Goal: Task Accomplishment & Management: Manage account settings

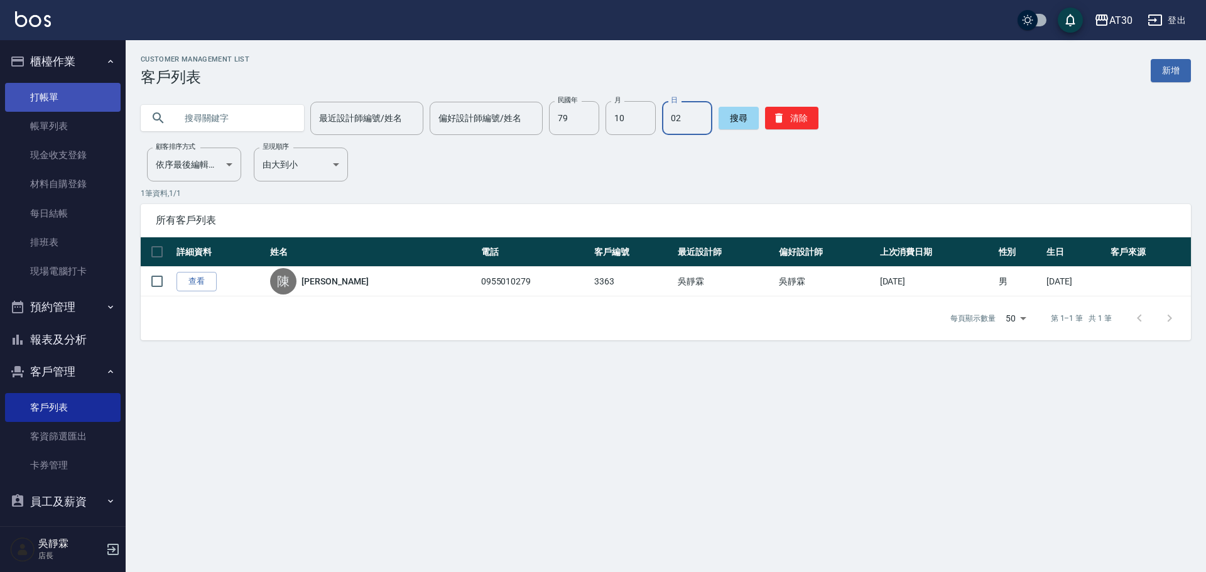
click at [67, 98] on link "打帳單" at bounding box center [63, 97] width 116 height 29
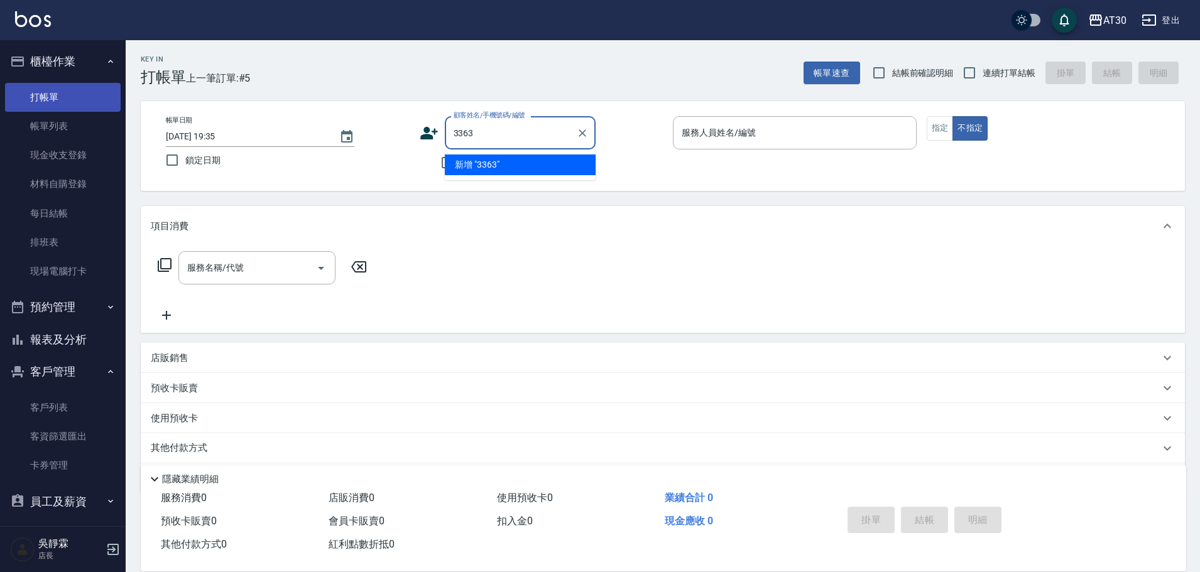
type input "3363"
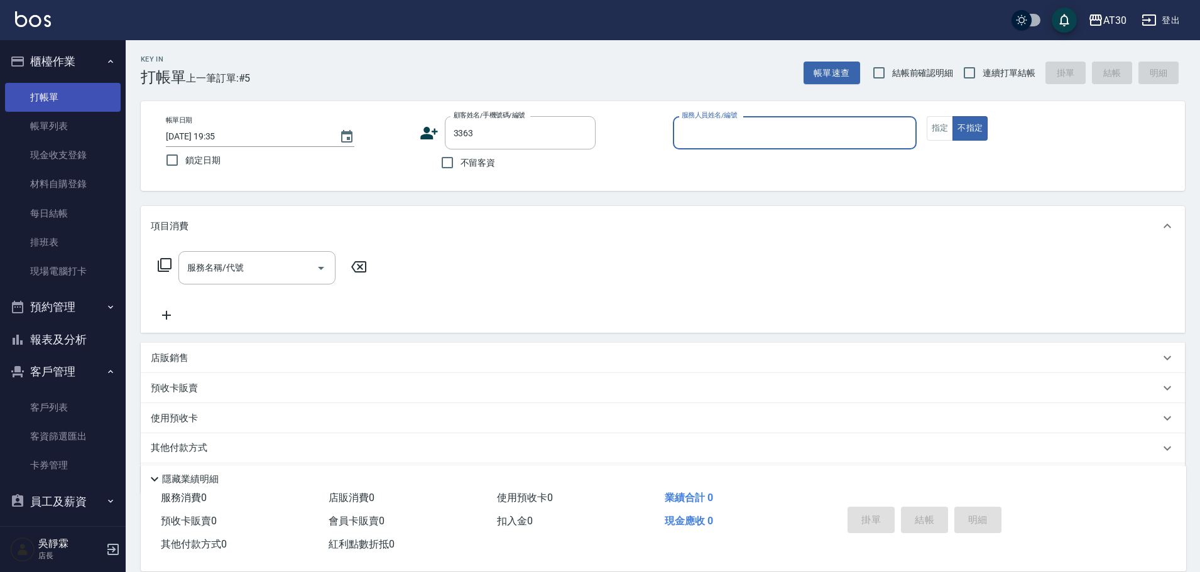
type input "6"
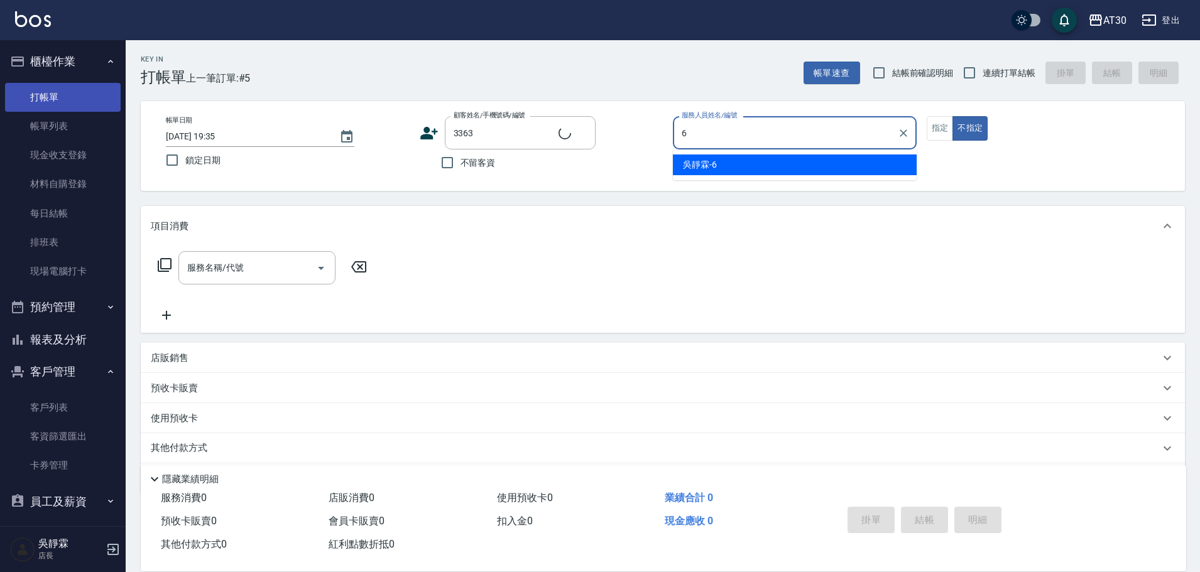
type input "[PERSON_NAME]/0955010279/3363"
type input "[PERSON_NAME]-6"
type button "false"
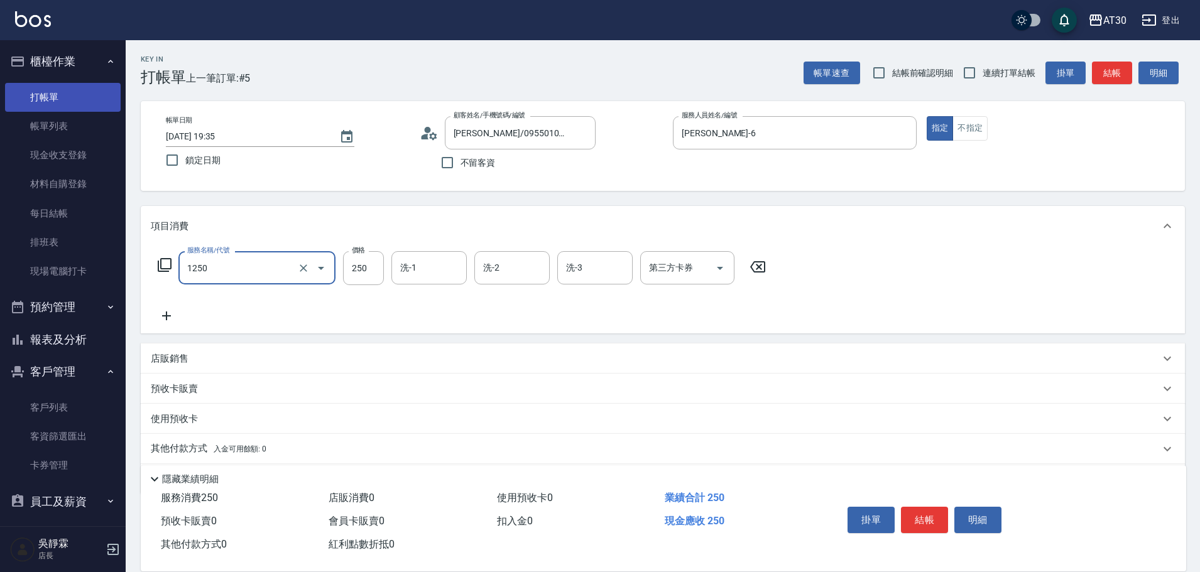
type input "洗髮250(1250)"
type input "[PERSON_NAME]-6"
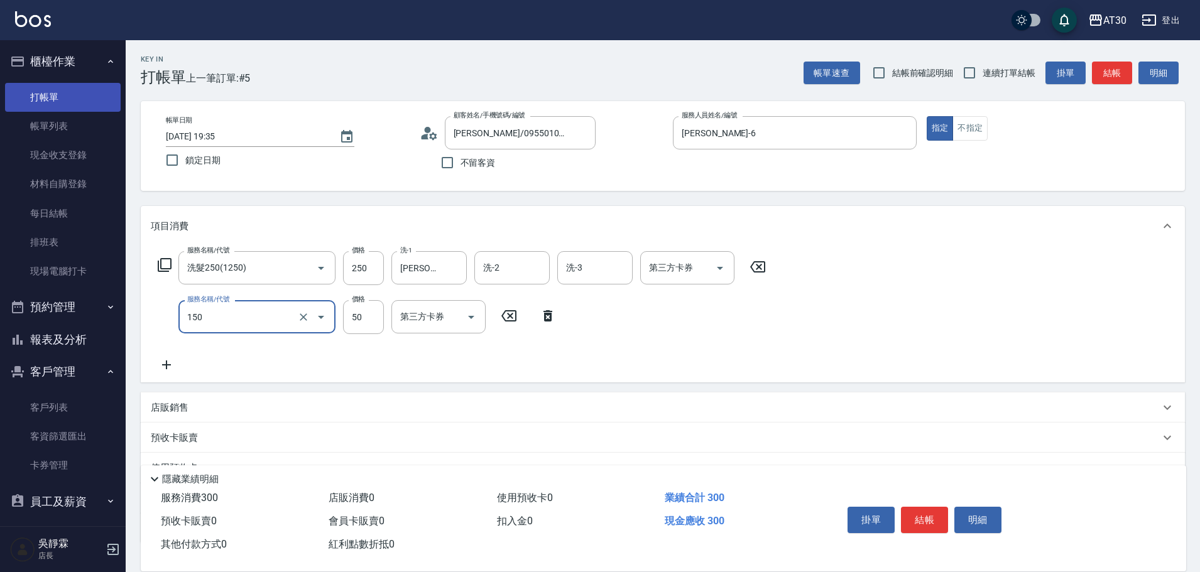
type input "精油(150)"
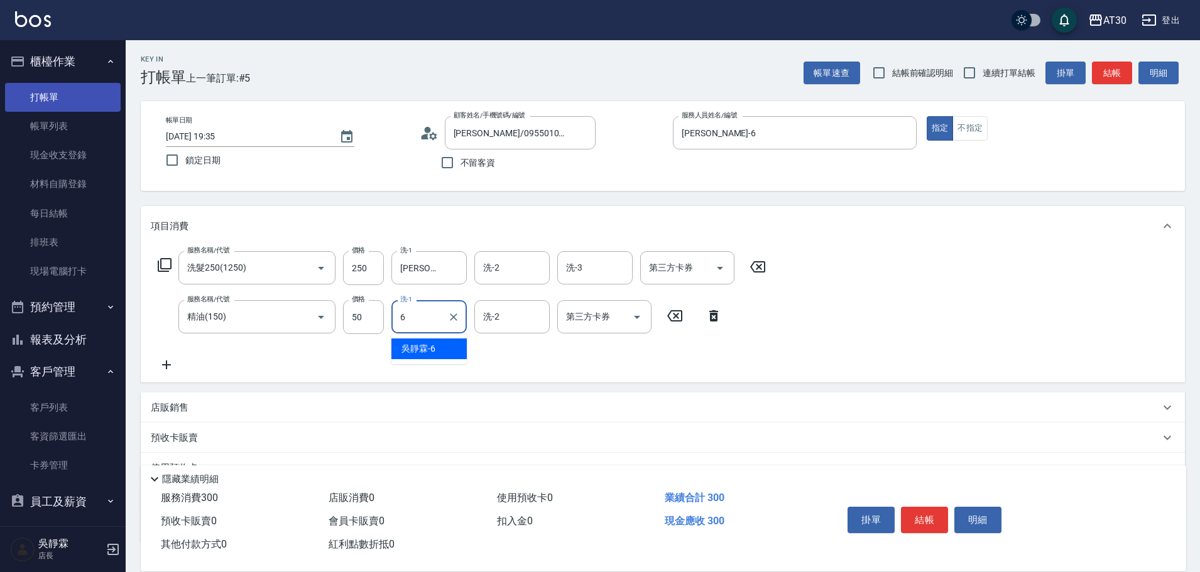
type input "[PERSON_NAME]-6"
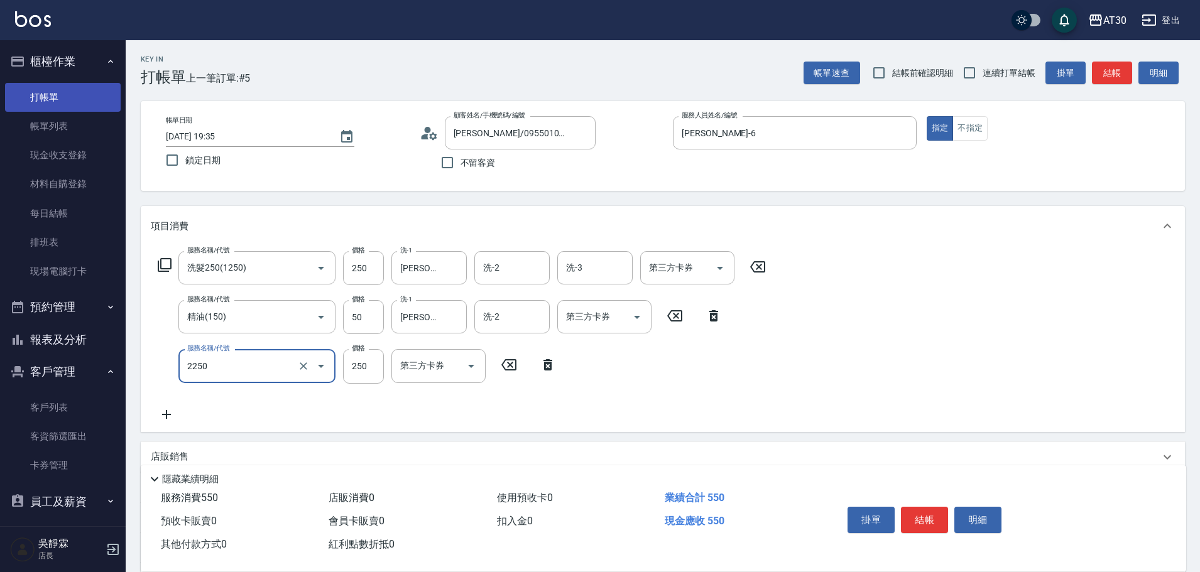
type input "剪髮(2250)"
type input "300"
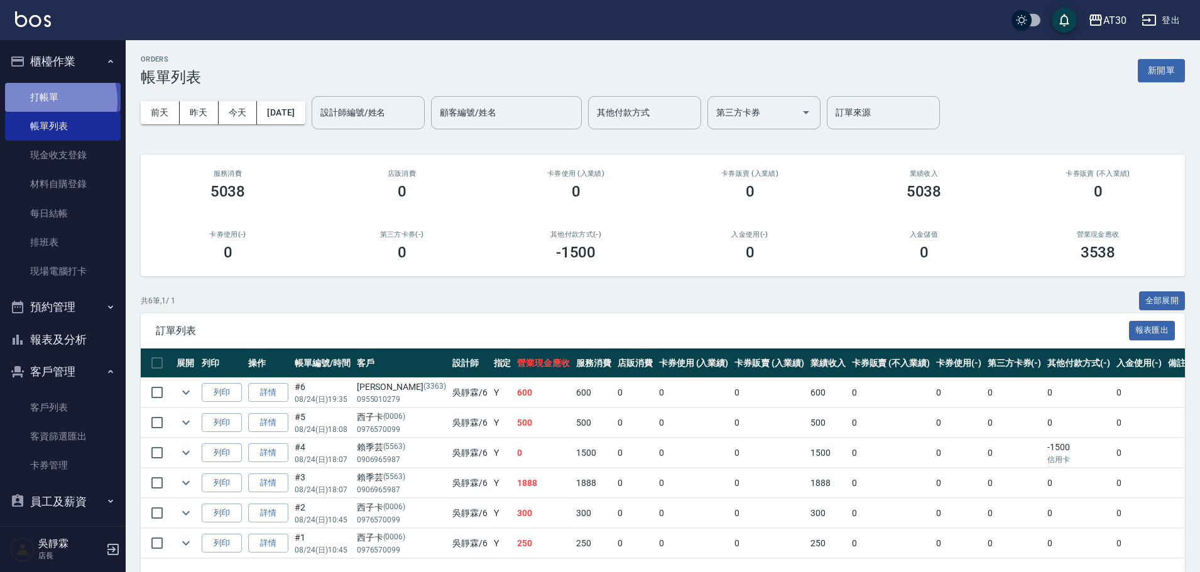
click at [43, 101] on link "打帳單" at bounding box center [63, 97] width 116 height 29
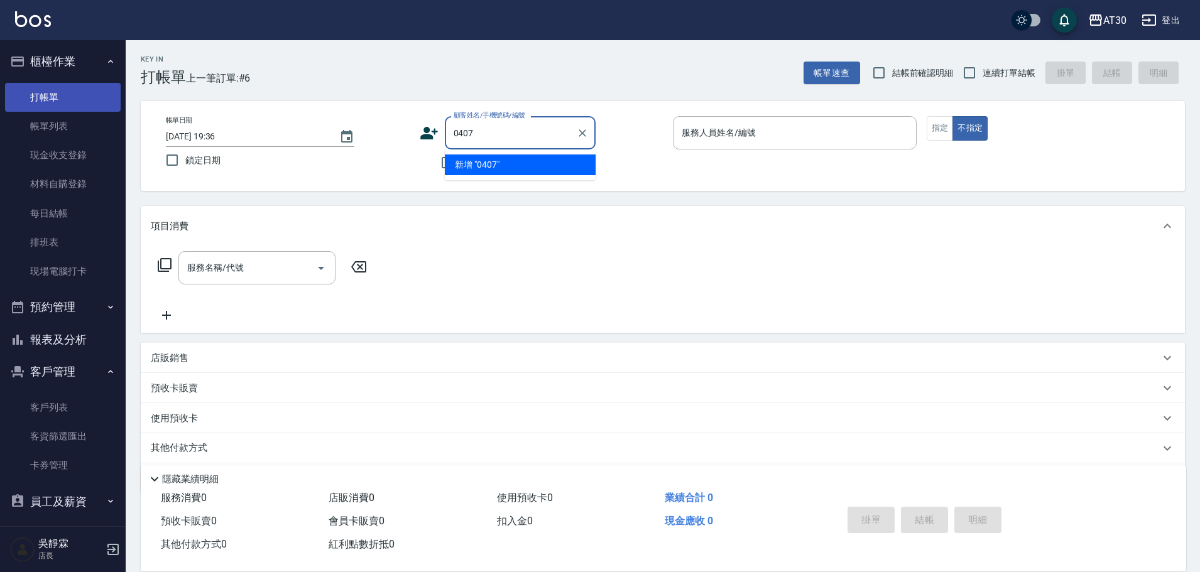
type input "0407"
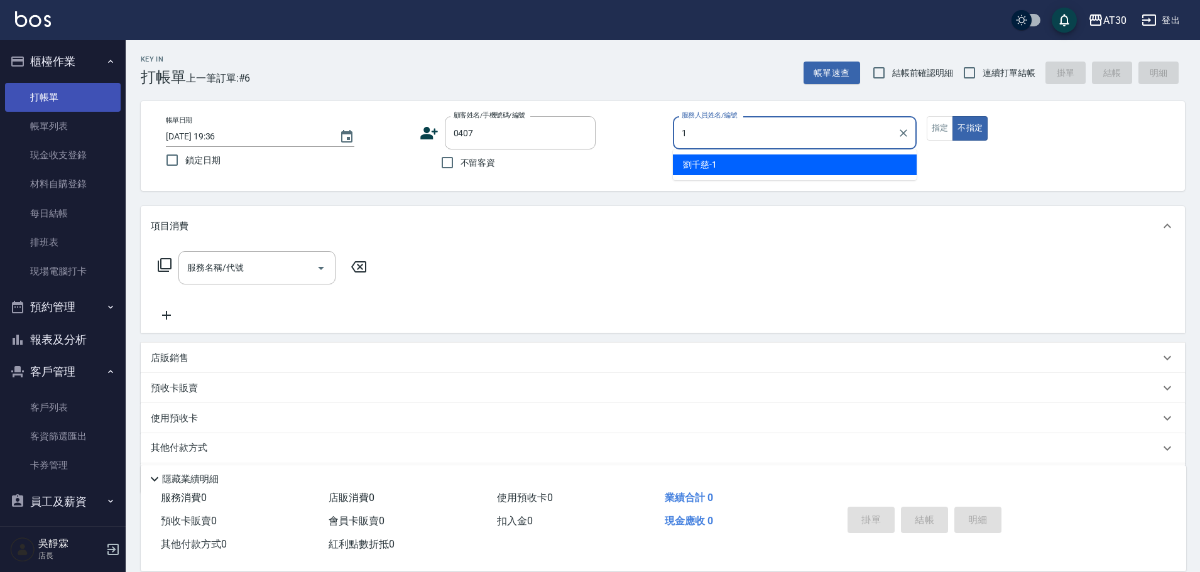
type input "[PERSON_NAME]1"
type button "false"
type input "[PERSON_NAME]/0967358325/0407"
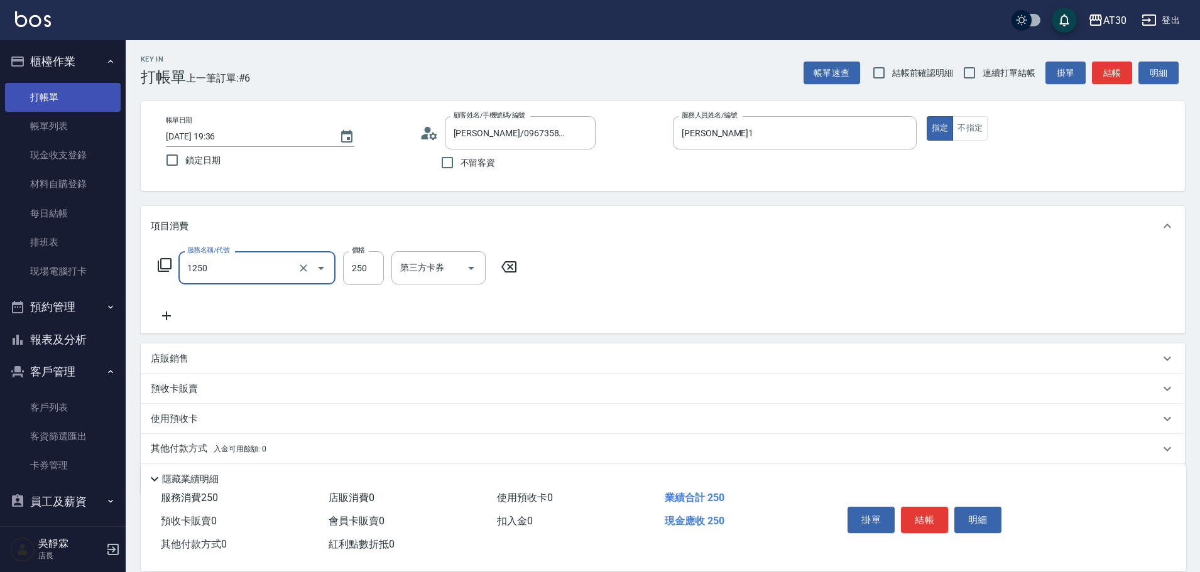
type input "洗髮250(1250)"
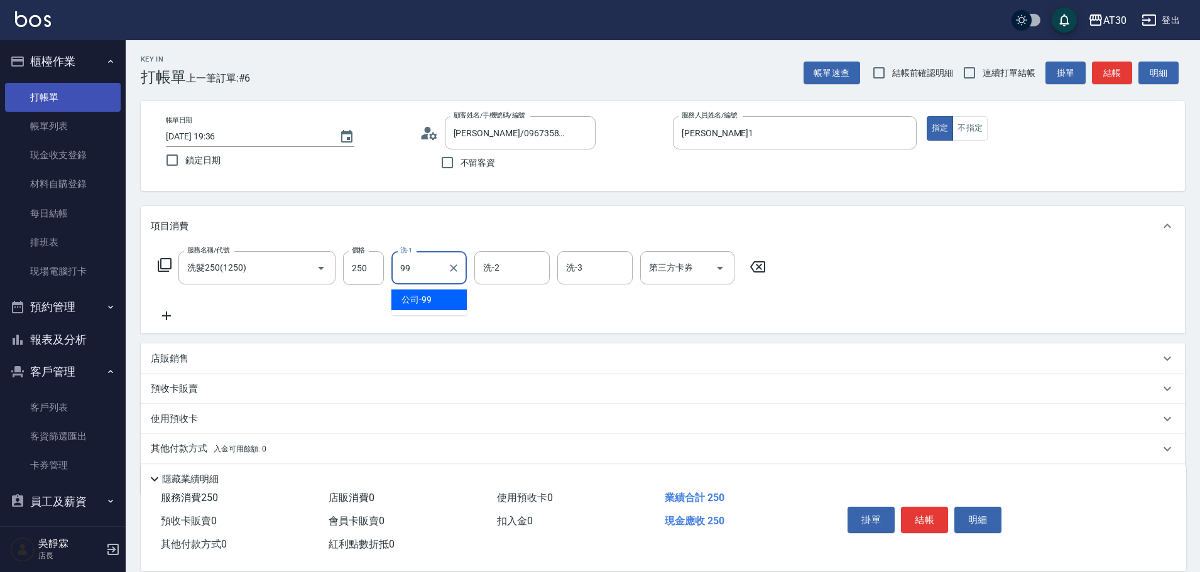
type input "公司-99"
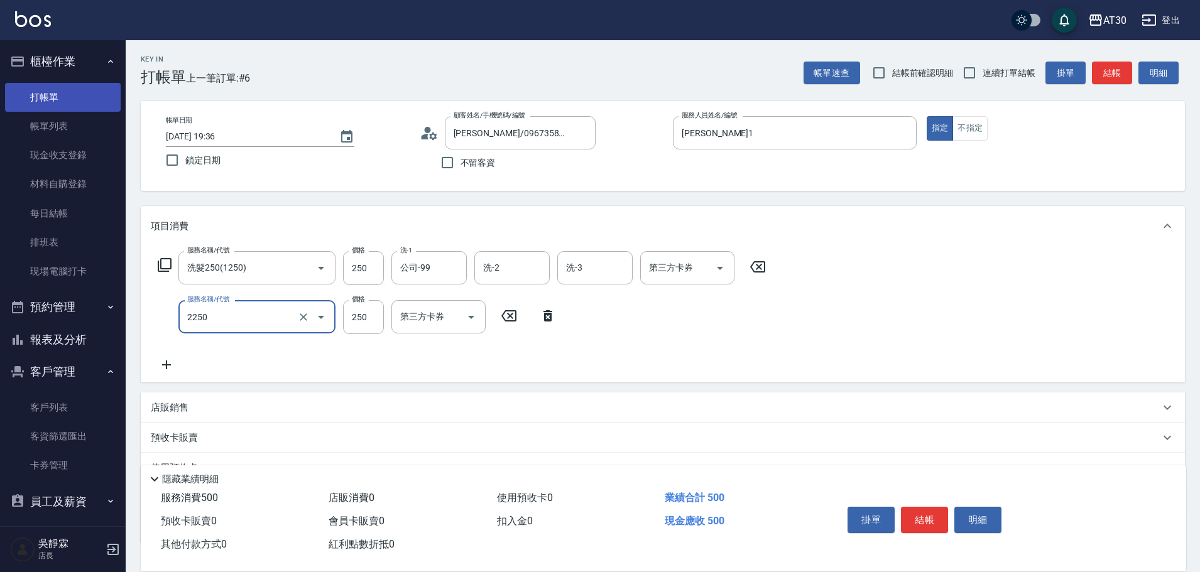
type input "剪髮(2250)"
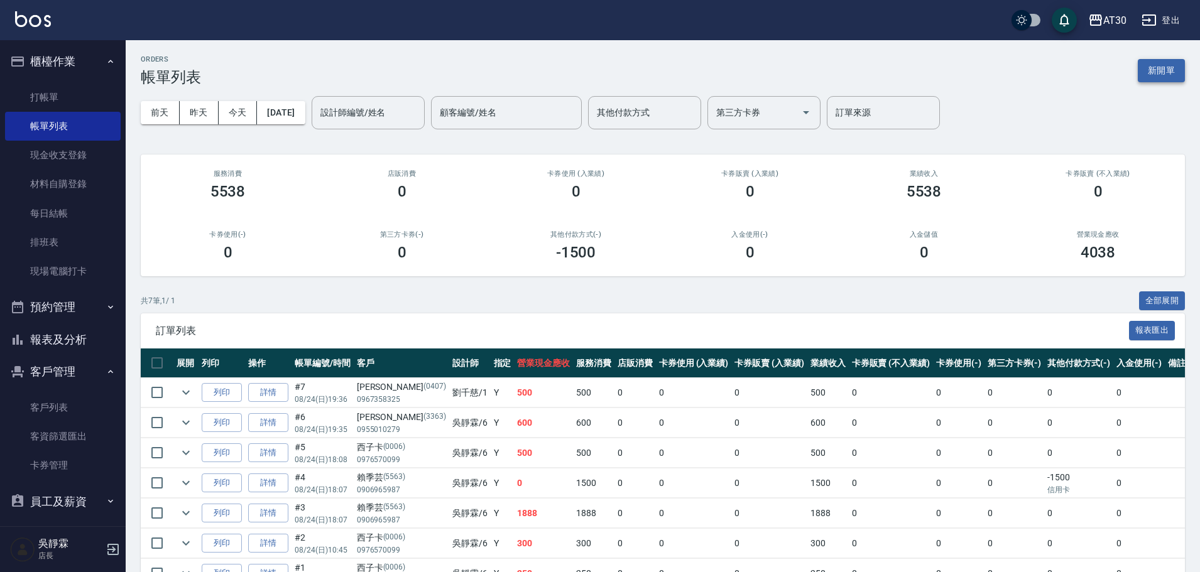
click at [1162, 70] on button "新開單" at bounding box center [1161, 70] width 47 height 23
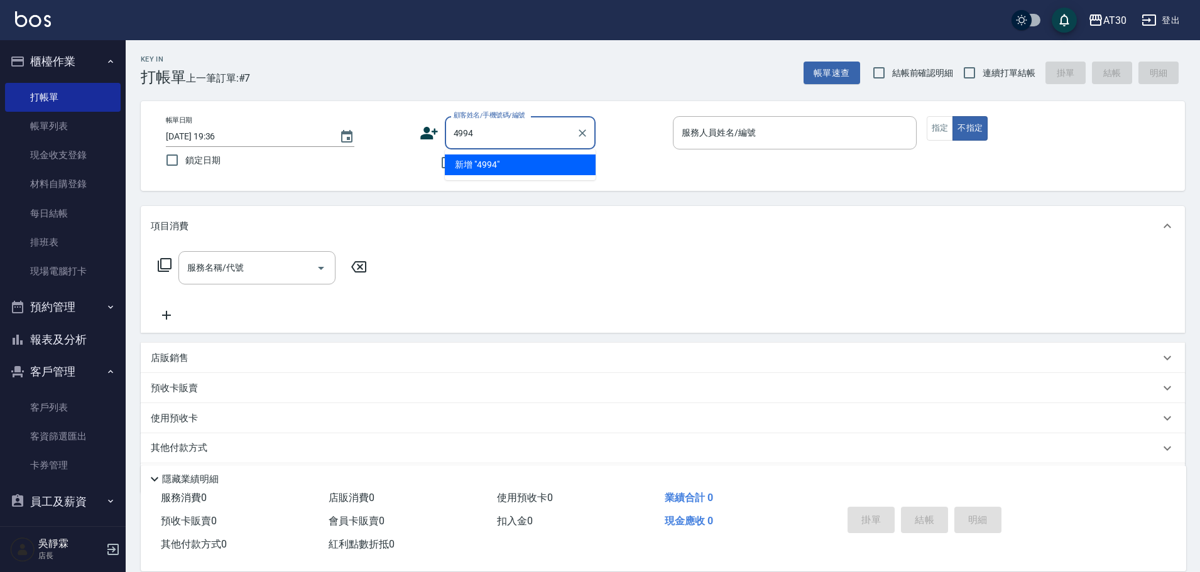
type input "4994"
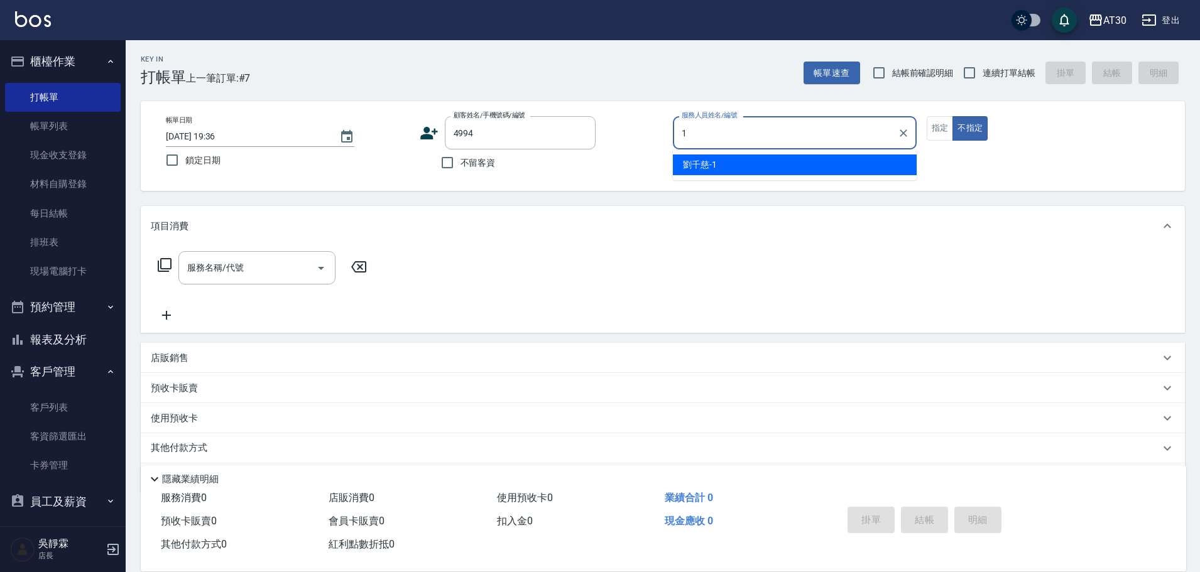
type input "1"
type input "[PERSON_NAME]/0932195130/4994"
type input "[PERSON_NAME]1"
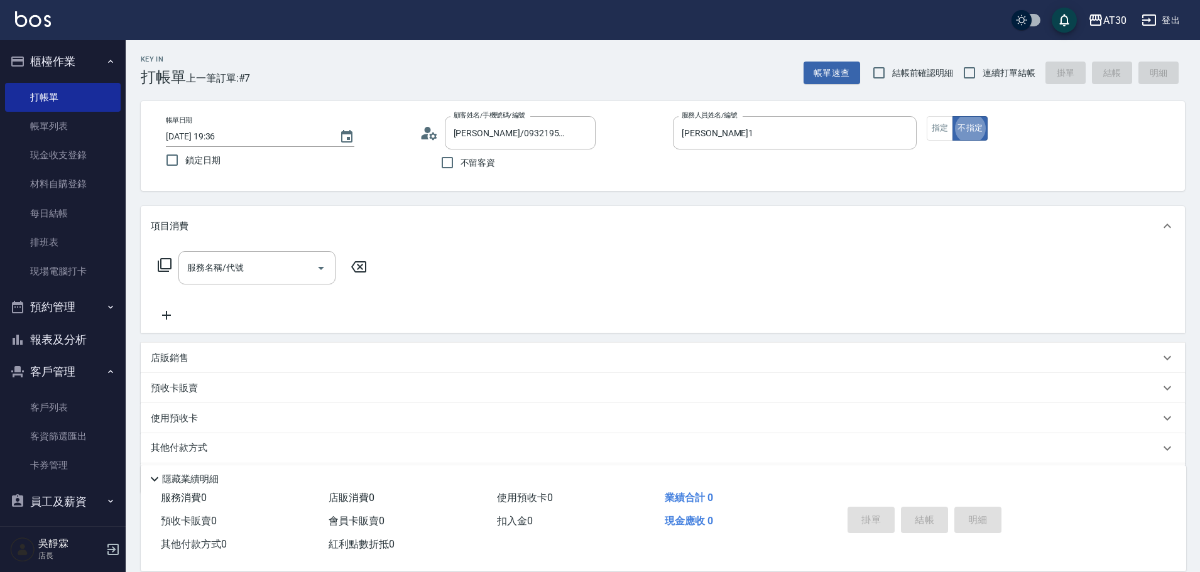
type button "false"
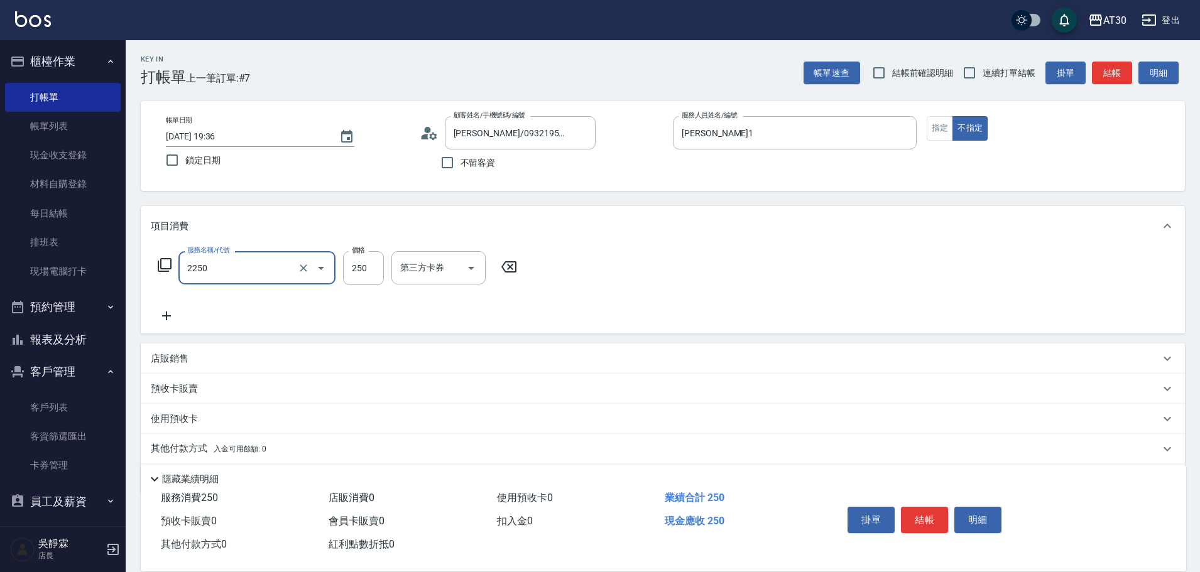
type input "剪髮(2250)"
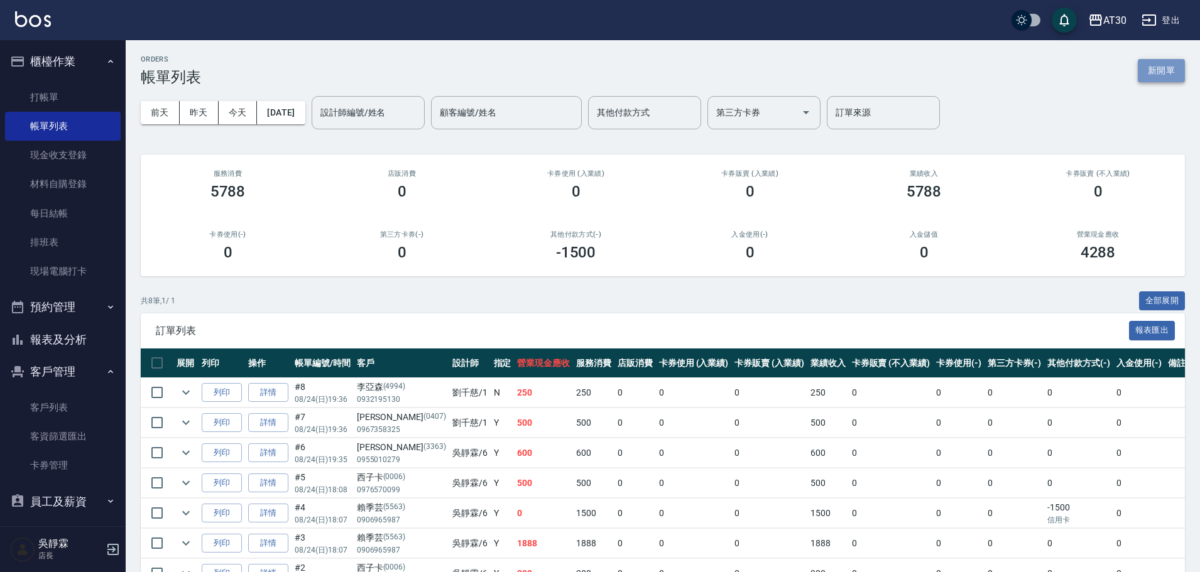
click at [1164, 75] on button "新開單" at bounding box center [1161, 70] width 47 height 23
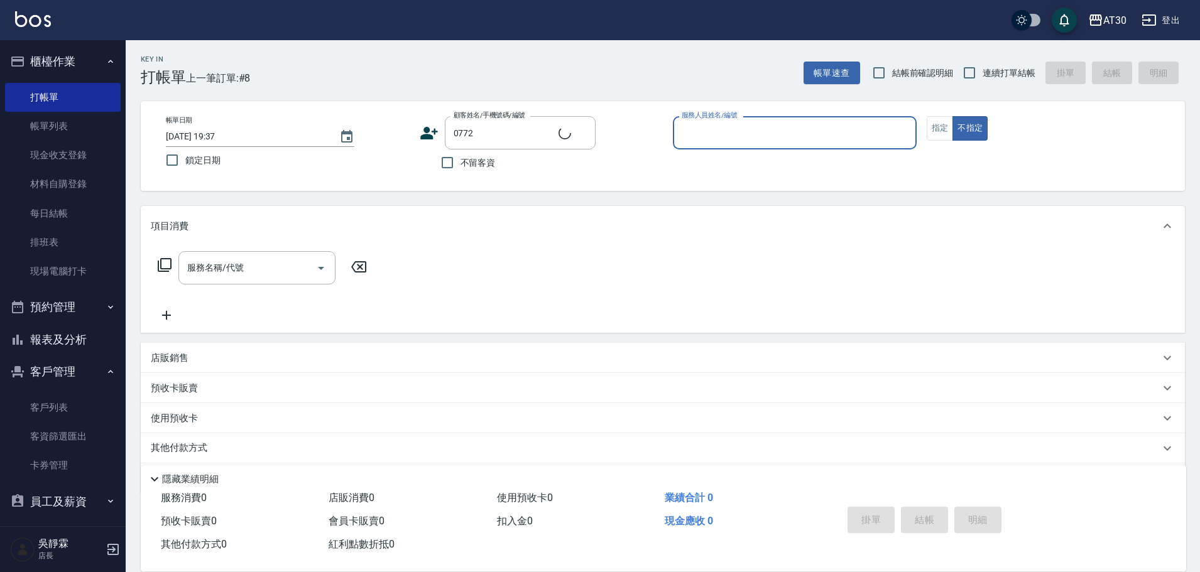
type input "[PERSON_NAME]/0983009521/0772"
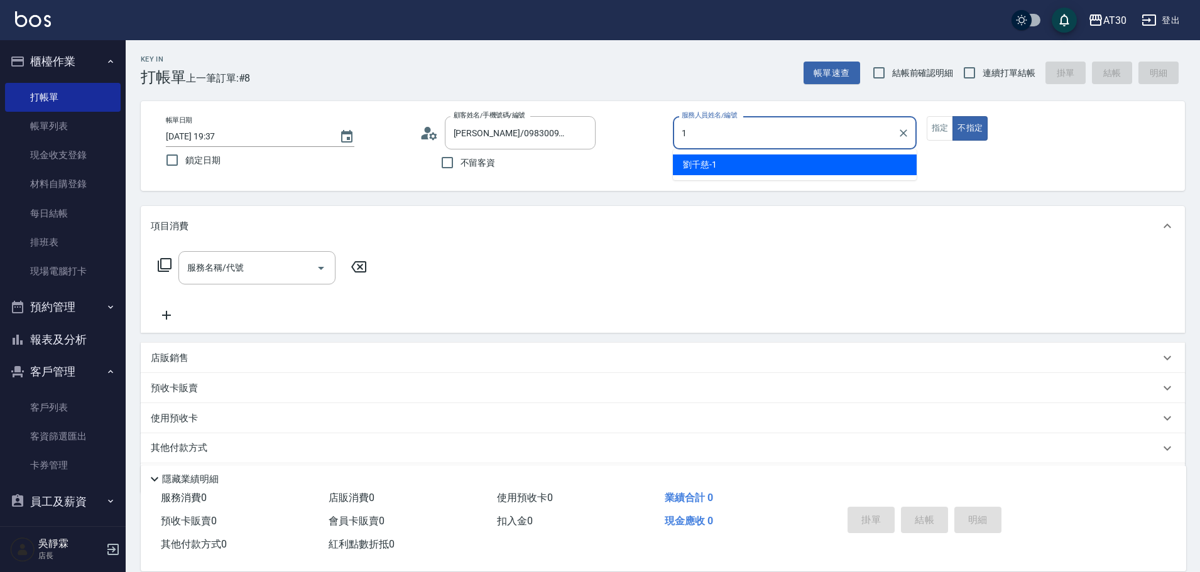
type input "[PERSON_NAME]1"
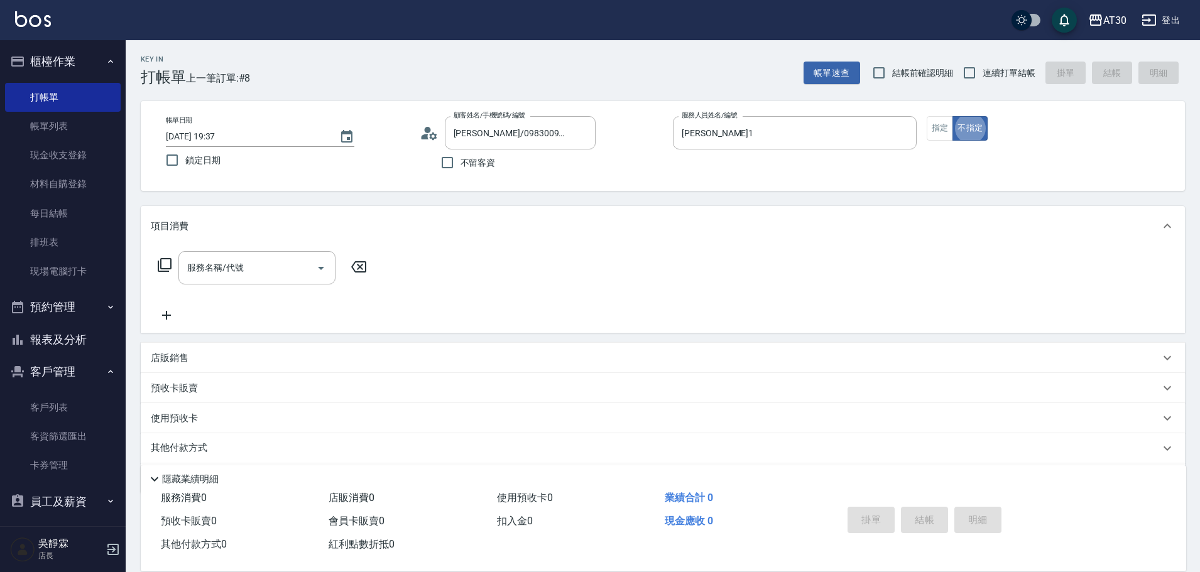
type button "false"
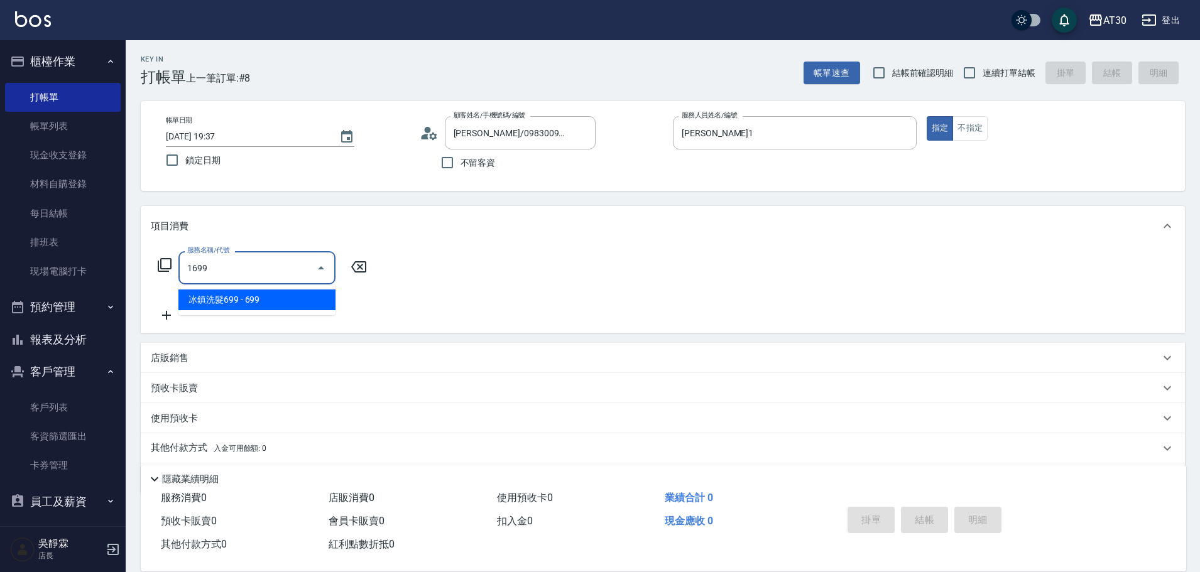
type input "冰鎮洗髮699(1699)"
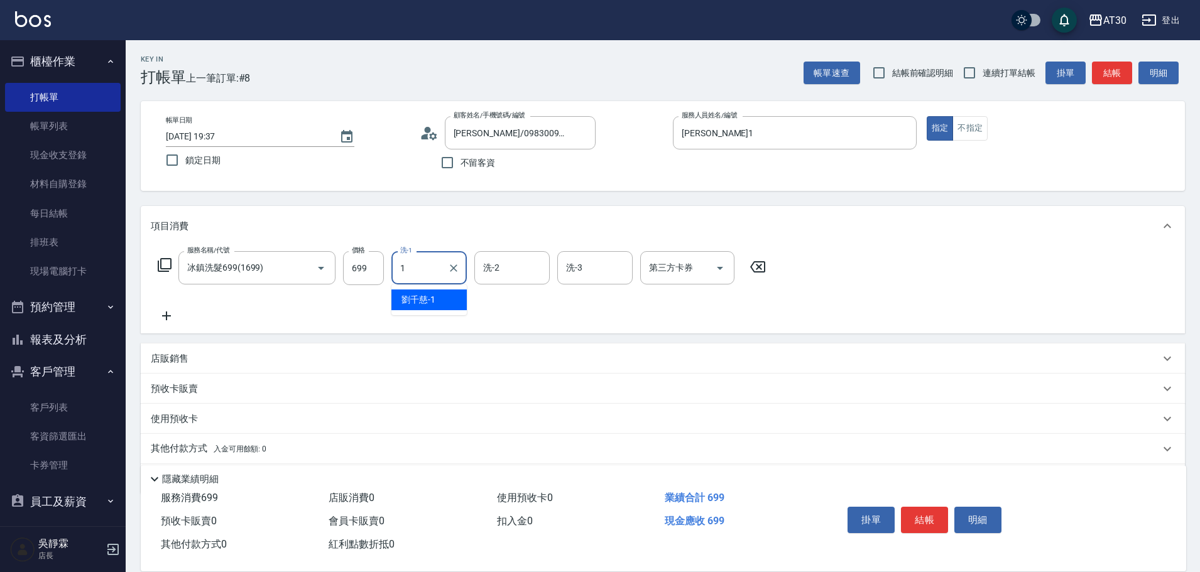
type input "[PERSON_NAME]1"
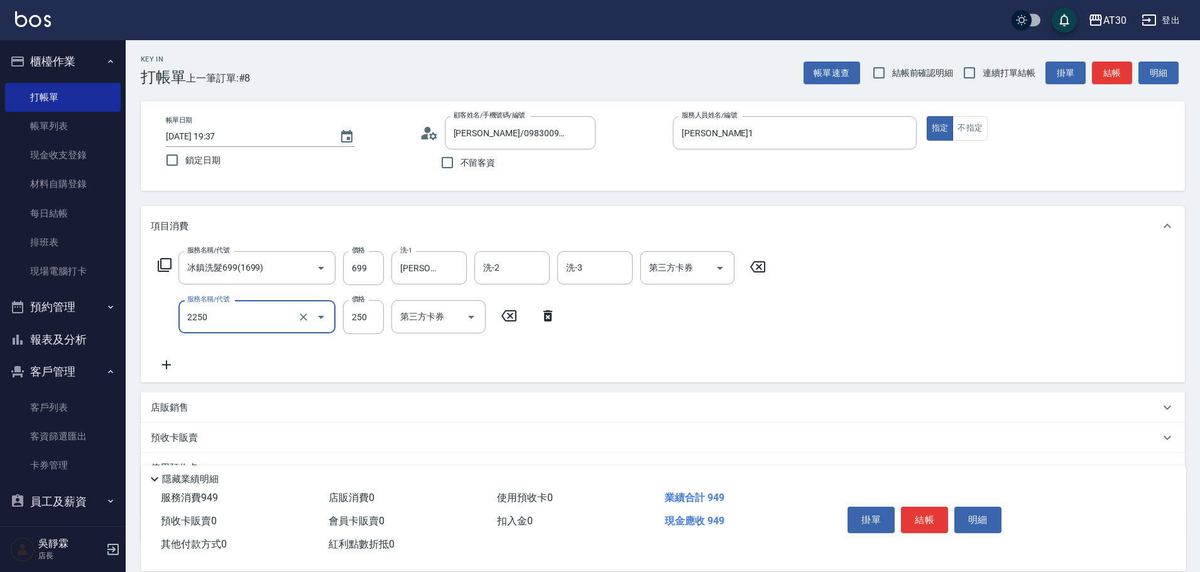
type input "剪髮(2250)"
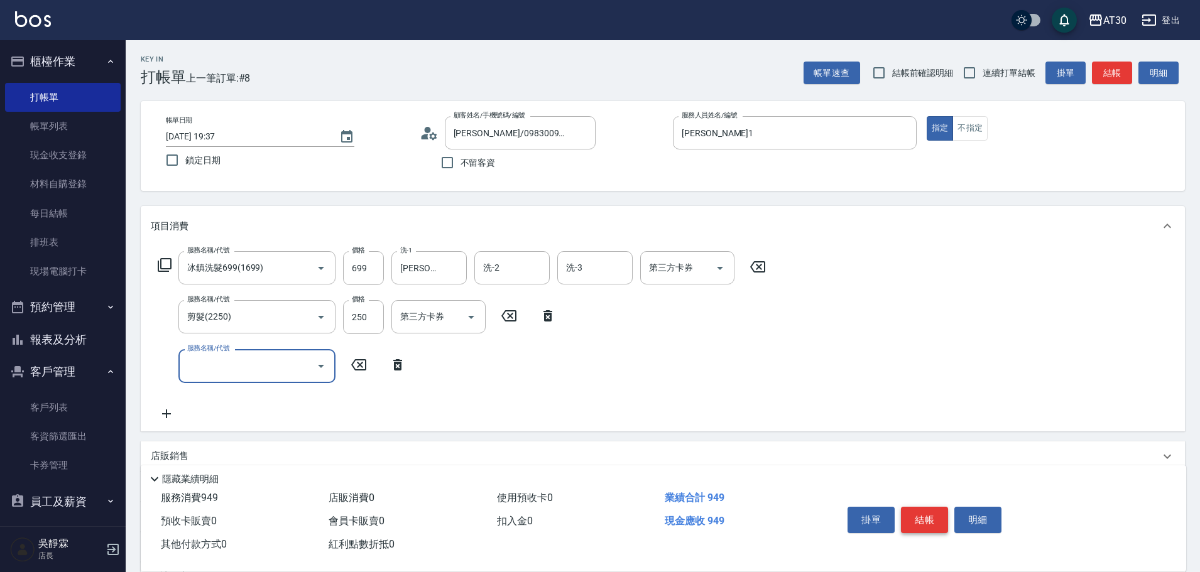
click at [924, 509] on button "結帳" at bounding box center [924, 520] width 47 height 26
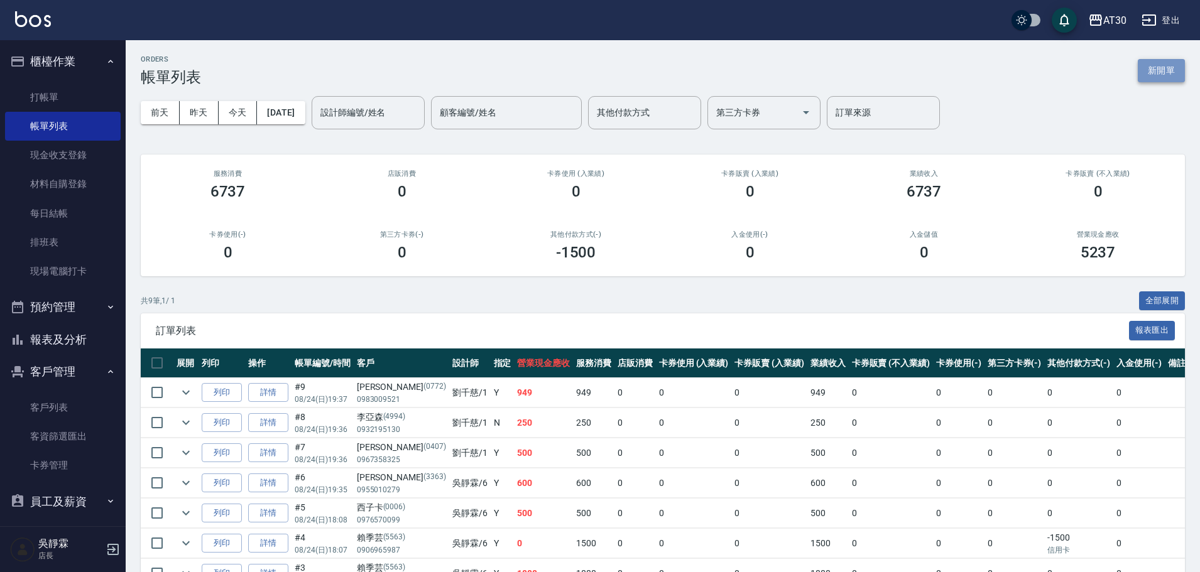
click at [1161, 72] on button "新開單" at bounding box center [1161, 70] width 47 height 23
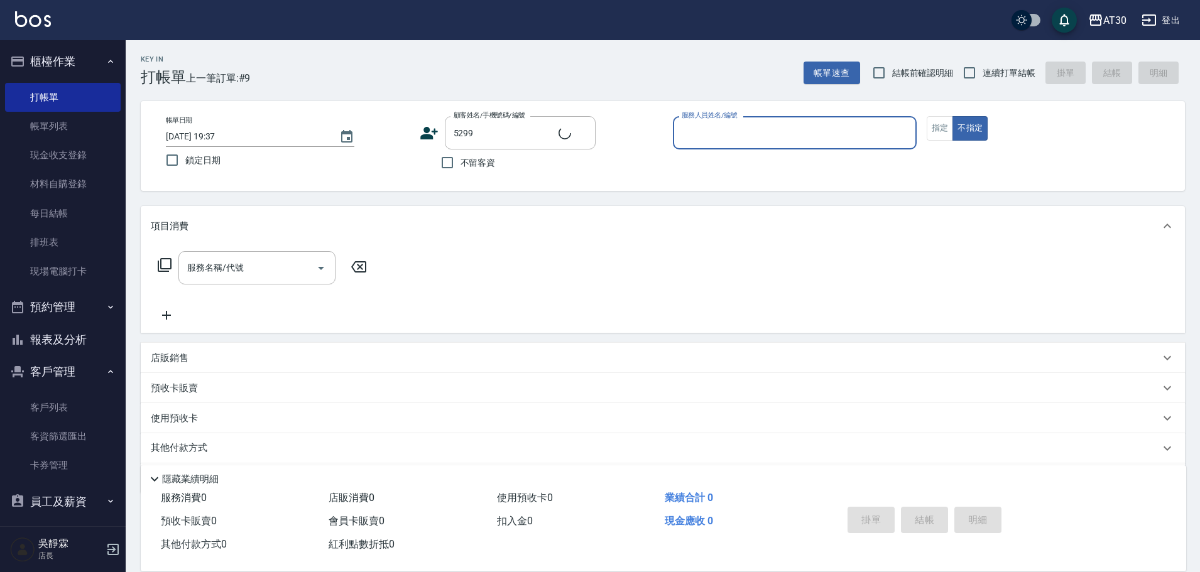
type input "[PERSON_NAME]/0968603500/5299"
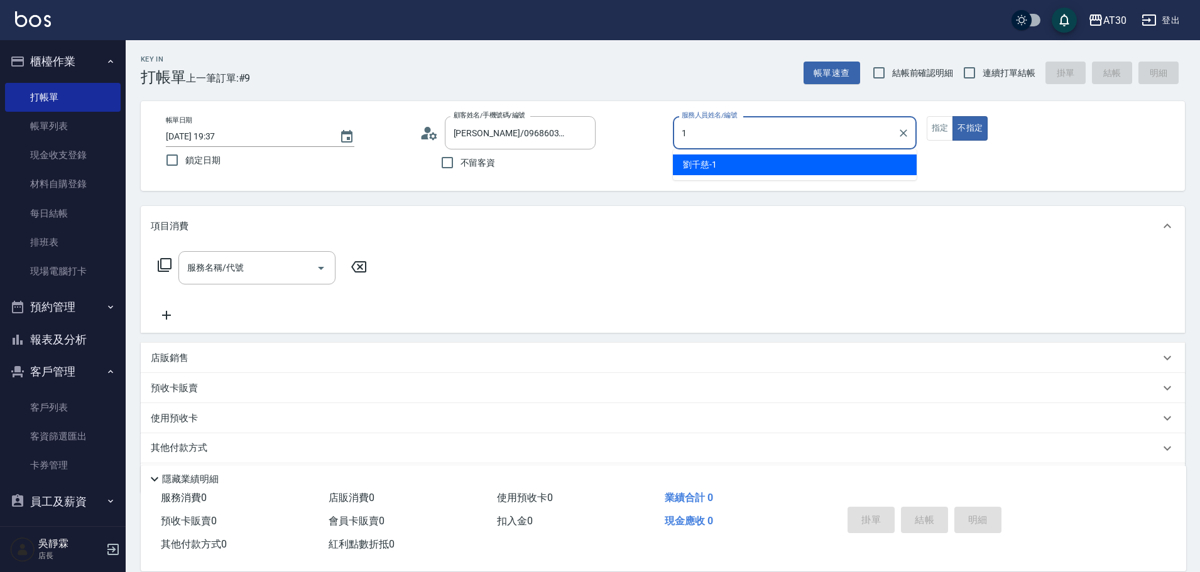
type input "[PERSON_NAME]1"
type button "false"
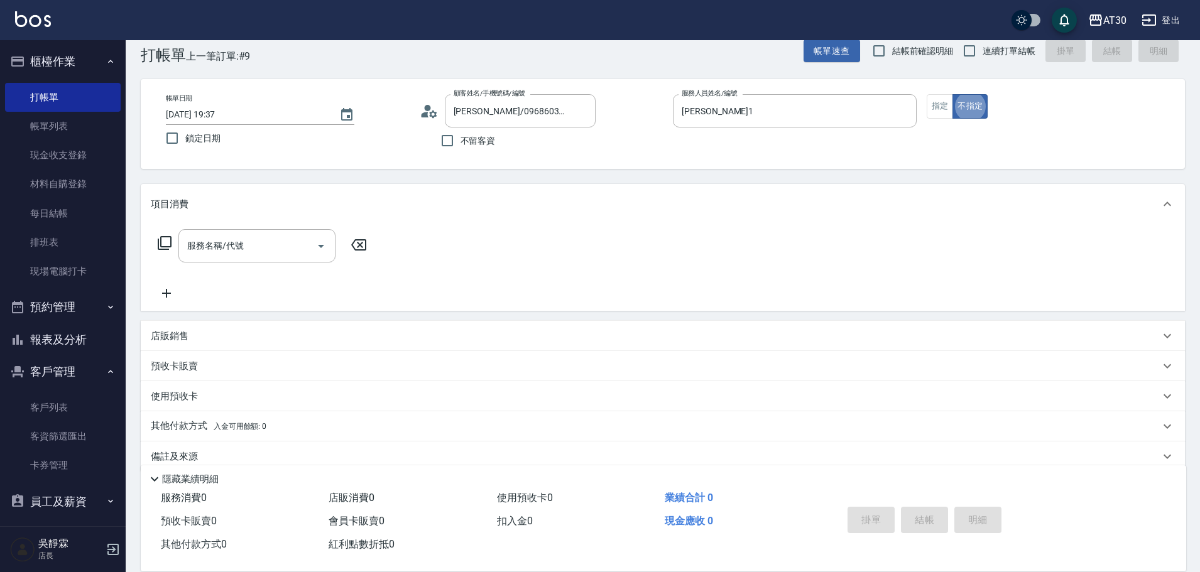
scroll to position [25, 0]
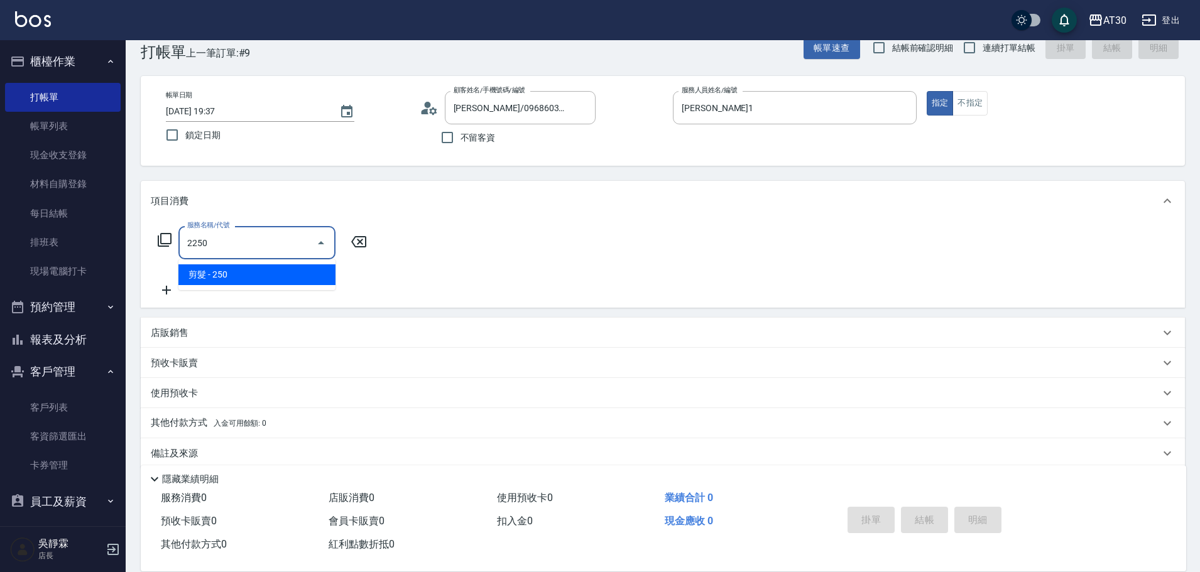
type input "剪髮(2250)"
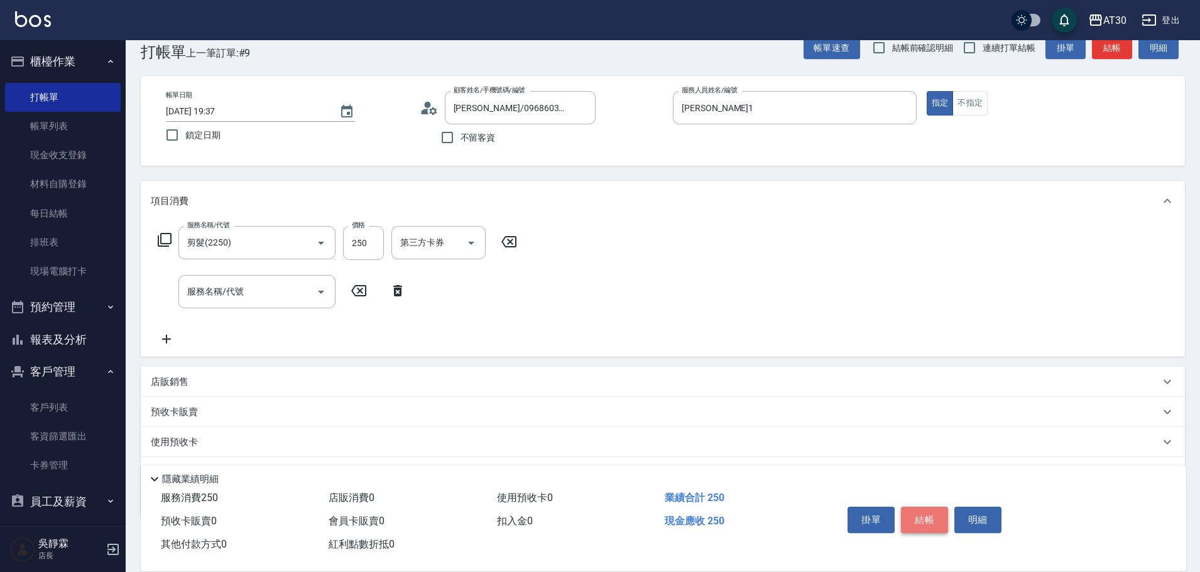
click at [926, 511] on button "結帳" at bounding box center [924, 520] width 47 height 26
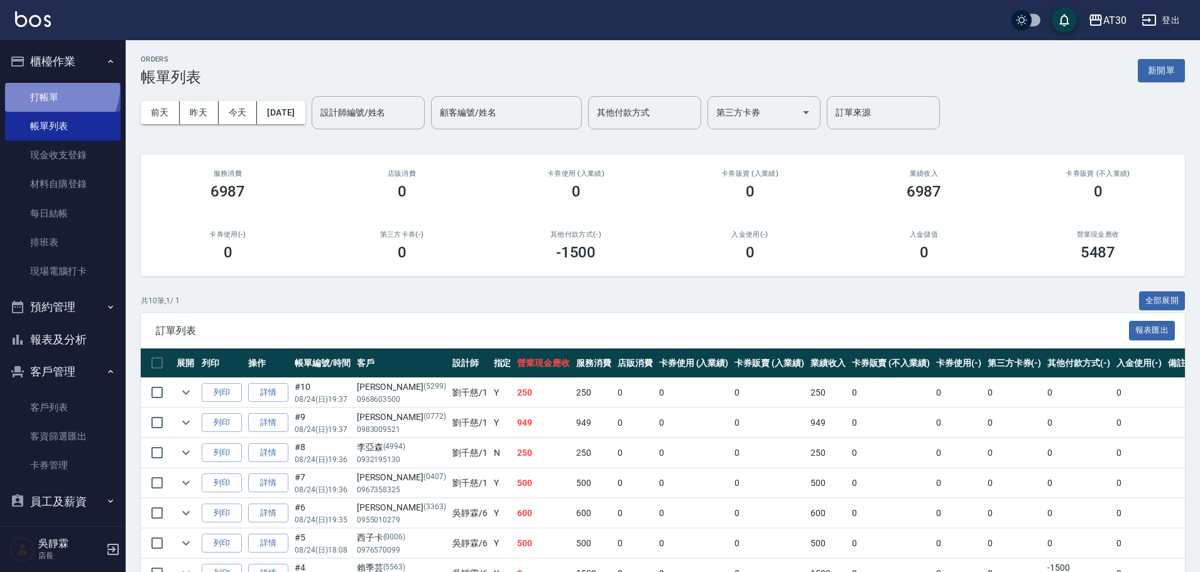
click at [58, 87] on link "打帳單" at bounding box center [63, 97] width 116 height 29
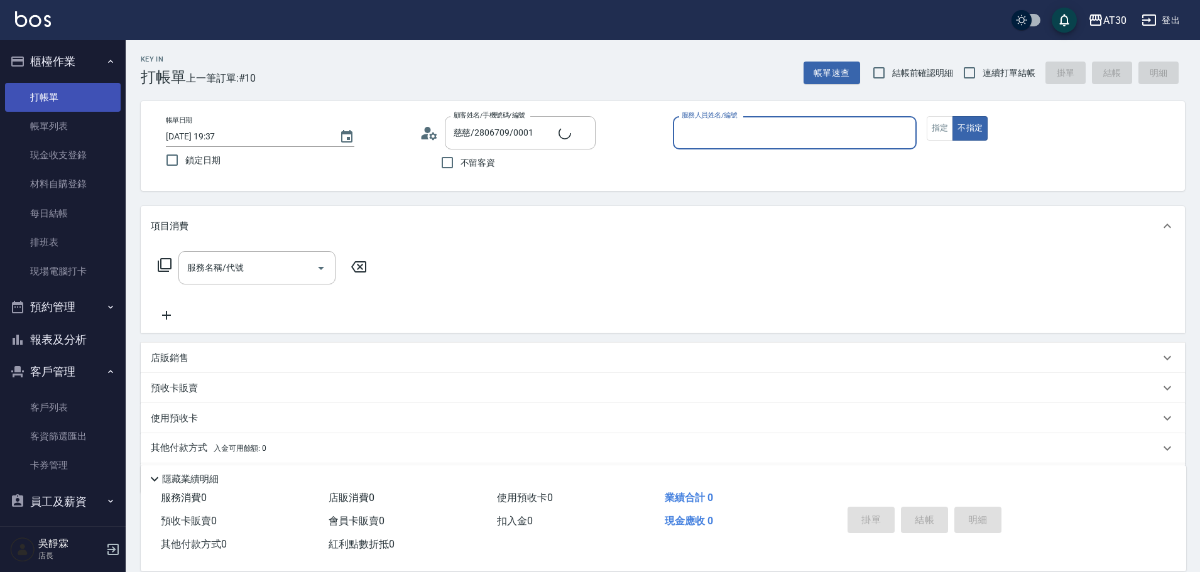
type input "新客人 姓名未設定/0001/null"
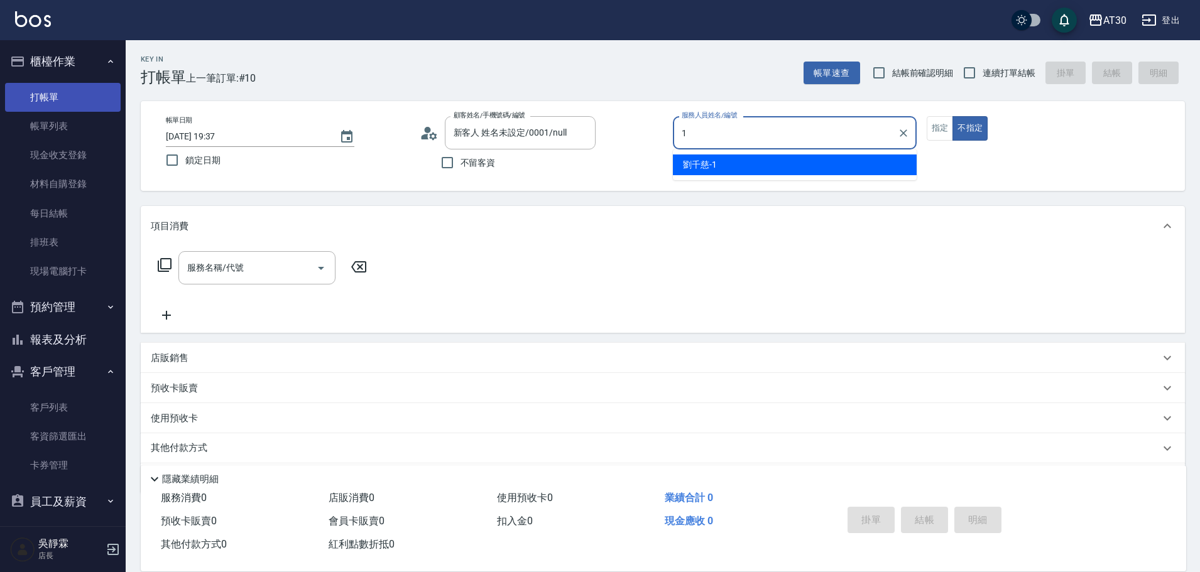
type input "[PERSON_NAME]1"
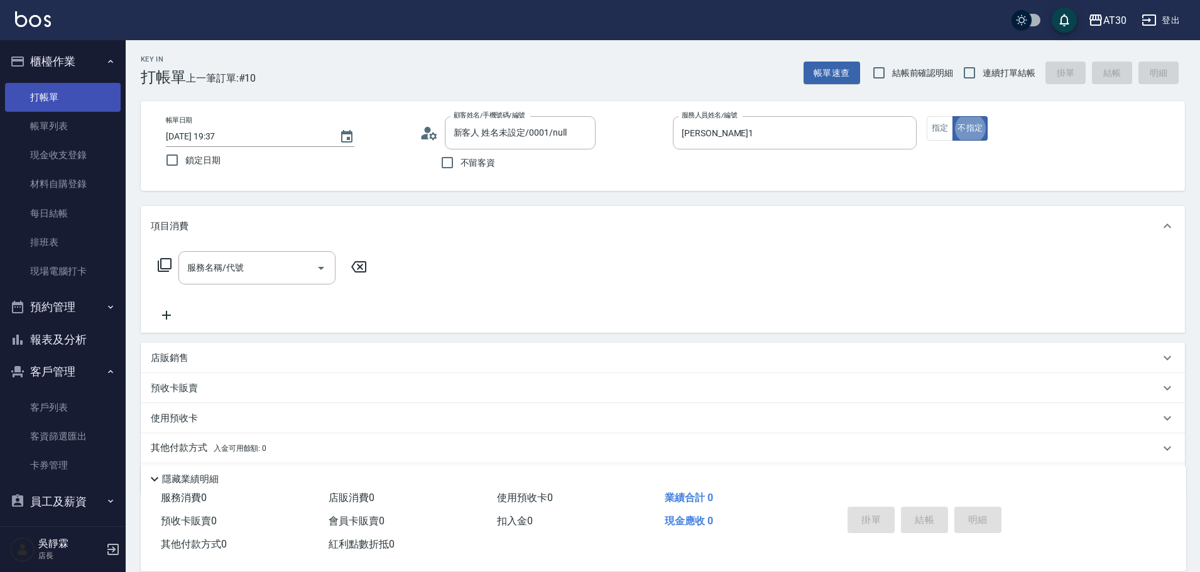
type button "false"
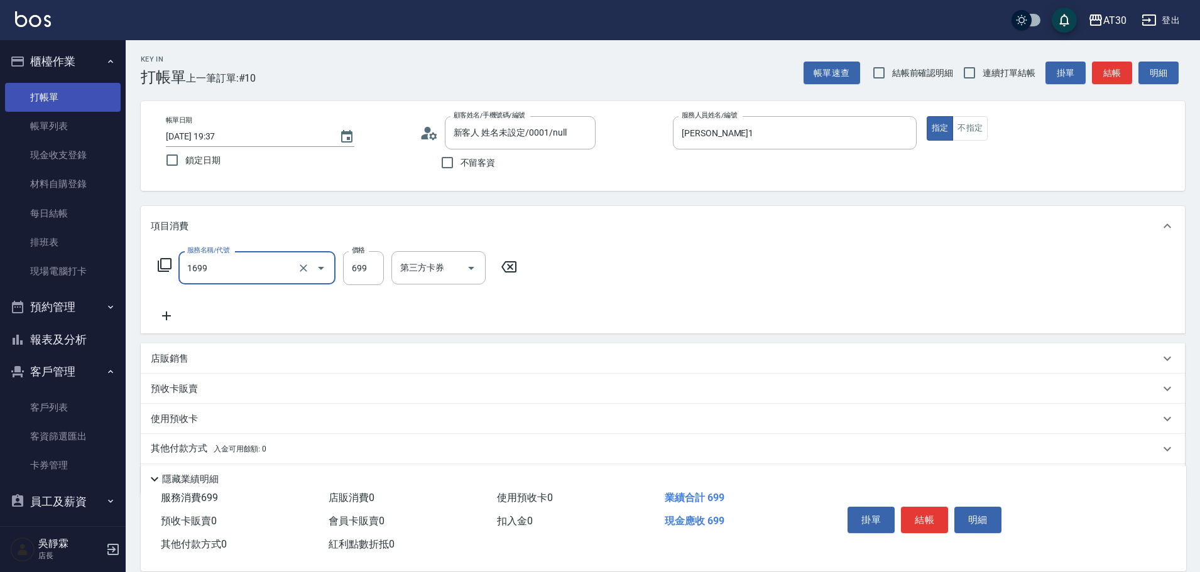
type input "冰鎮洗髮699(1699)"
type input "[PERSON_NAME]1"
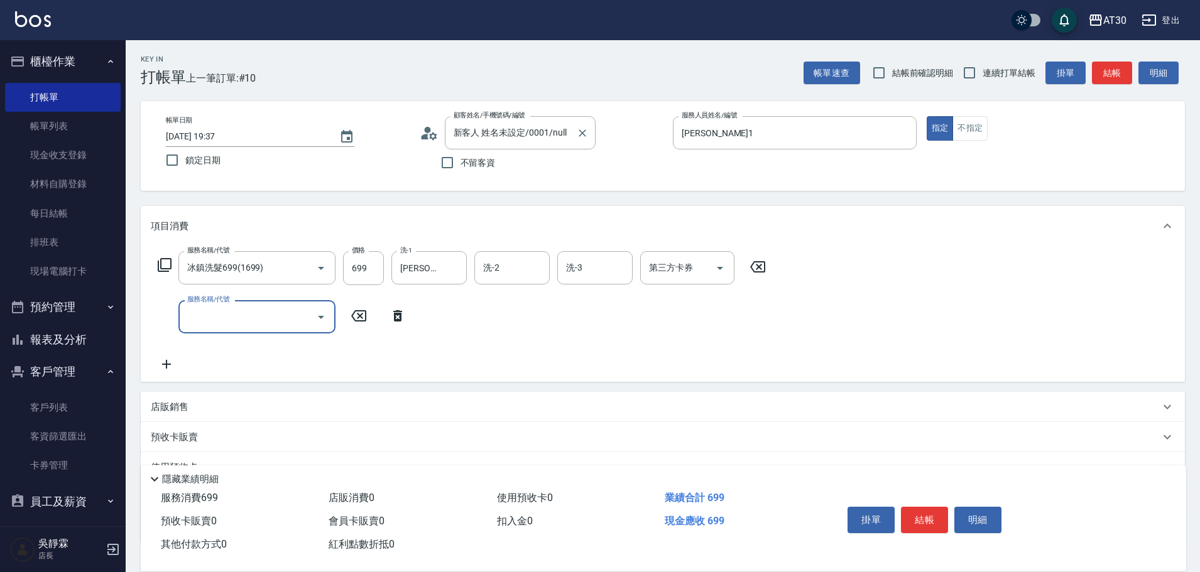
click at [504, 118] on label "顧客姓名/手機號碼/編號" at bounding box center [490, 115] width 72 height 9
click at [504, 122] on input "新客人 姓名未設定/0001/null" at bounding box center [511, 133] width 121 height 22
click at [505, 134] on input "新客人 姓名未設定/0001/null" at bounding box center [511, 133] width 121 height 22
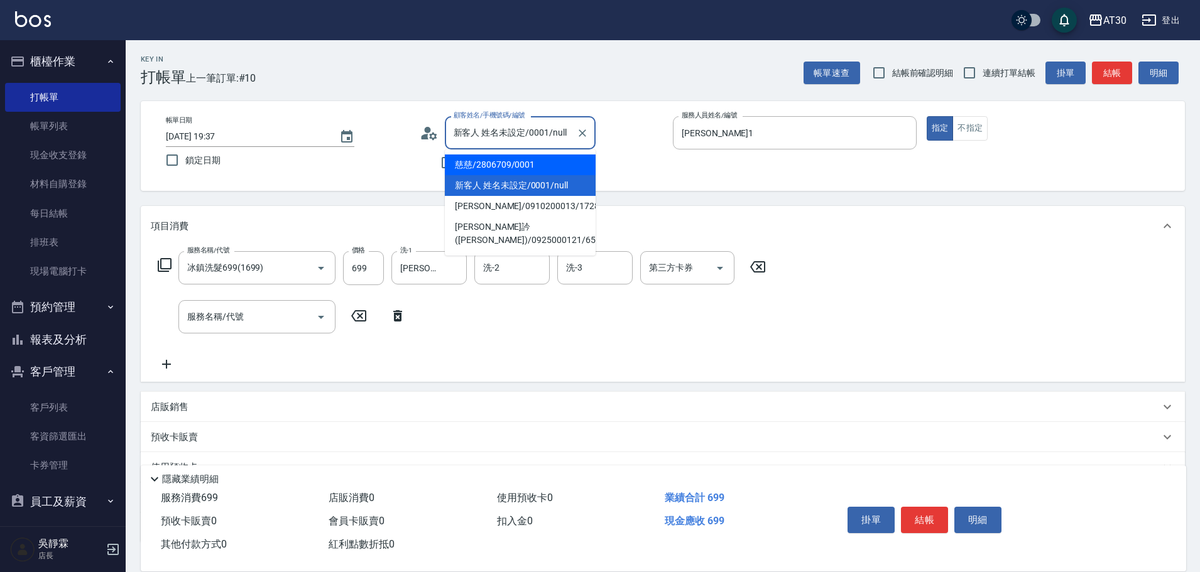
click at [502, 163] on li "慈慈/2806709/0001" at bounding box center [520, 165] width 151 height 21
type input "慈慈/2806709/0001"
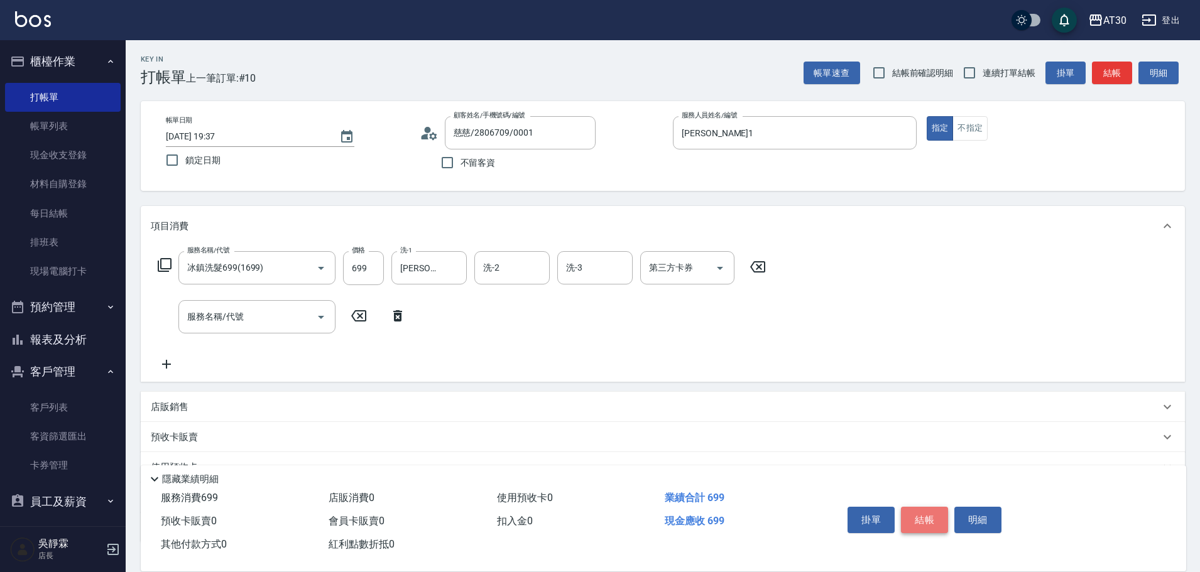
click at [927, 513] on button "結帳" at bounding box center [924, 520] width 47 height 26
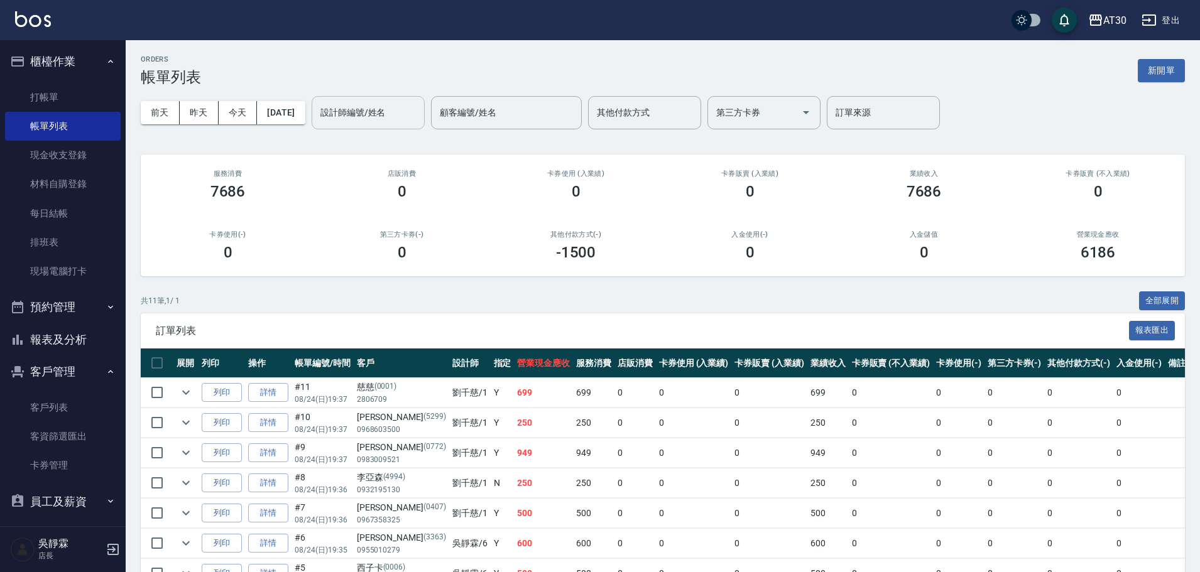
click at [412, 103] on input "設計師編號/姓名" at bounding box center [368, 113] width 102 height 22
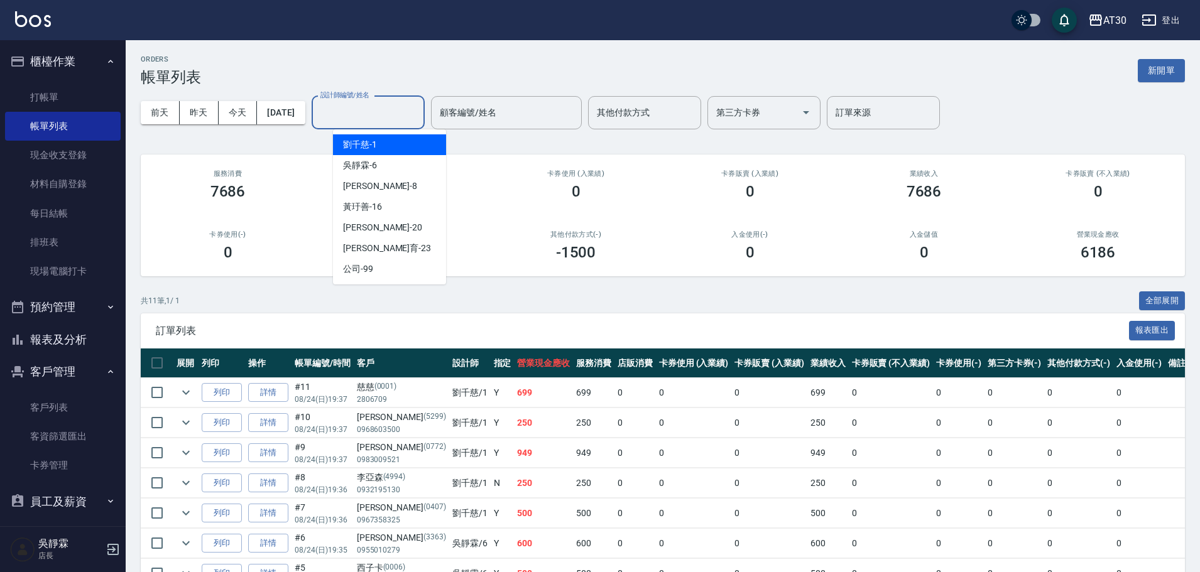
click at [386, 146] on div "[PERSON_NAME]1" at bounding box center [389, 144] width 113 height 21
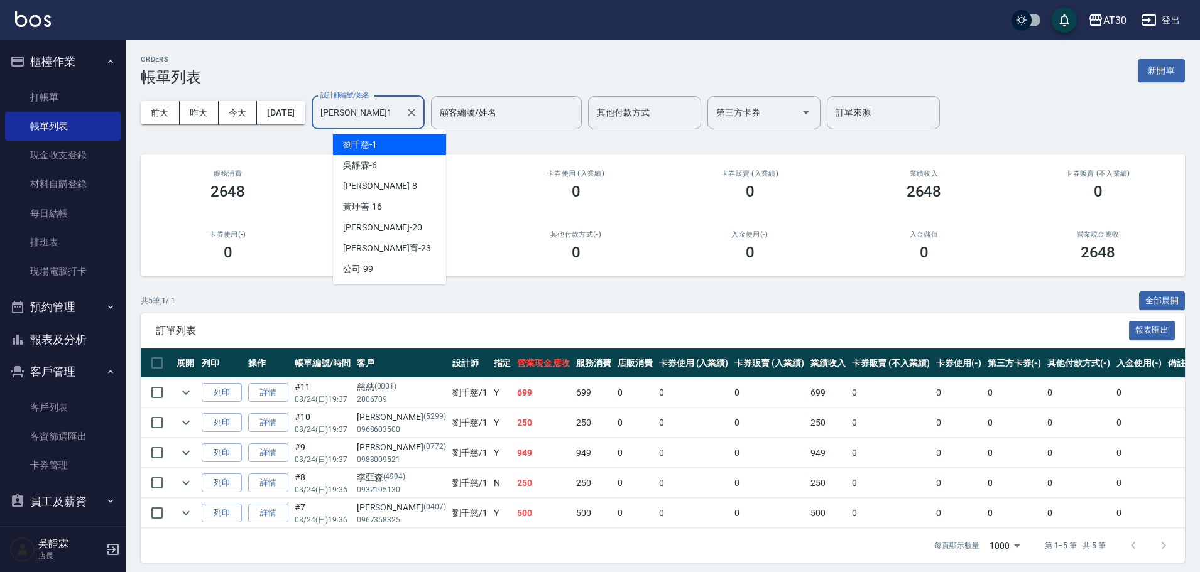
click at [385, 118] on input "[PERSON_NAME]1" at bounding box center [358, 113] width 83 height 22
click at [387, 161] on div "[PERSON_NAME]-6" at bounding box center [389, 165] width 113 height 21
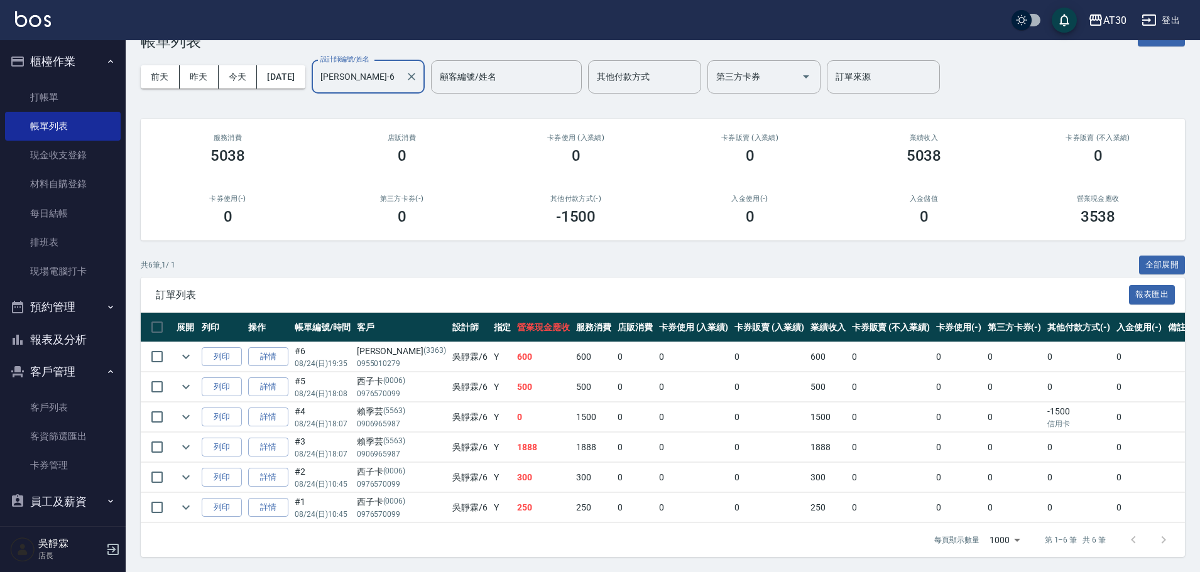
scroll to position [45, 0]
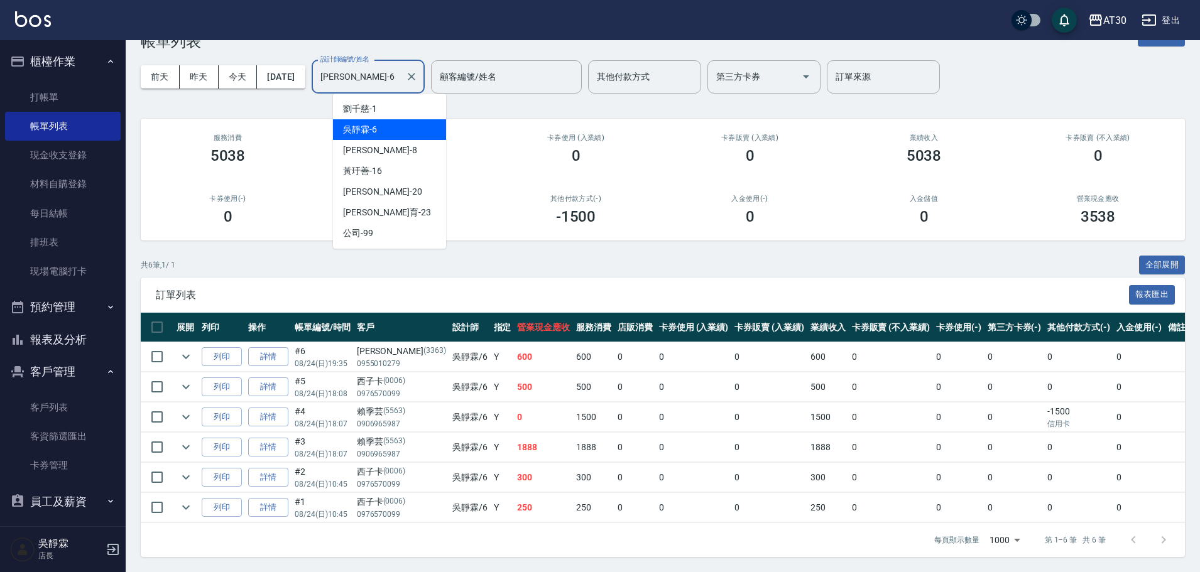
click at [400, 66] on input "[PERSON_NAME]-6" at bounding box center [358, 77] width 83 height 22
click at [402, 99] on div "[PERSON_NAME]1" at bounding box center [389, 109] width 113 height 21
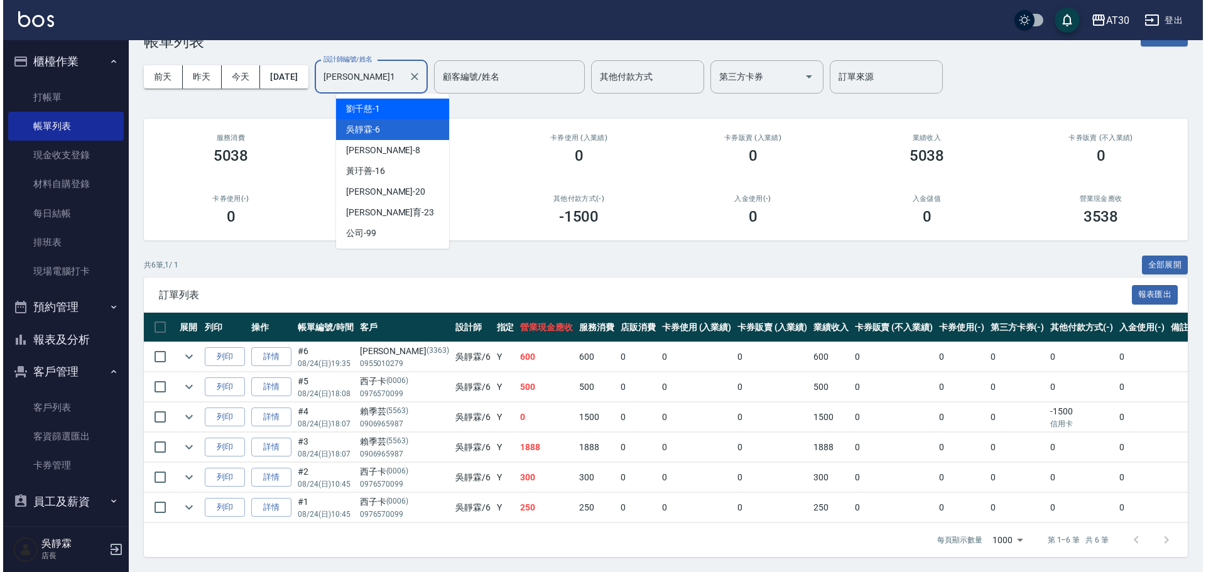
scroll to position [0, 0]
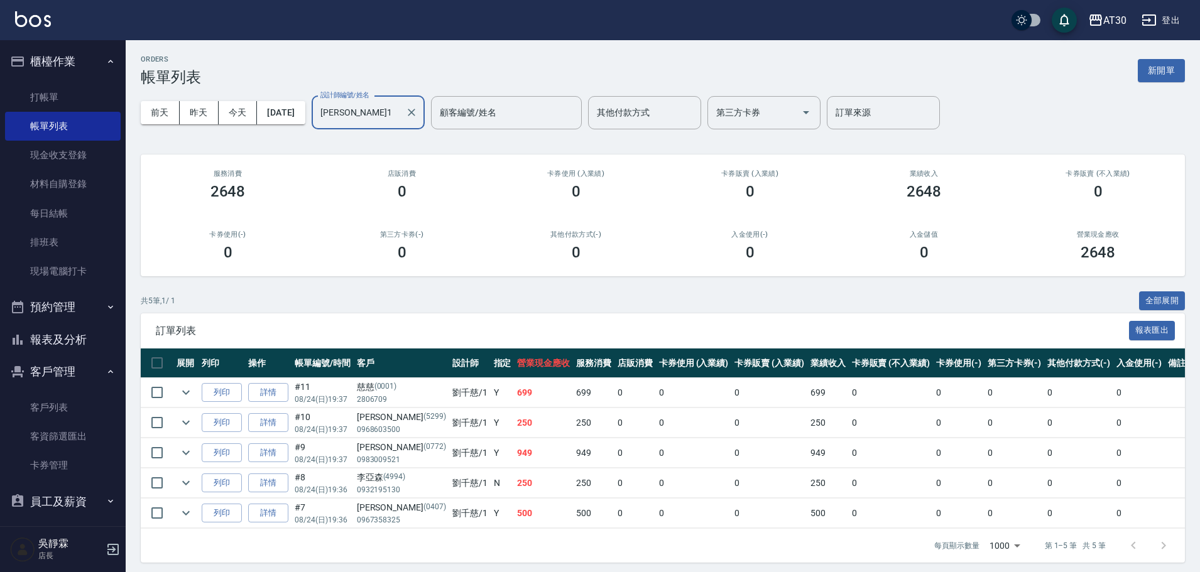
click at [400, 107] on input "[PERSON_NAME]1" at bounding box center [358, 113] width 83 height 22
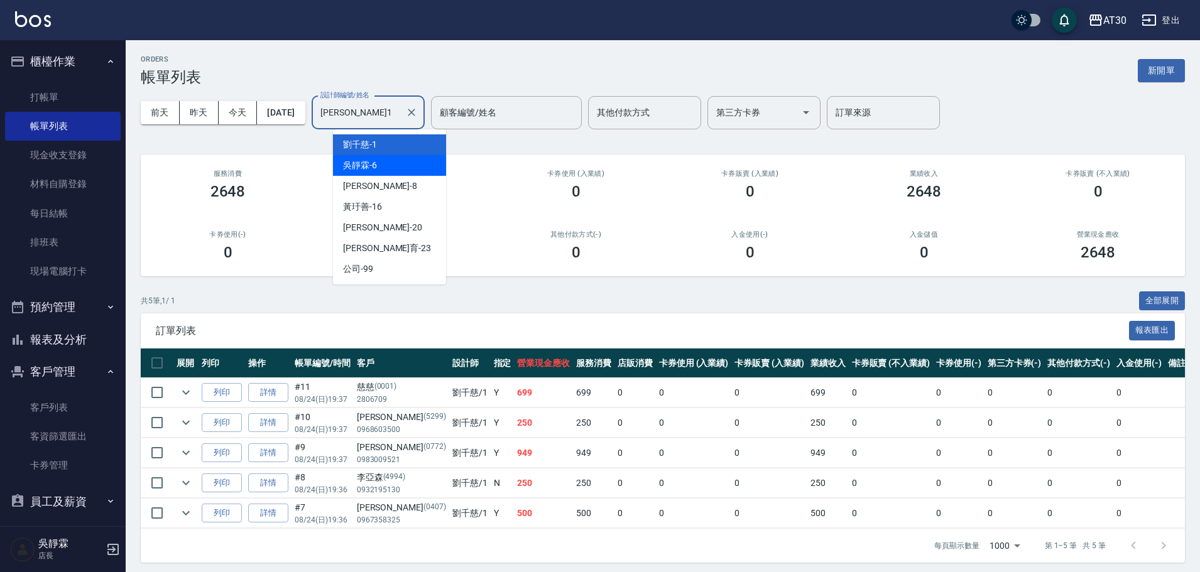
click at [408, 159] on div "[PERSON_NAME]-6" at bounding box center [389, 165] width 113 height 21
type input "[PERSON_NAME]-6"
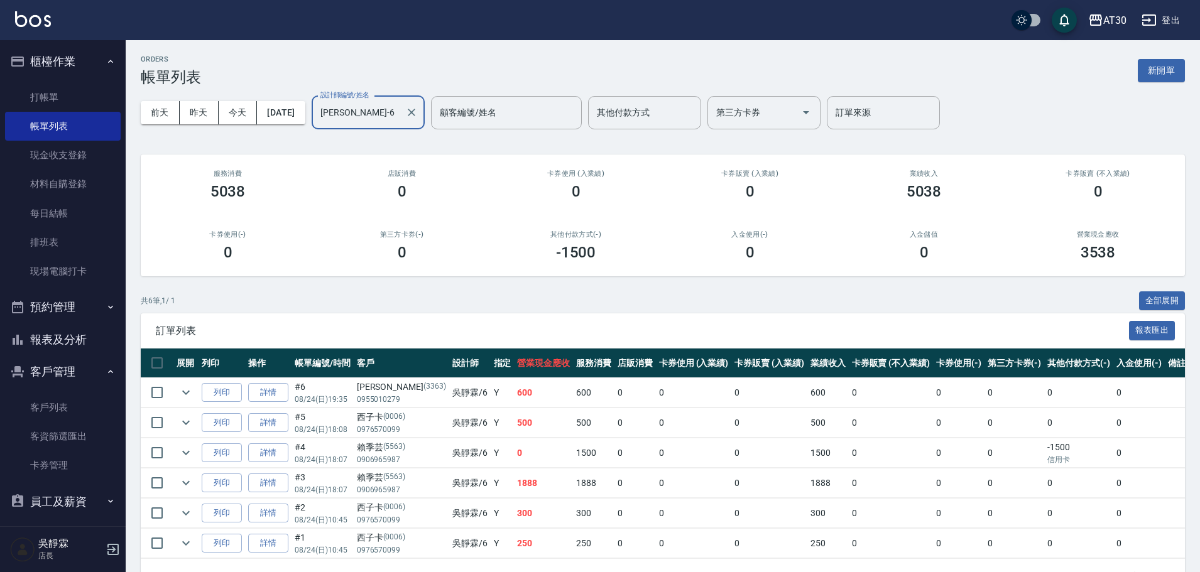
click at [89, 331] on button "報表及分析" at bounding box center [63, 340] width 116 height 33
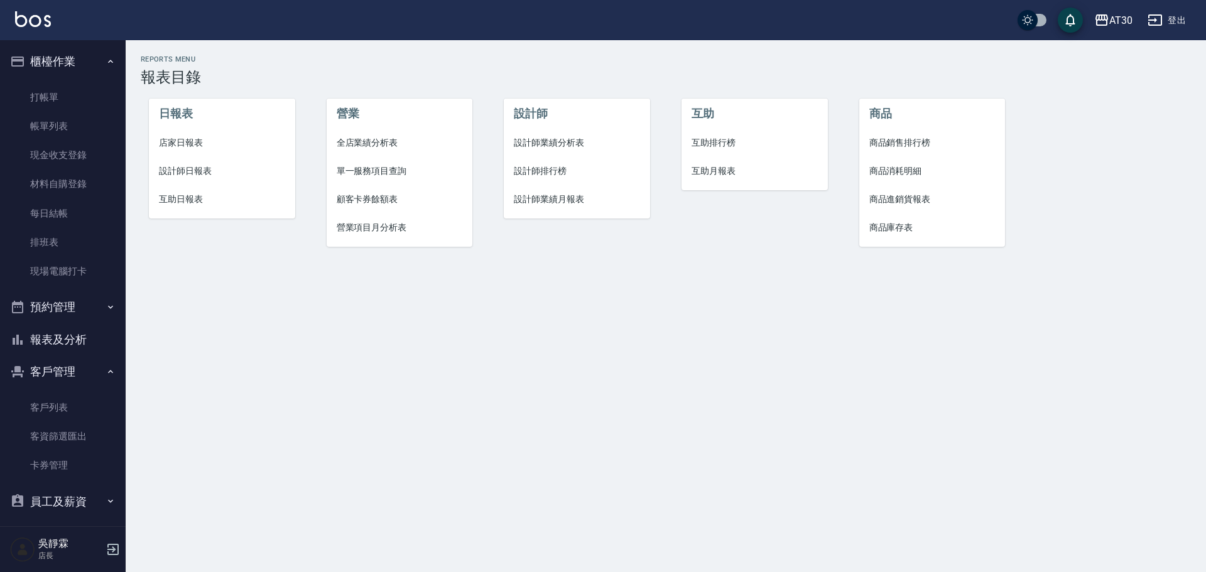
click at [196, 164] on li "設計師日報表" at bounding box center [222, 171] width 146 height 28
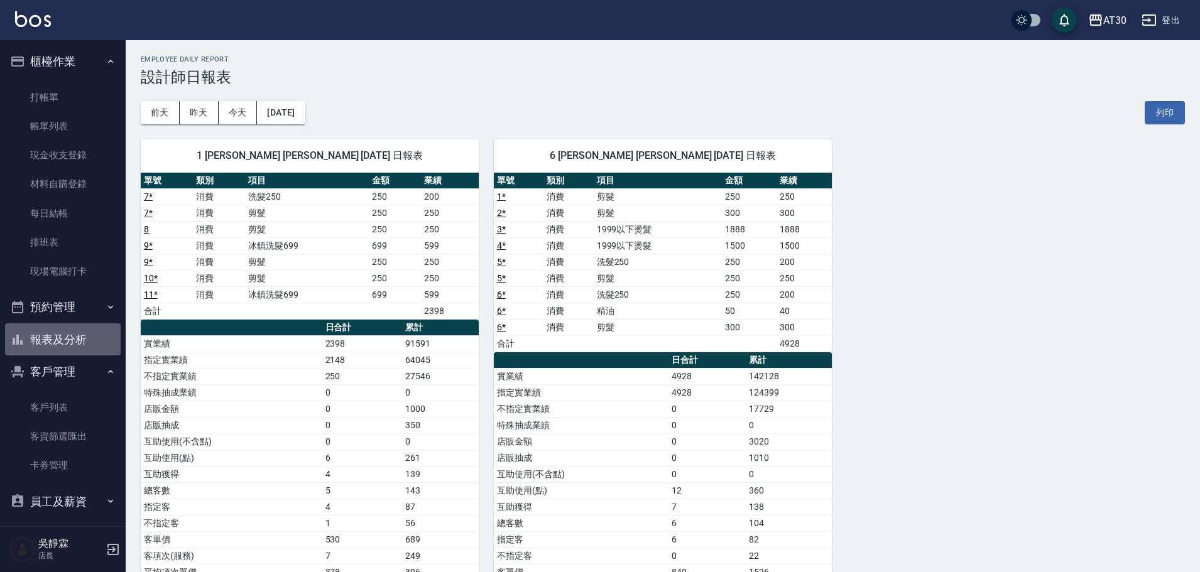
click at [74, 332] on button "報表及分析" at bounding box center [63, 340] width 116 height 33
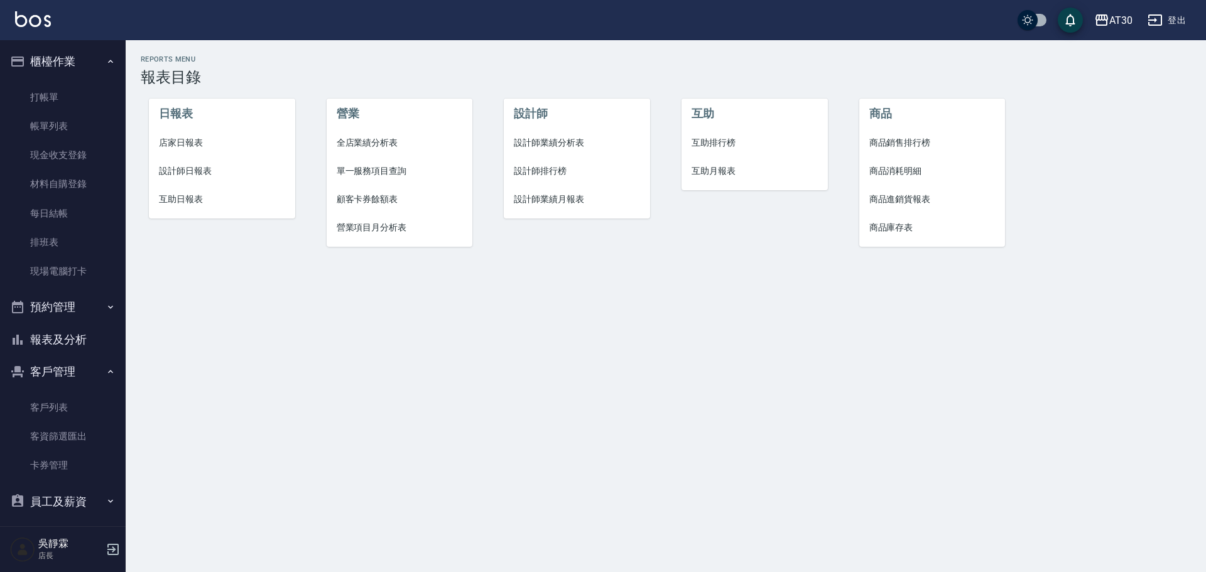
click at [561, 171] on span "設計師排行榜" at bounding box center [577, 171] width 126 height 13
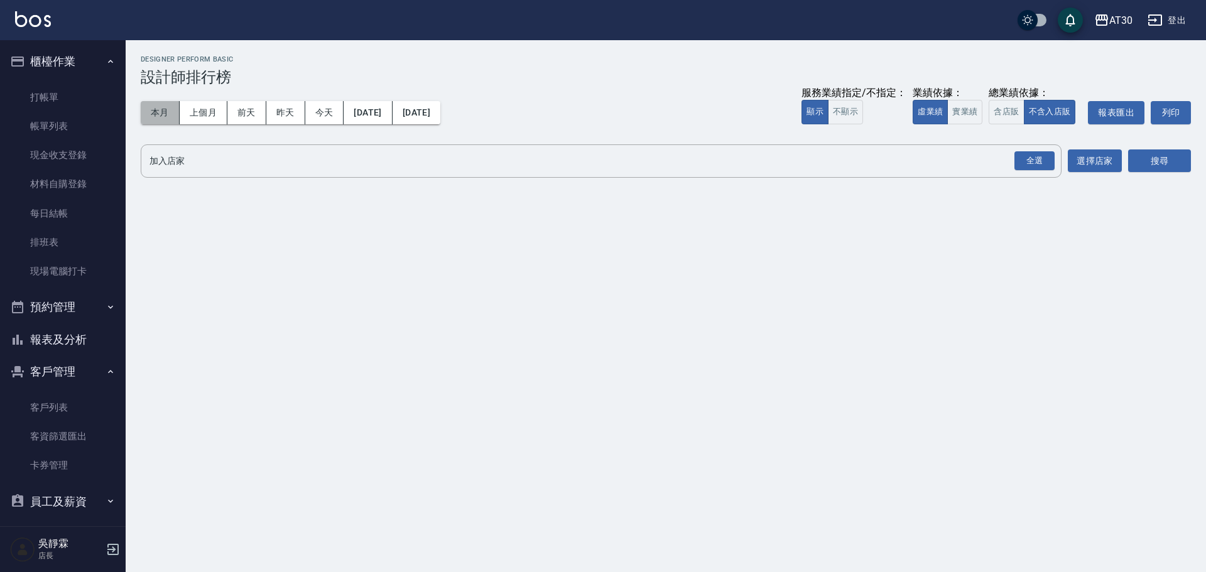
click at [153, 112] on button "本月" at bounding box center [160, 112] width 39 height 23
click at [1041, 155] on div "全選" at bounding box center [1035, 160] width 40 height 19
click at [1149, 167] on button "搜尋" at bounding box center [1159, 161] width 63 height 23
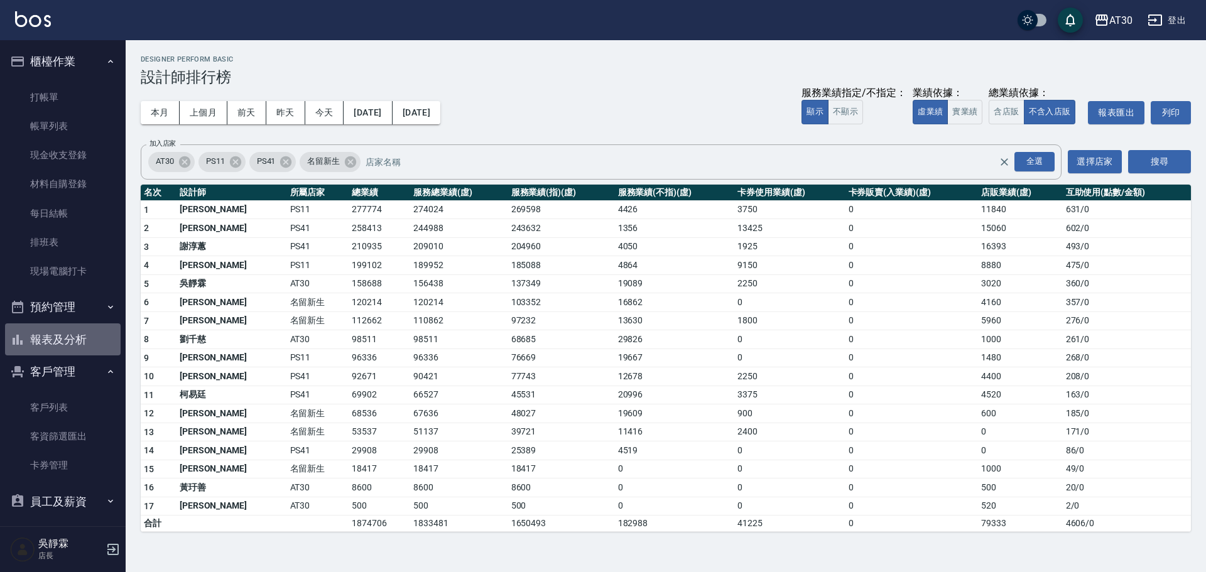
click at [72, 342] on button "報表及分析" at bounding box center [63, 340] width 116 height 33
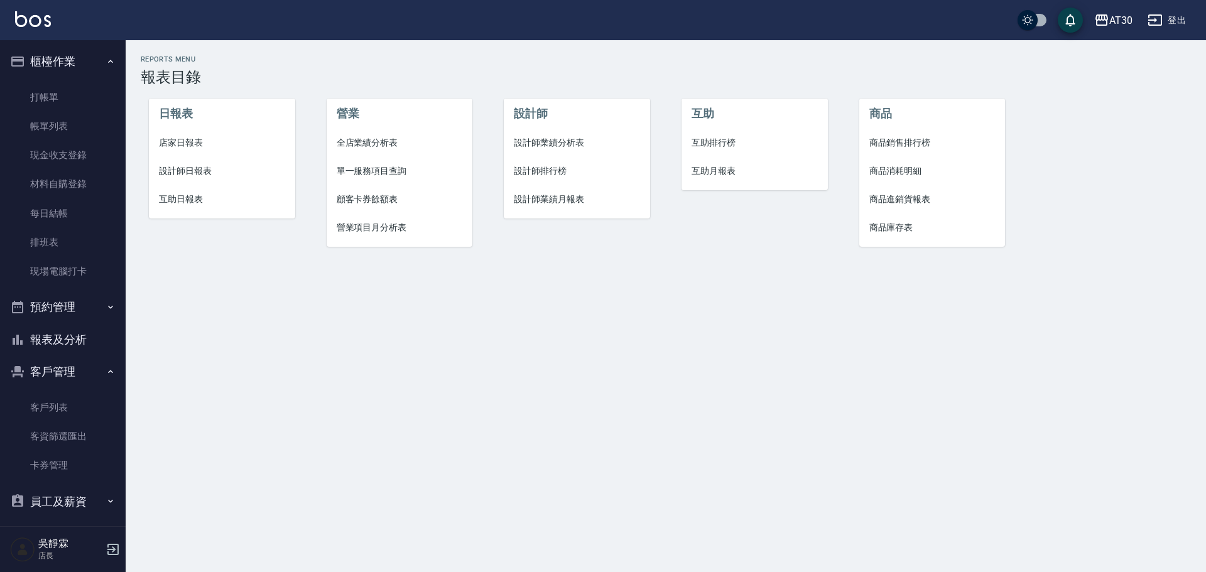
click at [724, 139] on span "互助排行榜" at bounding box center [755, 142] width 126 height 13
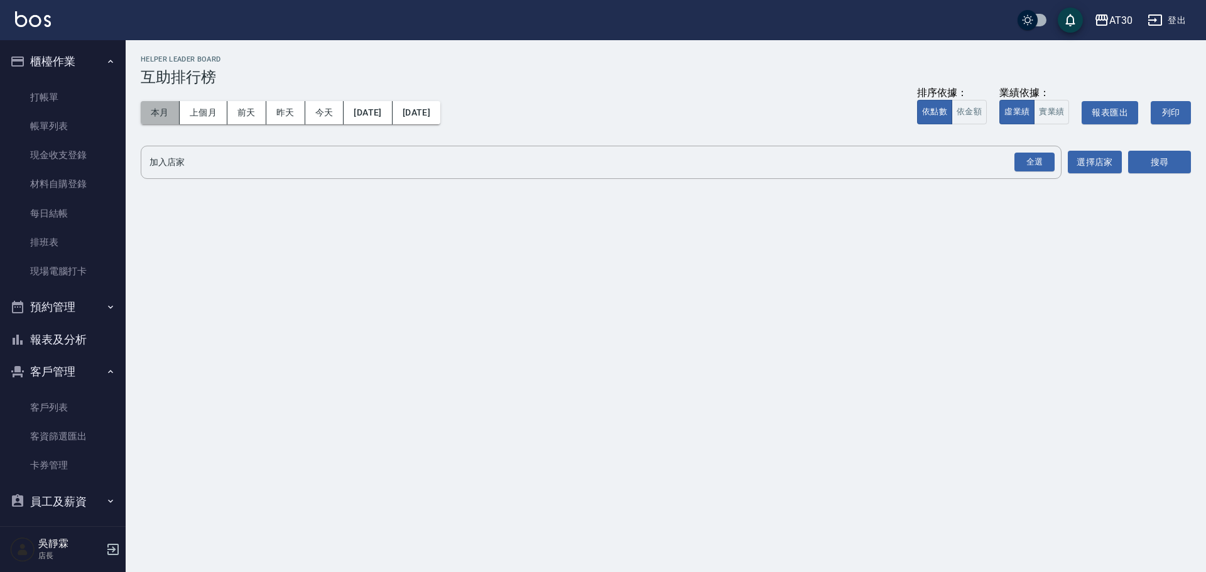
click at [169, 117] on button "本月" at bounding box center [160, 112] width 39 height 23
click at [1037, 167] on div "全選" at bounding box center [1035, 162] width 40 height 19
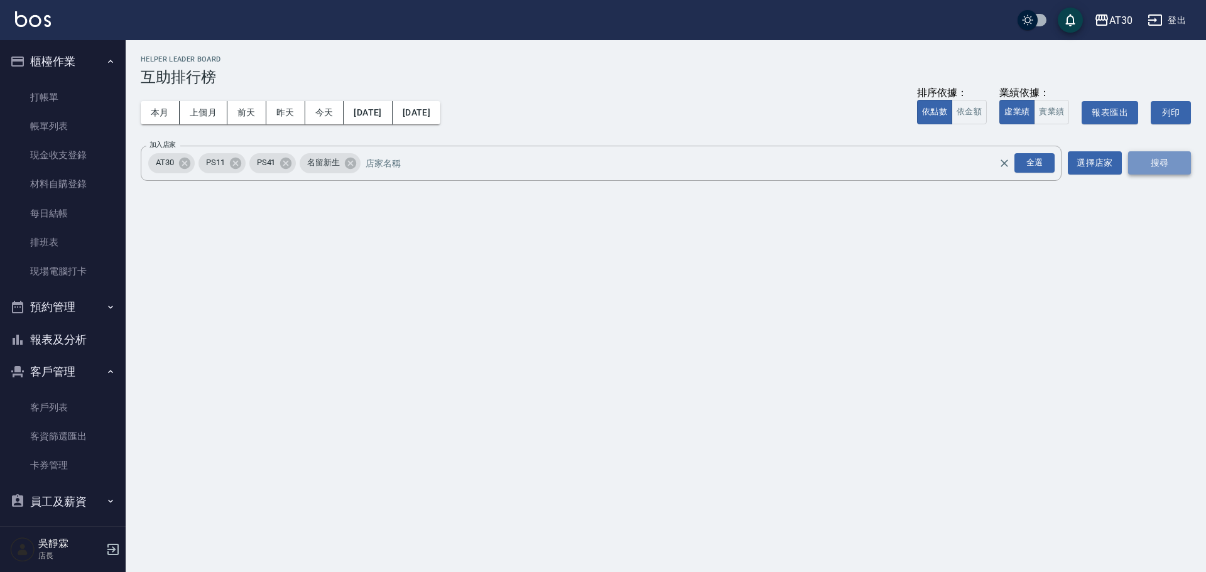
click at [1151, 160] on button "搜尋" at bounding box center [1159, 162] width 63 height 23
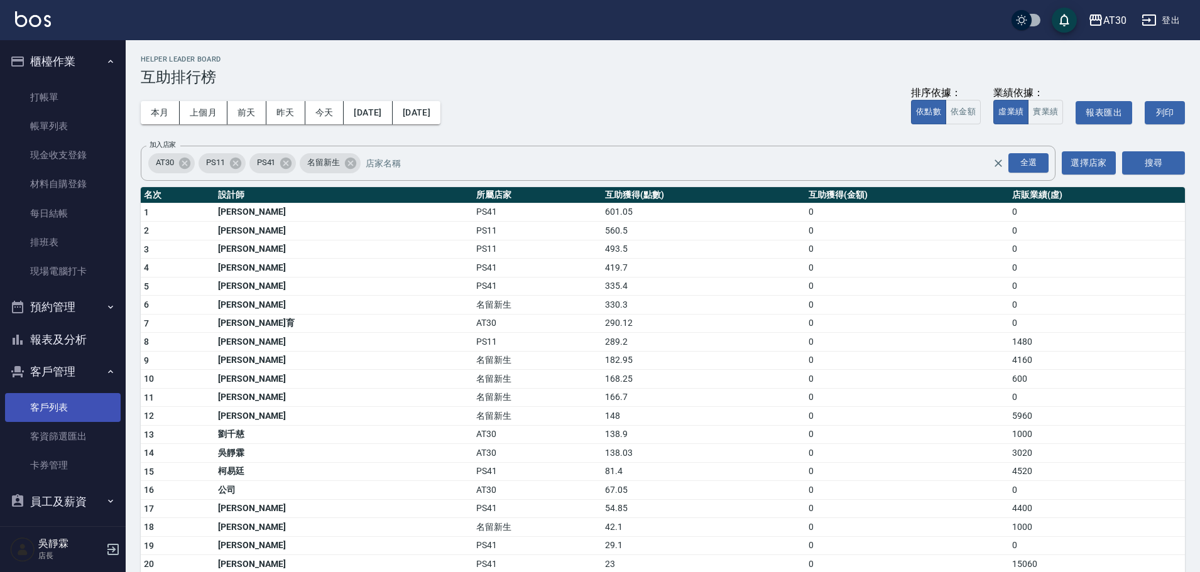
click at [60, 417] on link "客戶列表" at bounding box center [63, 407] width 116 height 29
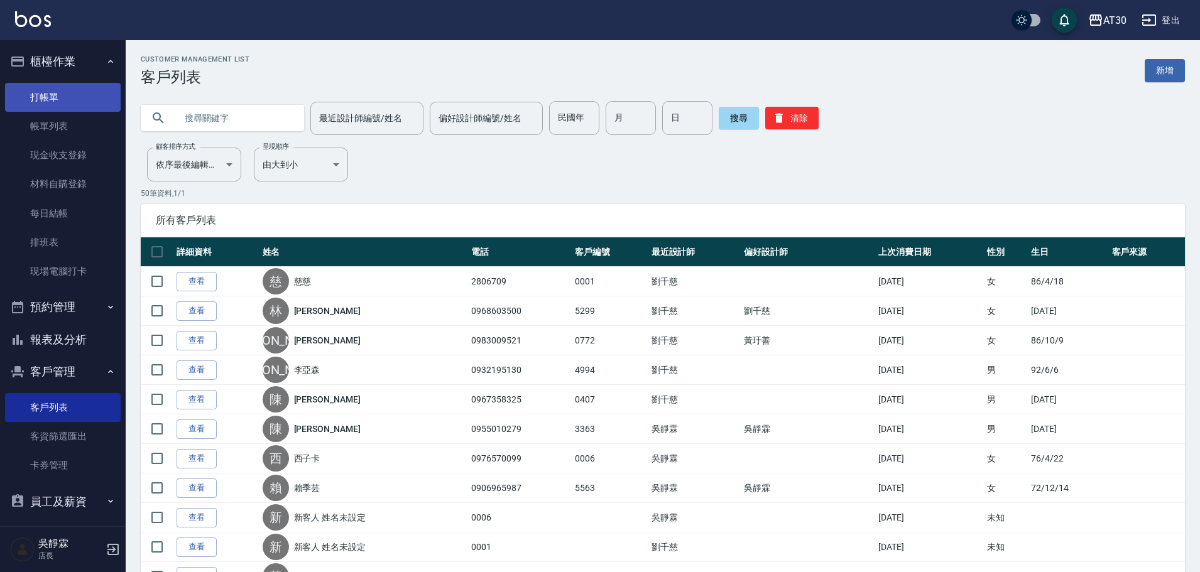
click at [60, 102] on link "打帳單" at bounding box center [63, 97] width 116 height 29
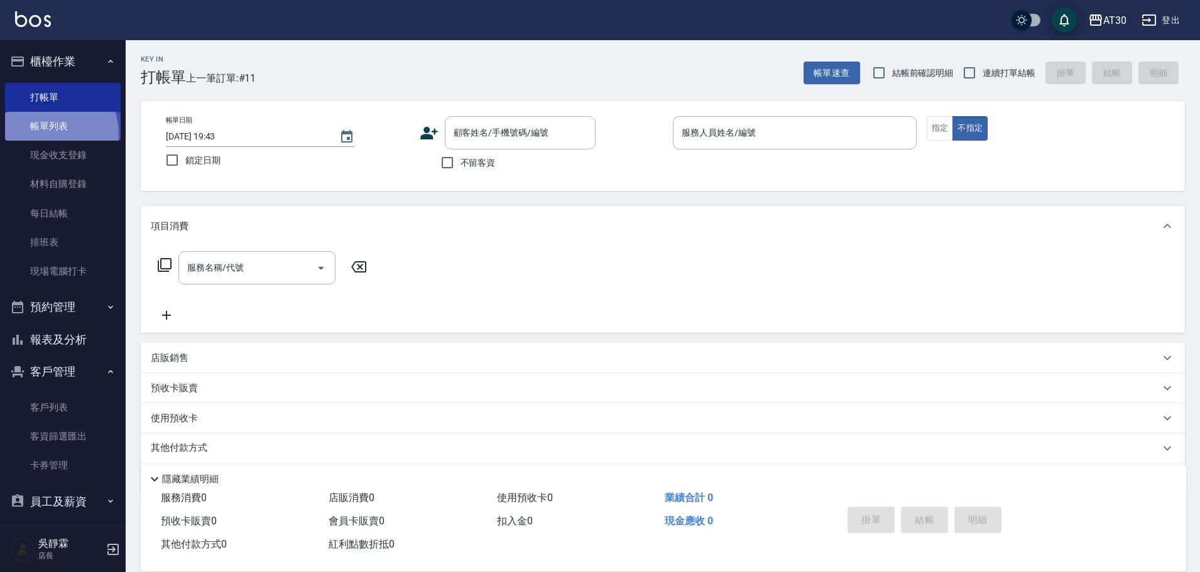
click at [48, 134] on link "帳單列表" at bounding box center [63, 126] width 116 height 29
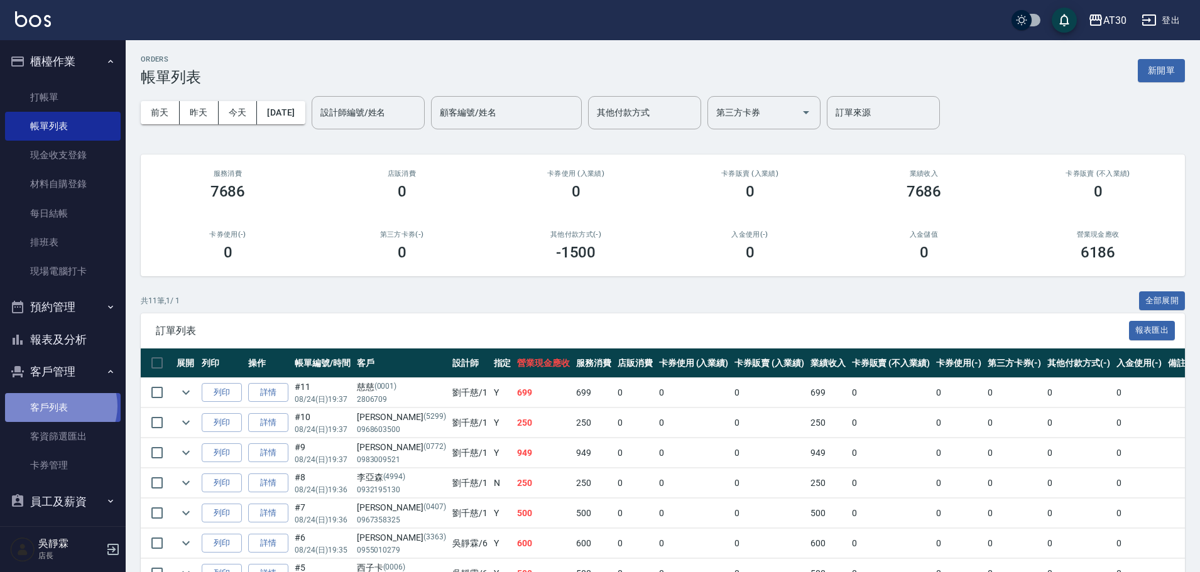
click at [57, 407] on link "客戶列表" at bounding box center [63, 407] width 116 height 29
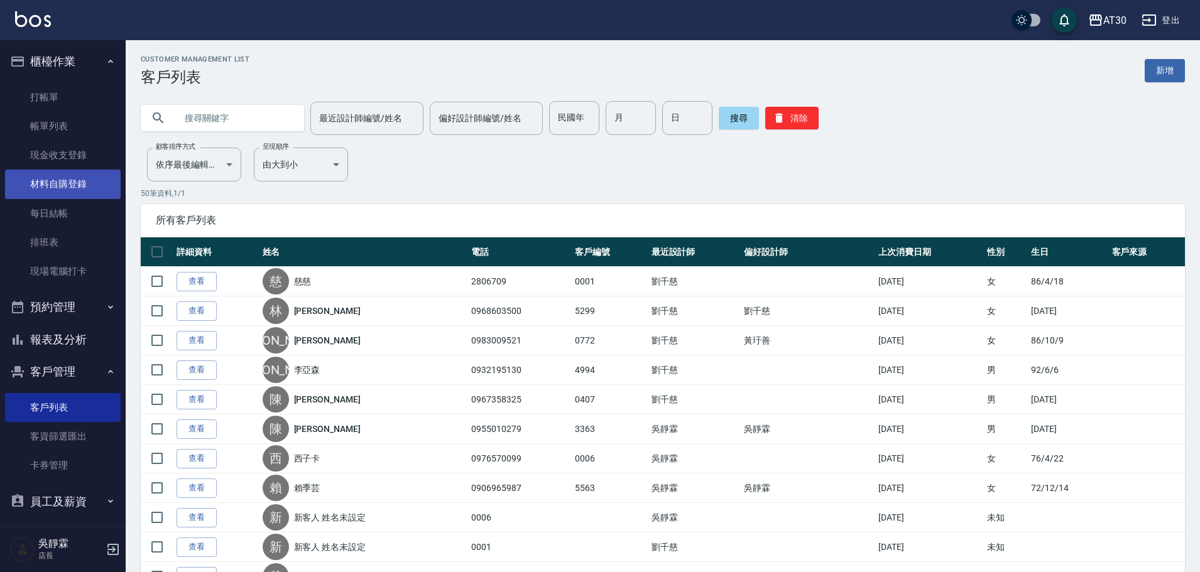
click at [68, 182] on link "材料自購登錄" at bounding box center [63, 184] width 116 height 29
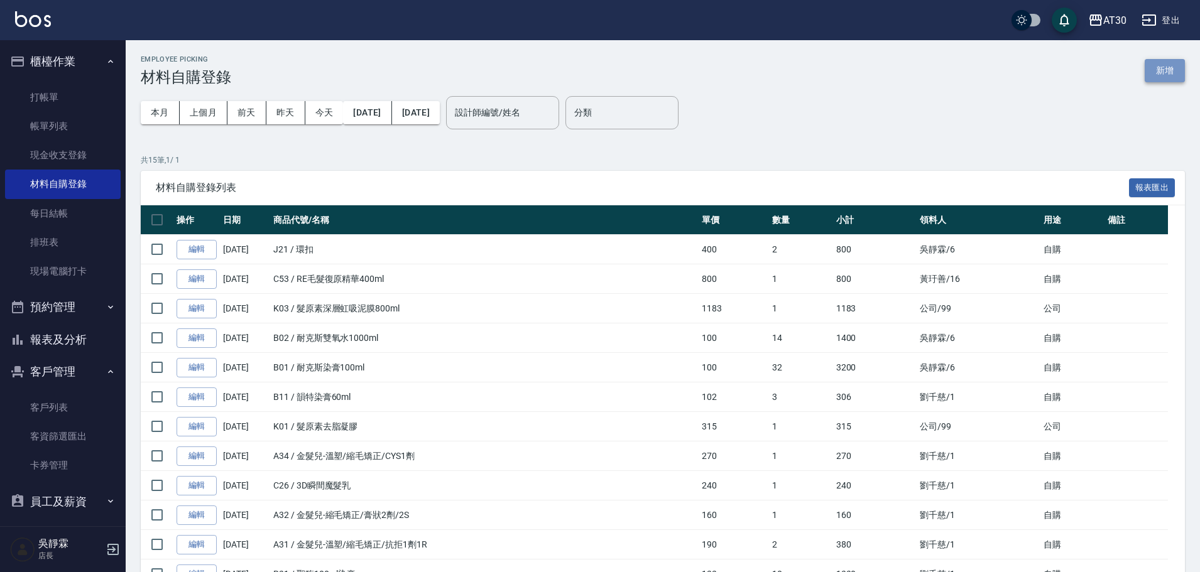
click at [1172, 68] on button "新增" at bounding box center [1165, 70] width 40 height 23
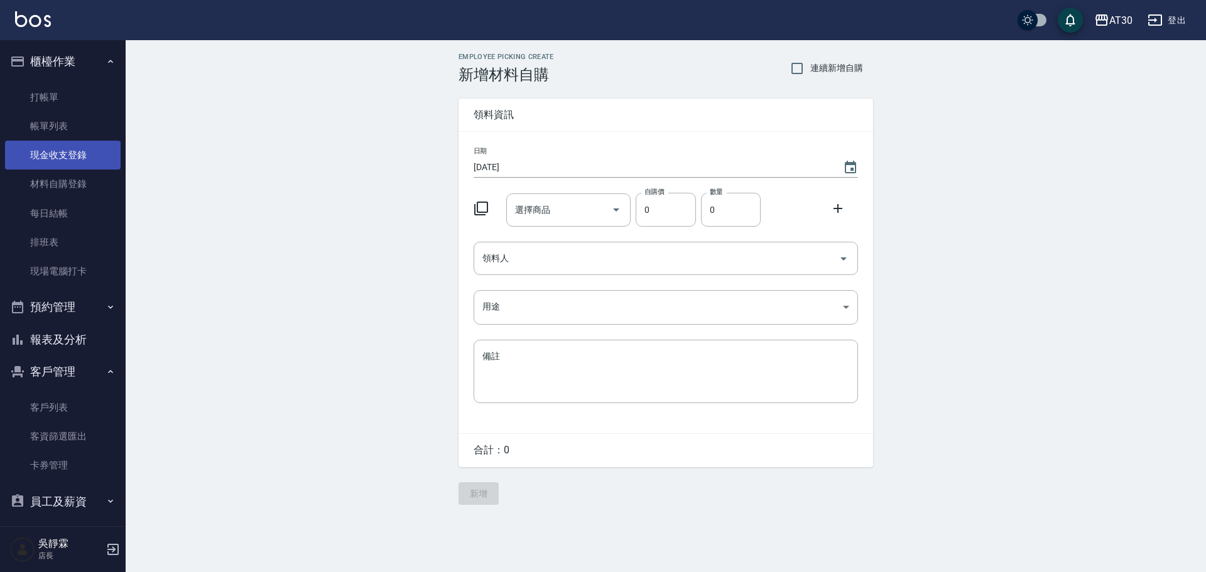
click at [85, 154] on link "現金收支登錄" at bounding box center [63, 155] width 116 height 29
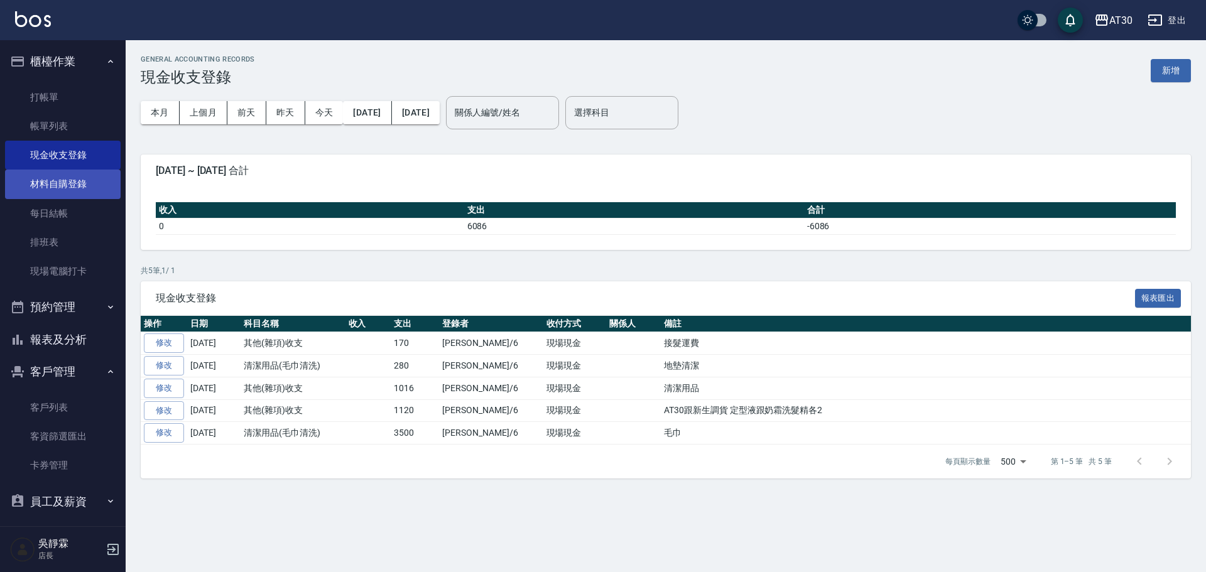
click at [70, 192] on link "材料自購登錄" at bounding box center [63, 184] width 116 height 29
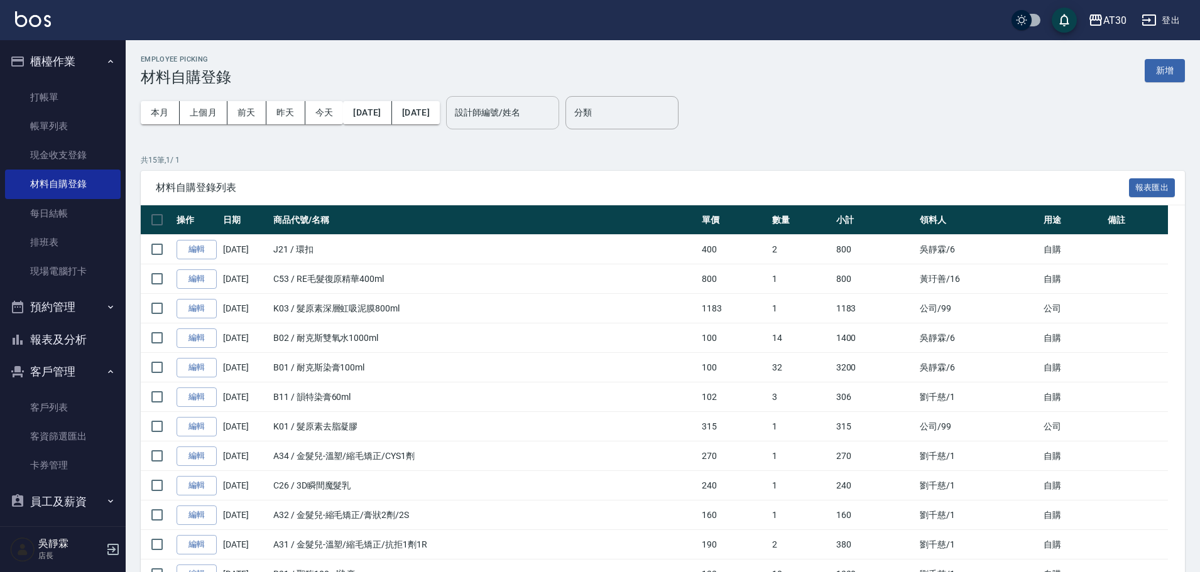
click at [554, 119] on input "設計師編號/姓名" at bounding box center [503, 113] width 102 height 22
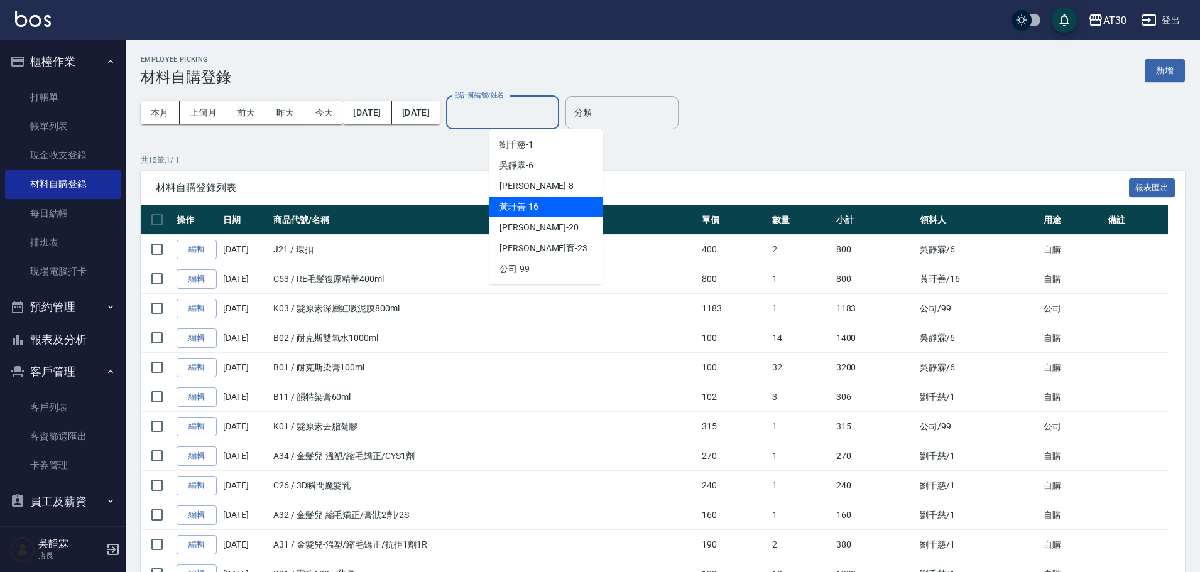
click at [548, 201] on div "[PERSON_NAME]-16" at bounding box center [545, 207] width 113 height 21
type input "[PERSON_NAME]-16"
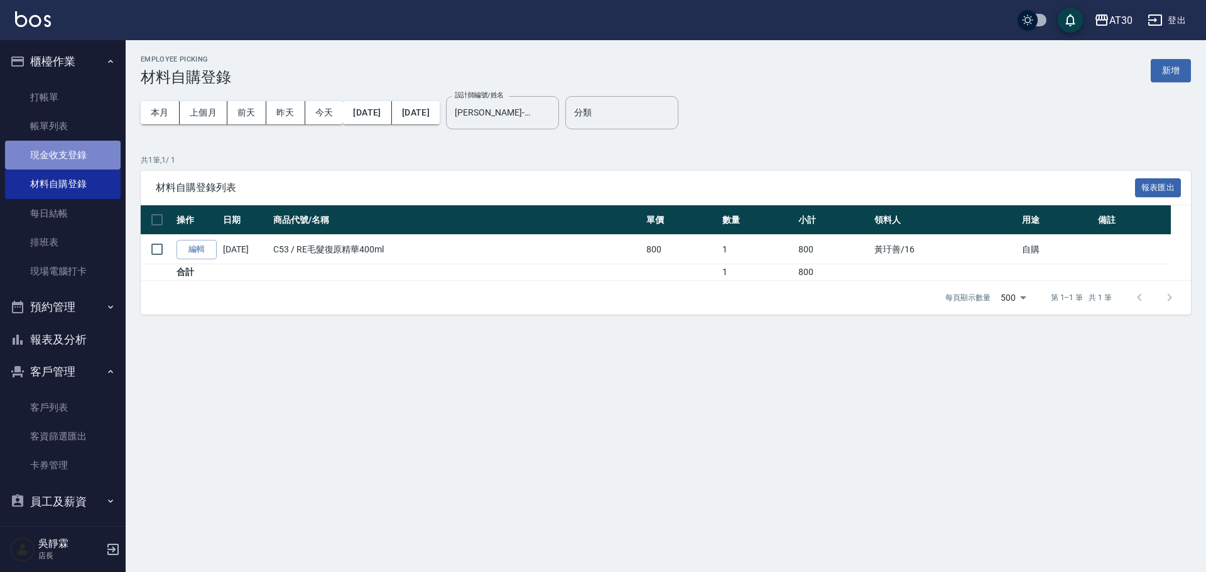
click at [68, 145] on link "現金收支登錄" at bounding box center [63, 155] width 116 height 29
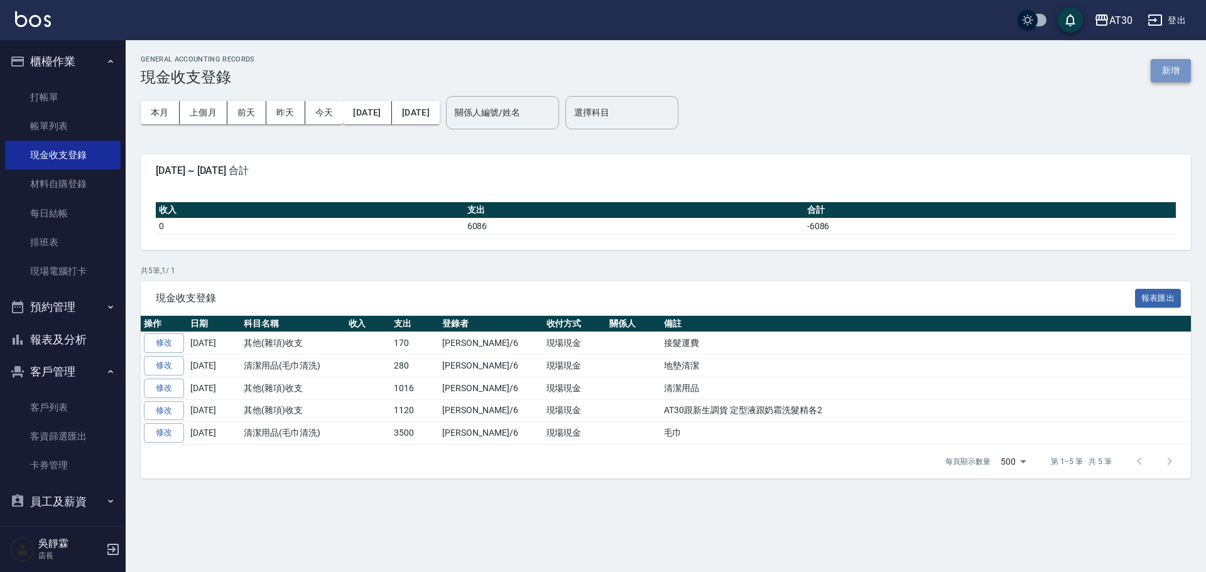
click at [1167, 72] on button "新增" at bounding box center [1171, 70] width 40 height 23
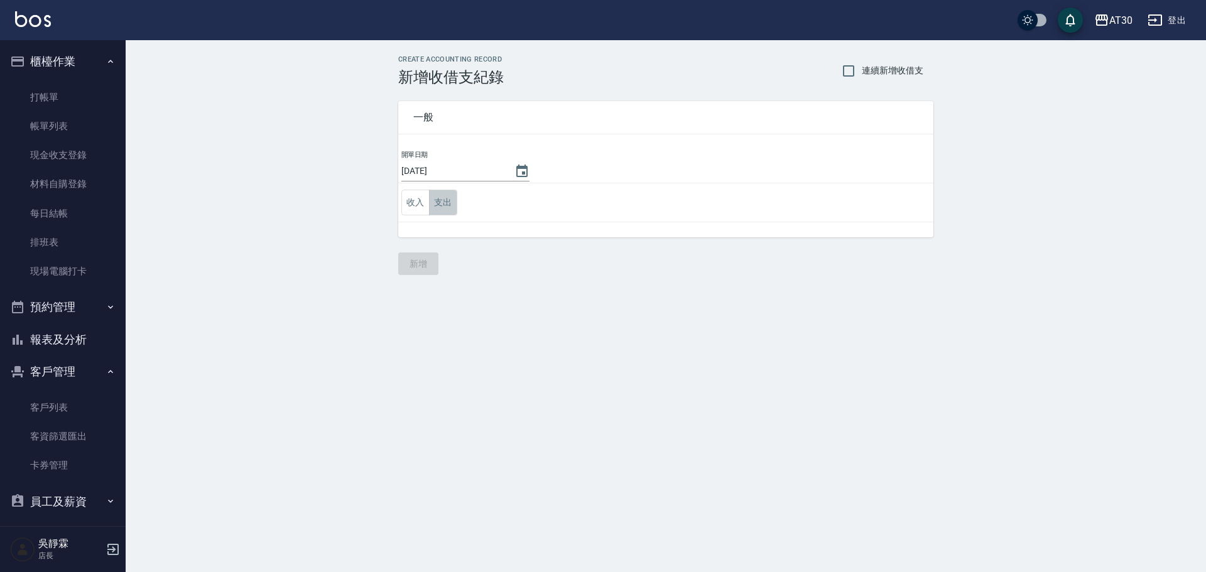
click at [441, 206] on button "支出" at bounding box center [443, 203] width 28 height 26
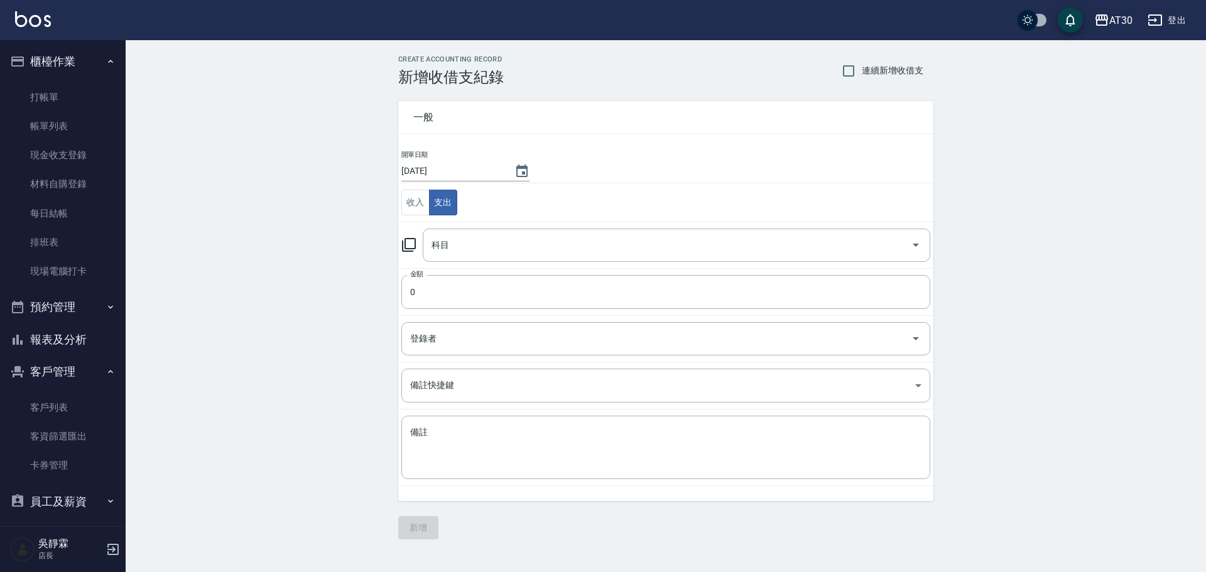
click at [403, 244] on icon at bounding box center [409, 245] width 14 height 14
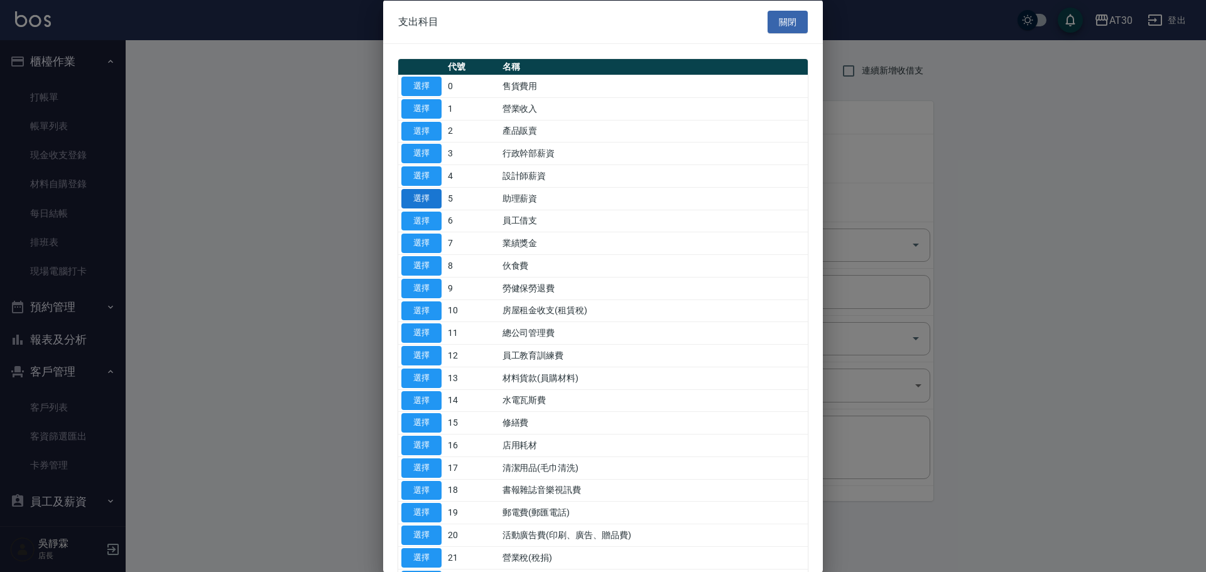
click at [422, 201] on button "選擇" at bounding box center [422, 198] width 40 height 19
type input "5 助理薪資"
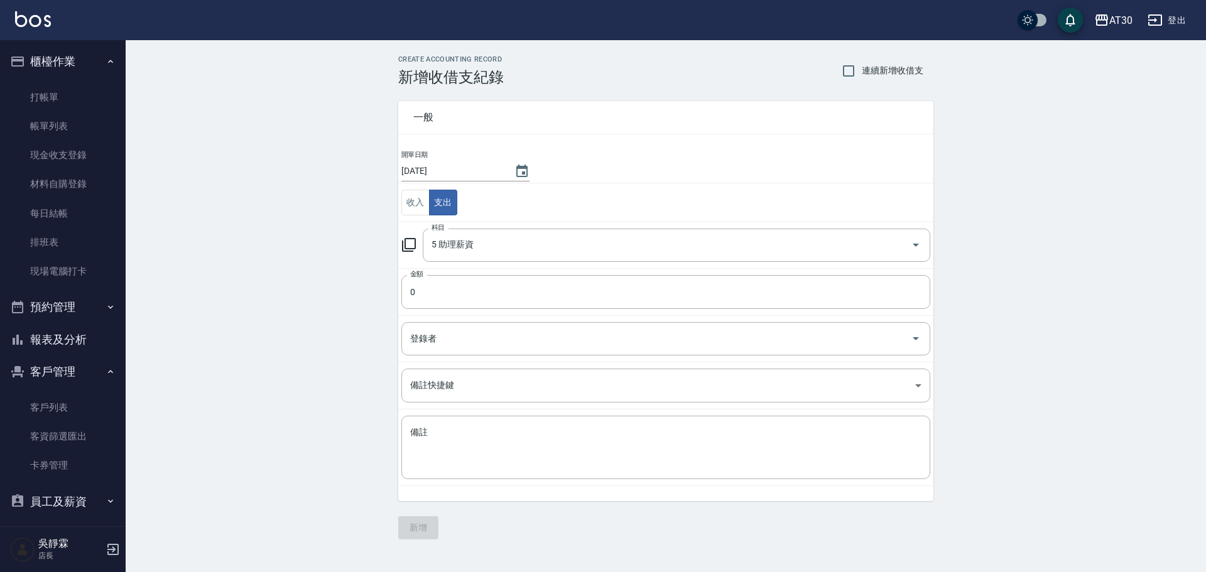
click at [398, 289] on div "一般 開單日期 [DATE] 收入 支出 科目 5 助理薪資 科目 金額 0 金額 登錄者 登錄者 備註快捷鍵 ​ 備註快捷鍵 備註 x 備註" at bounding box center [658, 293] width 550 height 415
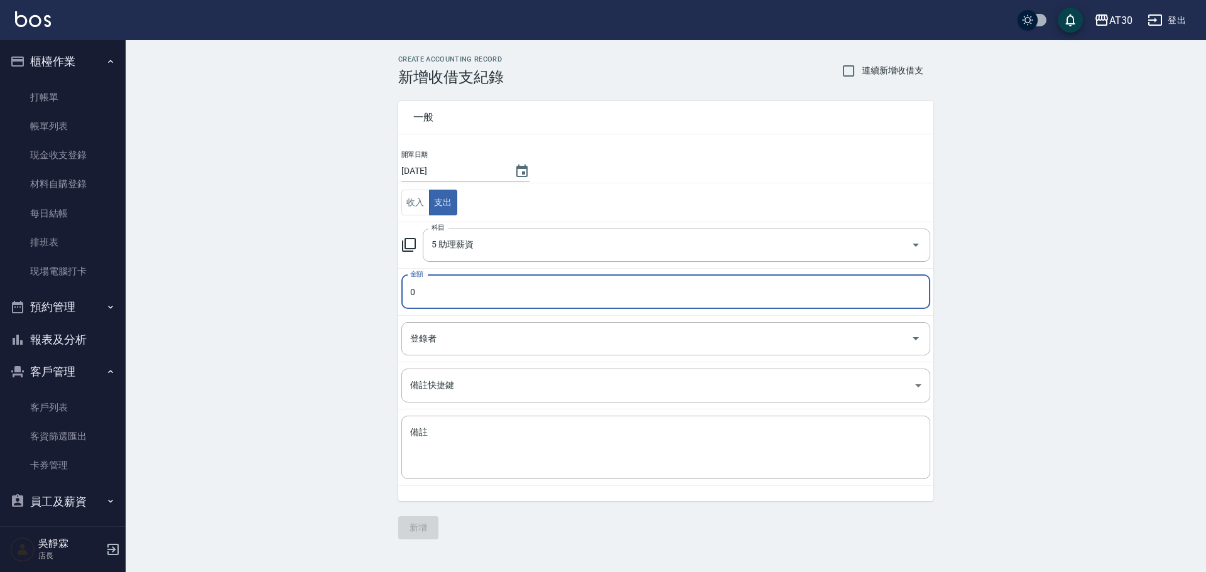
click at [420, 288] on input "0" at bounding box center [666, 292] width 529 height 34
type input "300"
click at [522, 331] on input "登錄者" at bounding box center [656, 339] width 499 height 22
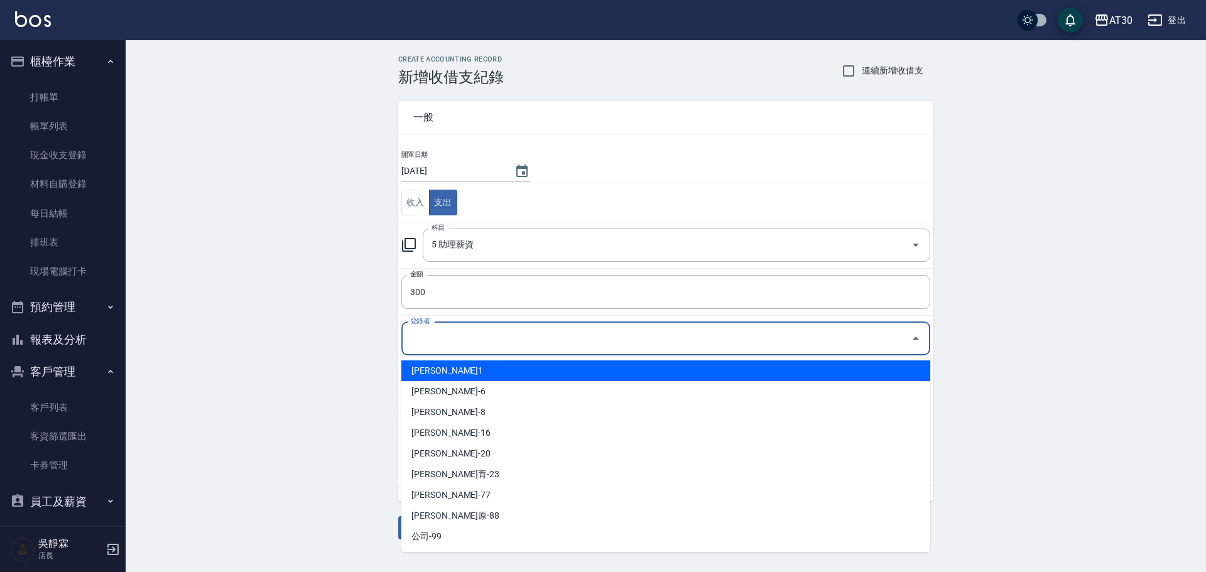
click at [227, 201] on div "CREATE ACCOUNTING RECORD 新增收借支紀錄 連續新增收借支 一般 開單日期 [DATE] 收入 支出 科目 5 助理薪資 科目 金額 3…" at bounding box center [666, 297] width 1081 height 515
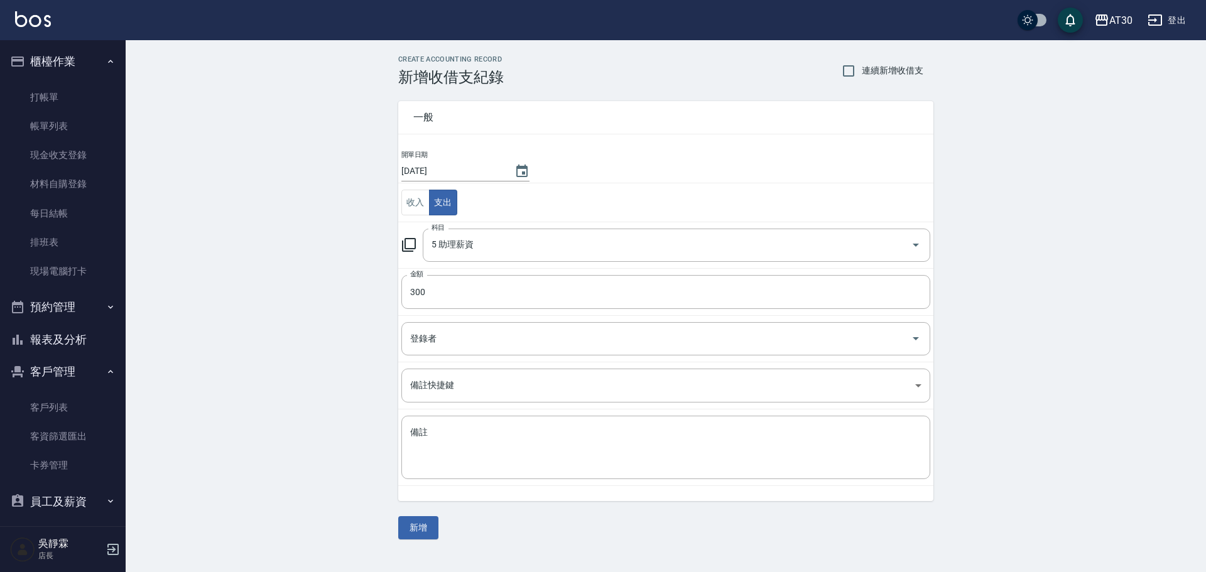
click at [409, 238] on icon at bounding box center [409, 245] width 15 height 15
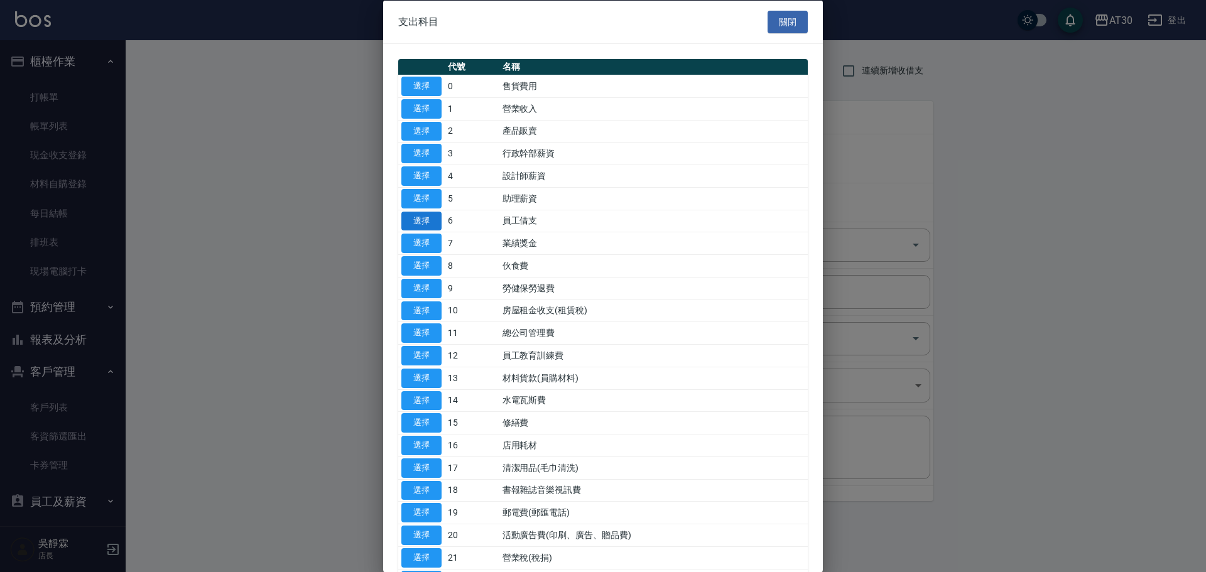
click at [427, 217] on button "選擇" at bounding box center [422, 220] width 40 height 19
type input "6 員工借支"
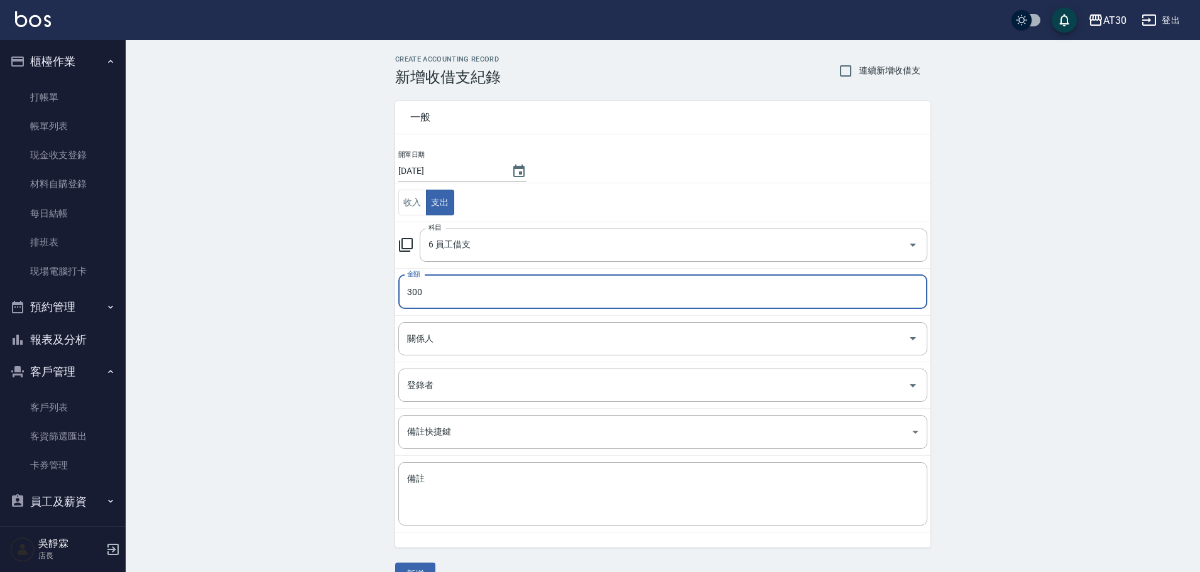
click at [429, 290] on input "300" at bounding box center [662, 292] width 529 height 34
type input "3000"
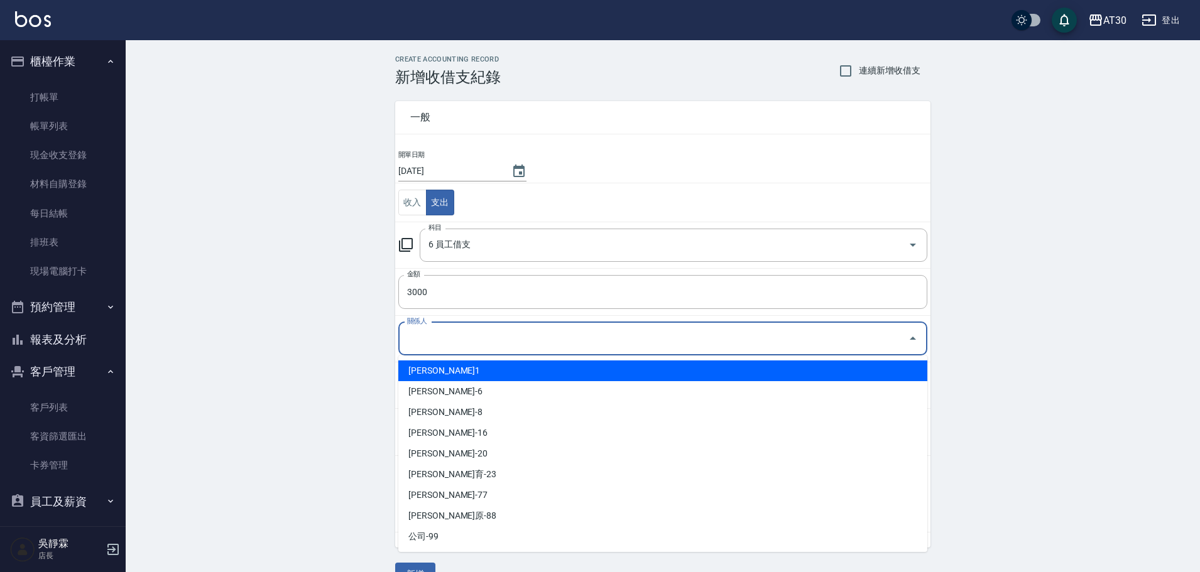
click at [460, 349] on input "關係人" at bounding box center [653, 339] width 499 height 22
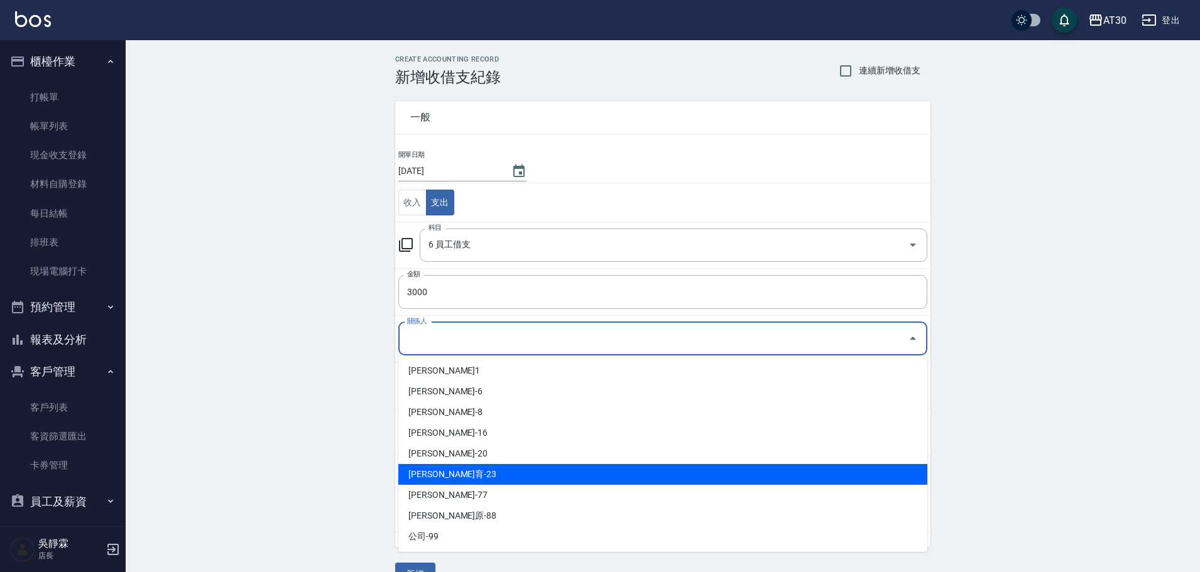
click at [469, 473] on li "[PERSON_NAME]育-23" at bounding box center [662, 474] width 529 height 21
type input "[PERSON_NAME]育-23"
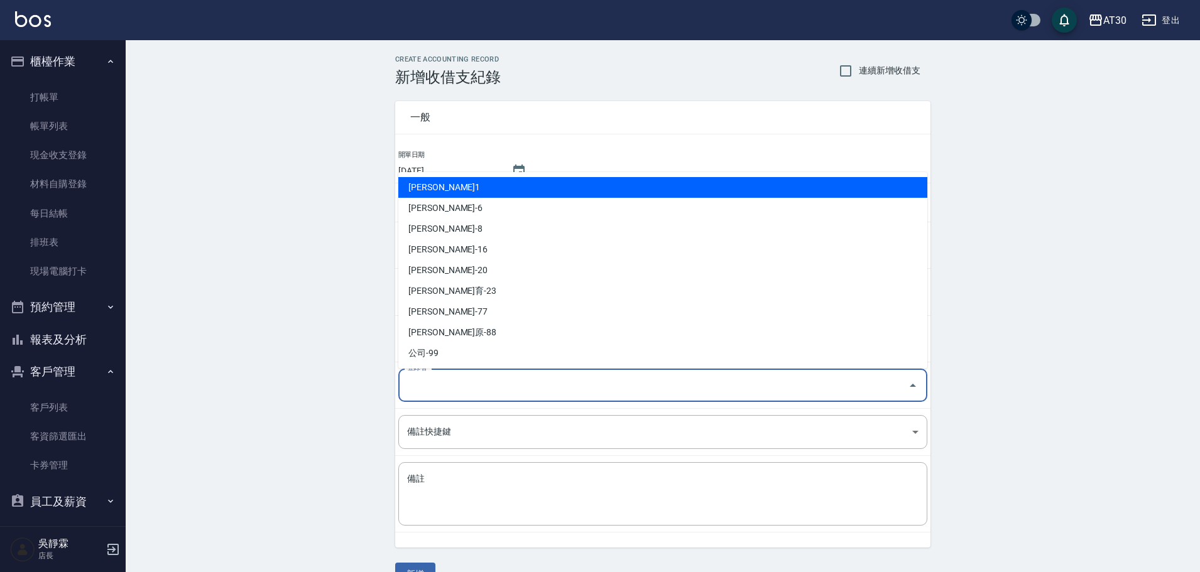
click at [456, 385] on input "登錄者" at bounding box center [653, 385] width 499 height 22
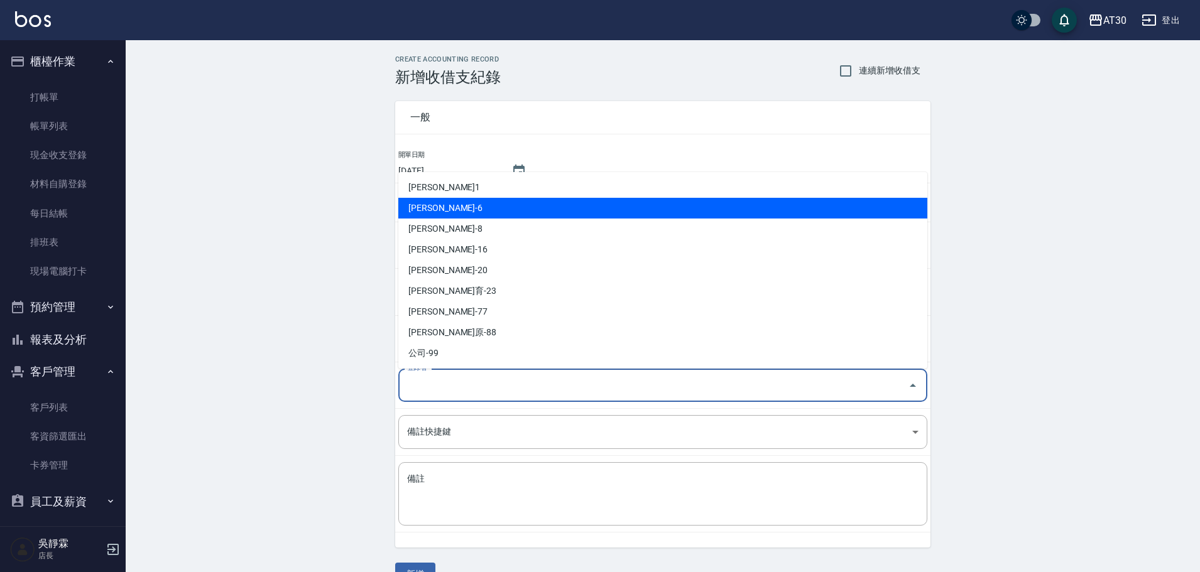
click at [445, 201] on li "[PERSON_NAME]-6" at bounding box center [662, 208] width 529 height 21
type input "[PERSON_NAME]-6"
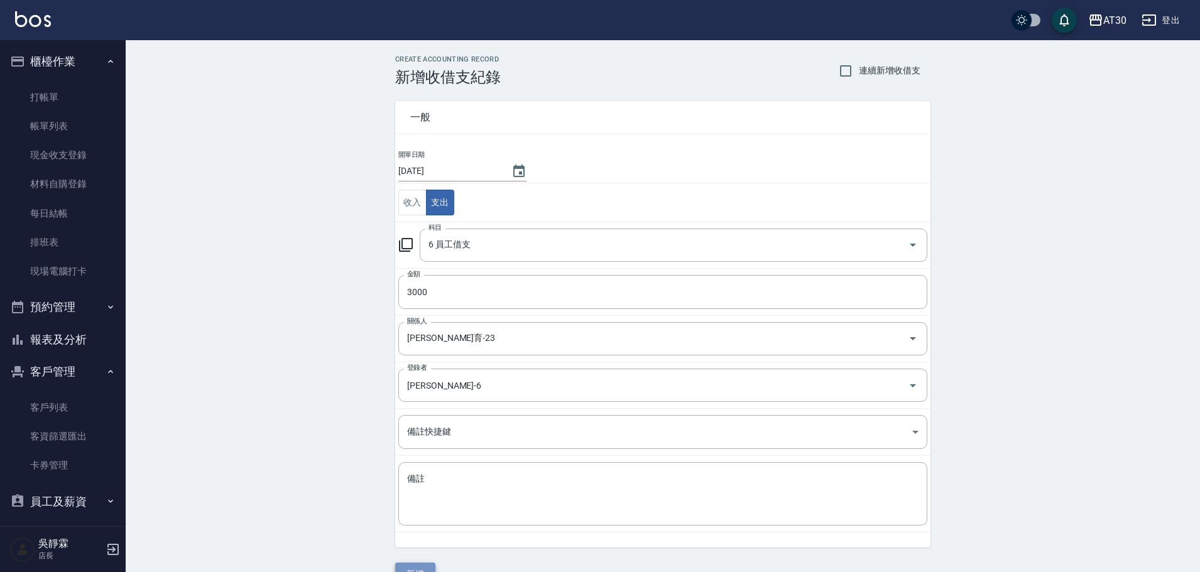
click at [415, 567] on button "新增" at bounding box center [415, 574] width 40 height 23
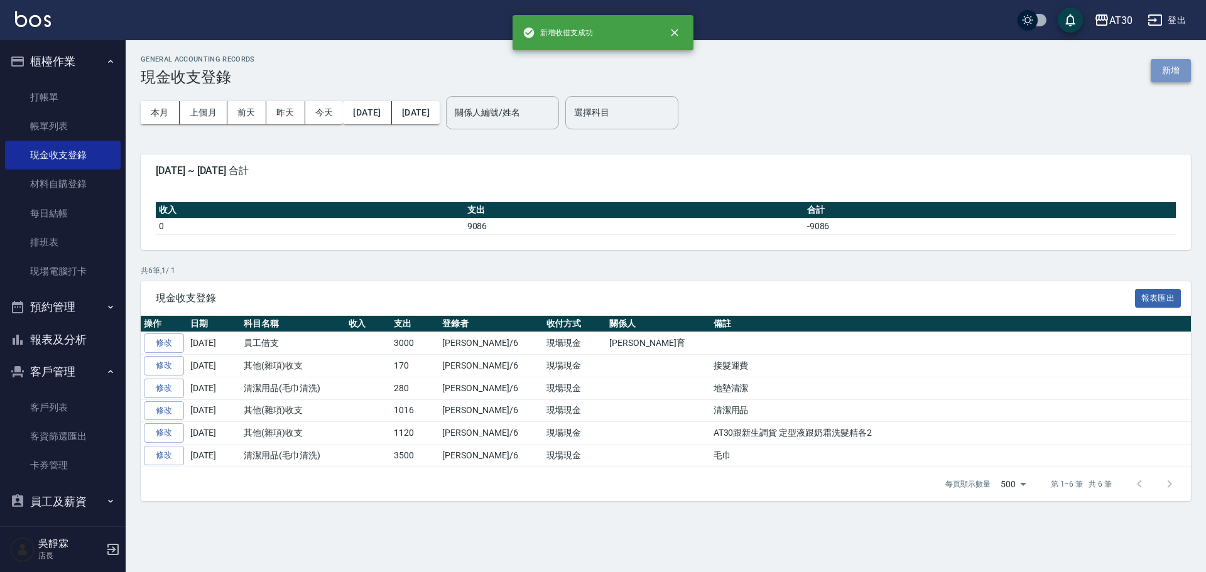
click at [1168, 70] on button "新增" at bounding box center [1171, 70] width 40 height 23
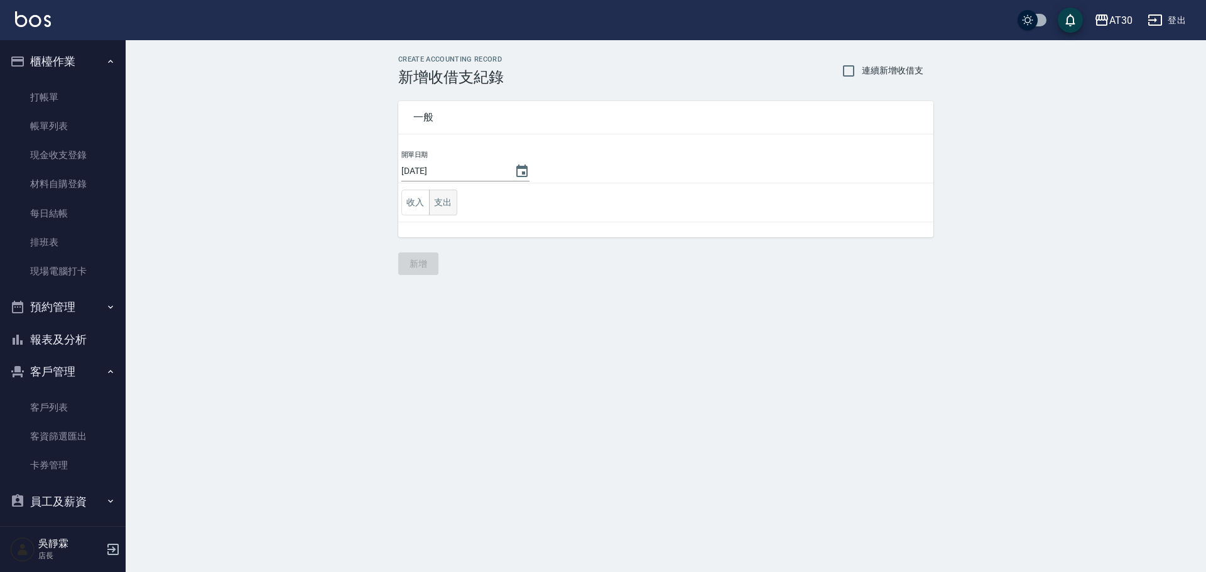
click at [446, 199] on button "支出" at bounding box center [443, 203] width 28 height 26
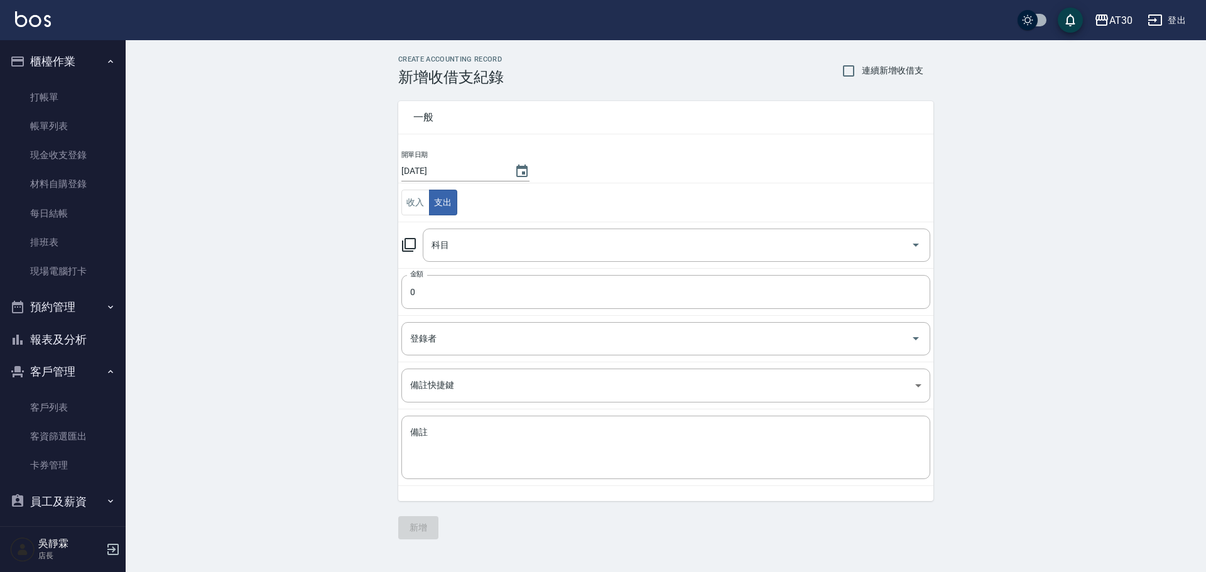
click at [410, 243] on icon at bounding box center [409, 245] width 15 height 15
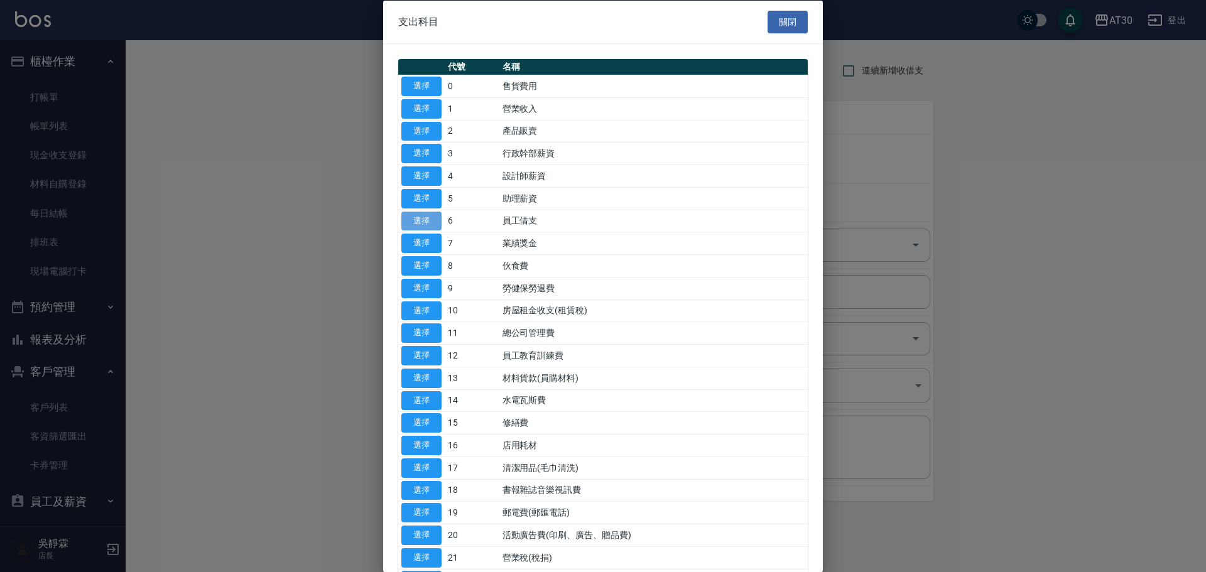
click at [433, 226] on button "選擇" at bounding box center [422, 220] width 40 height 19
type input "6 員工借支"
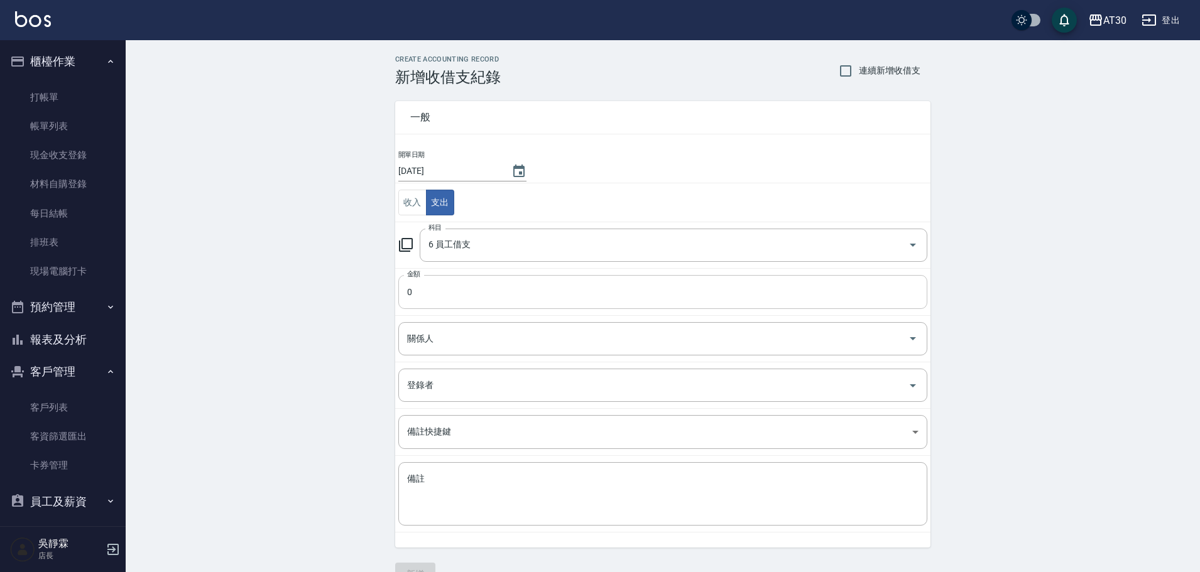
click at [418, 294] on input "0" at bounding box center [662, 292] width 529 height 34
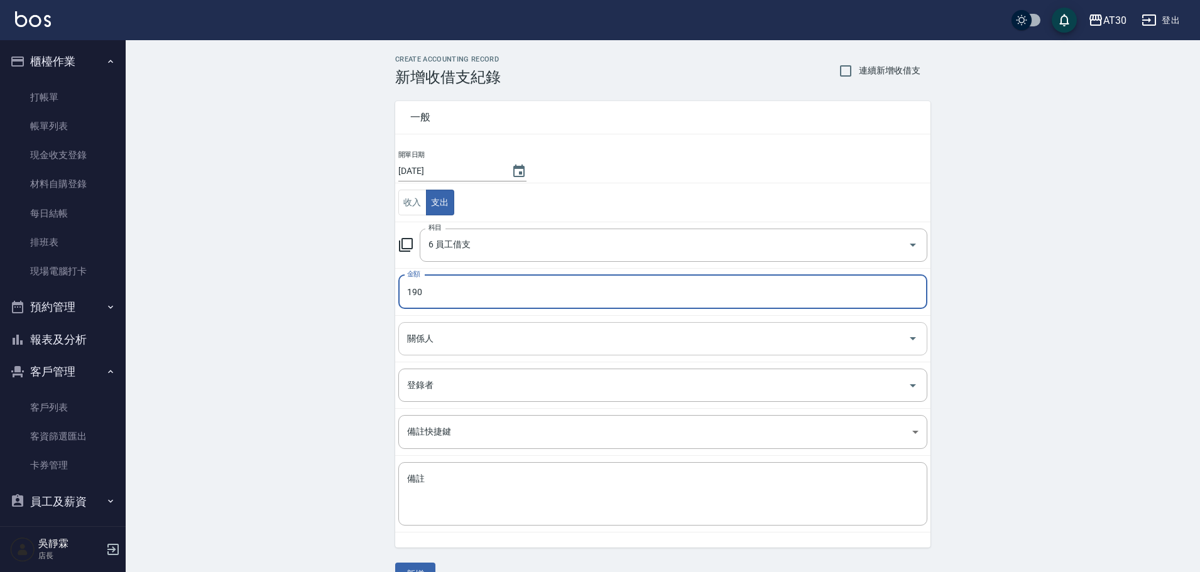
type input "190"
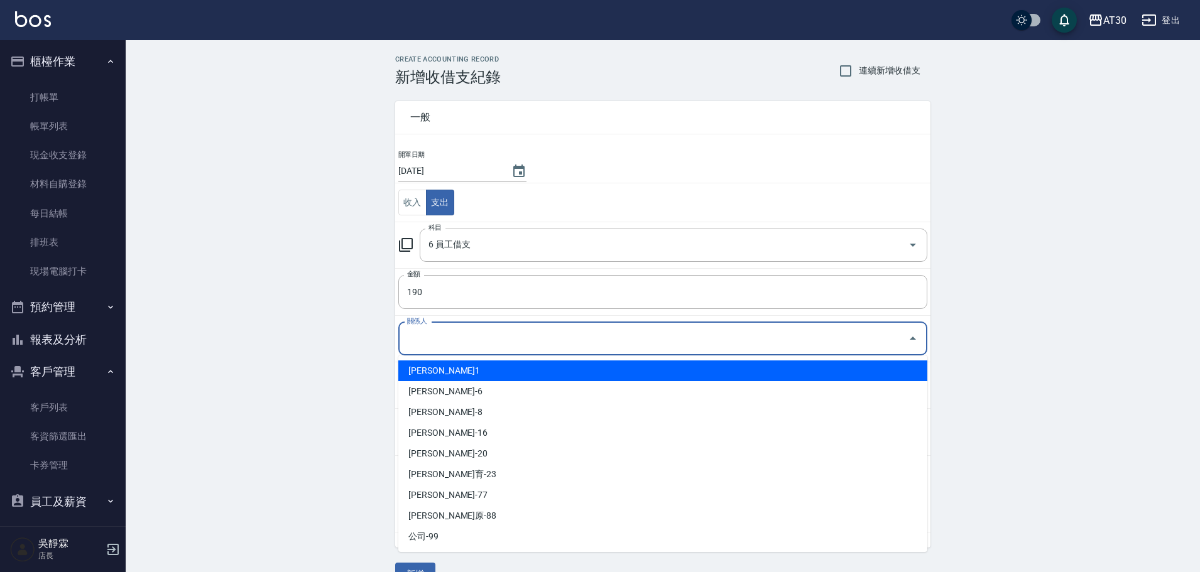
click at [422, 339] on input "關係人" at bounding box center [653, 339] width 499 height 22
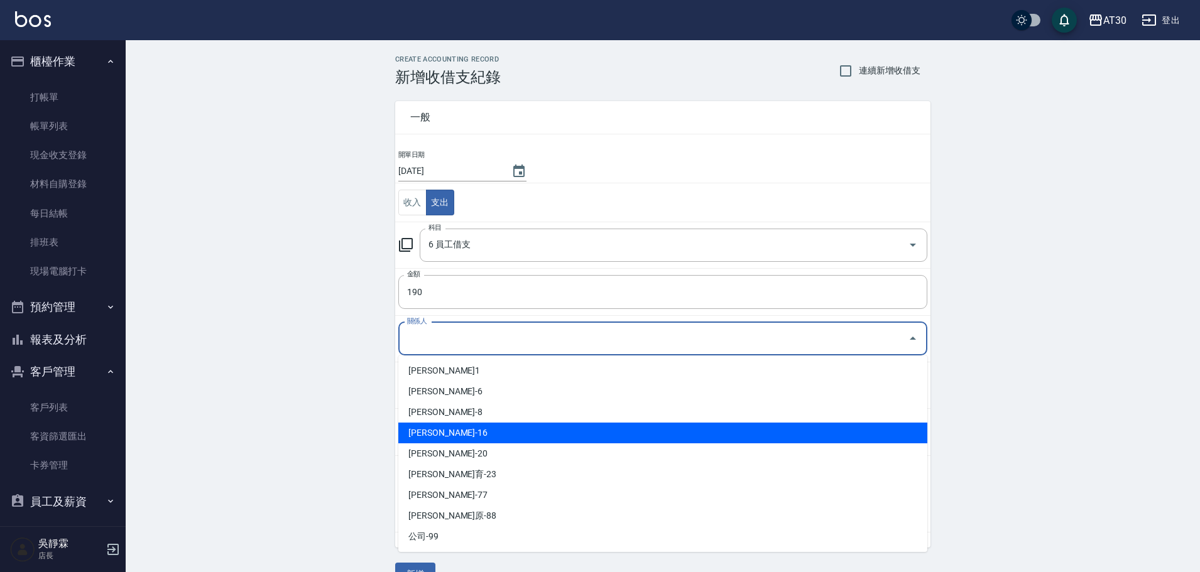
click at [435, 437] on li "[PERSON_NAME]-16" at bounding box center [662, 433] width 529 height 21
type input "[PERSON_NAME]-16"
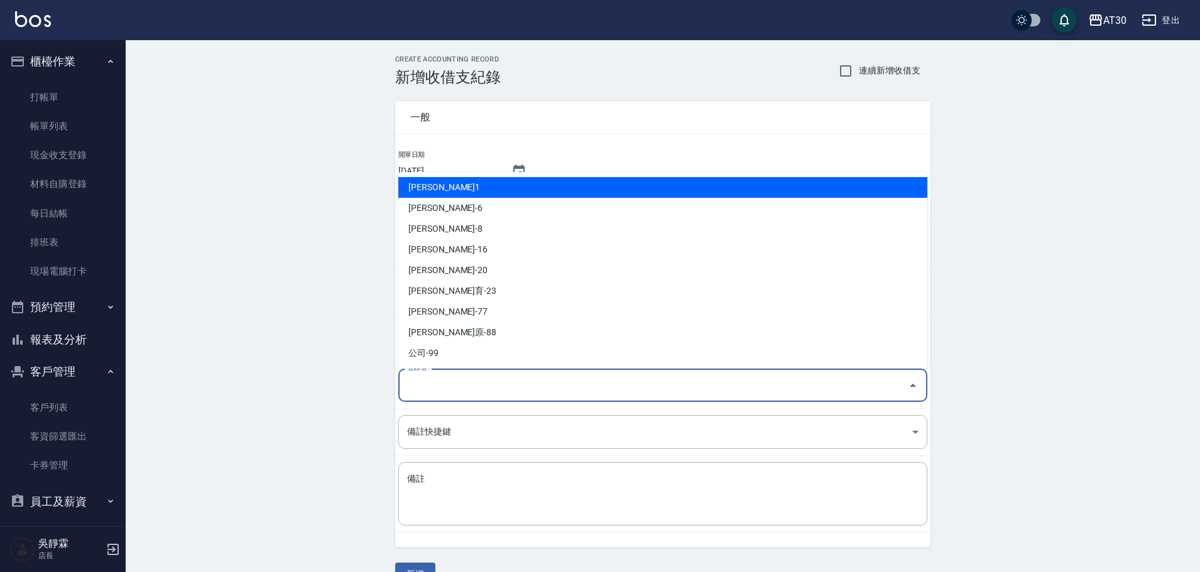
click at [425, 383] on input "登錄者" at bounding box center [653, 385] width 499 height 22
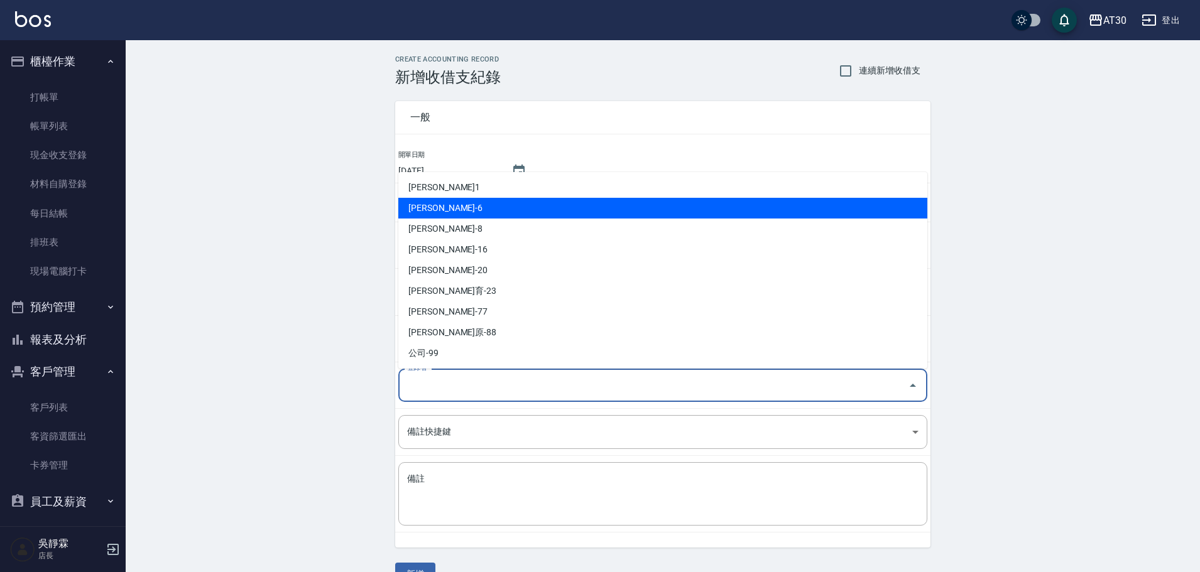
click at [450, 204] on li "[PERSON_NAME]-6" at bounding box center [662, 208] width 529 height 21
type input "[PERSON_NAME]-6"
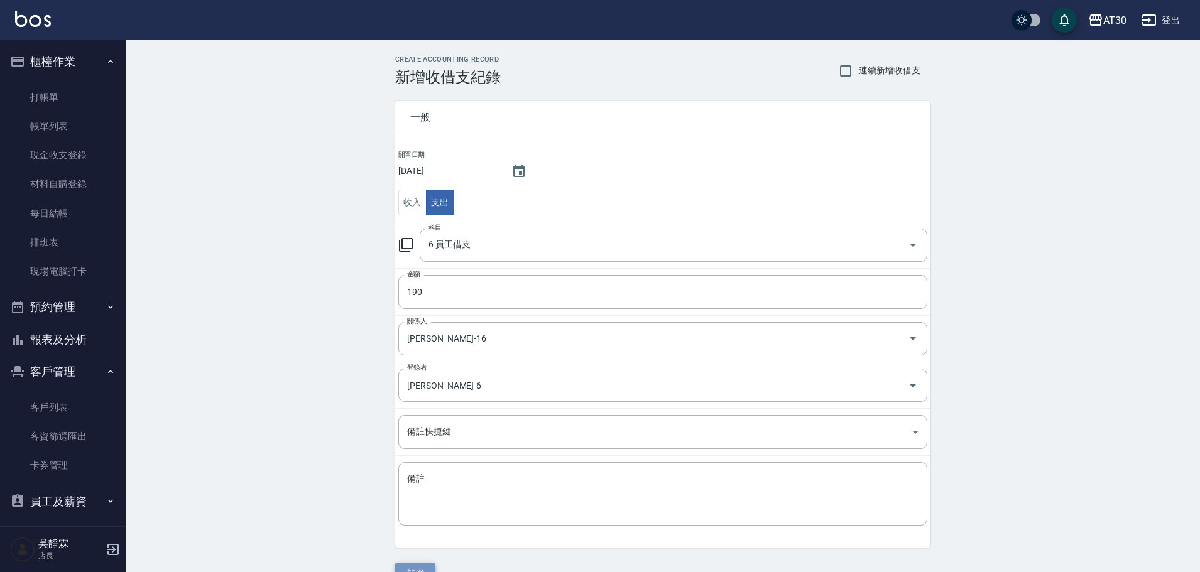
click at [415, 571] on button "新增" at bounding box center [415, 574] width 40 height 23
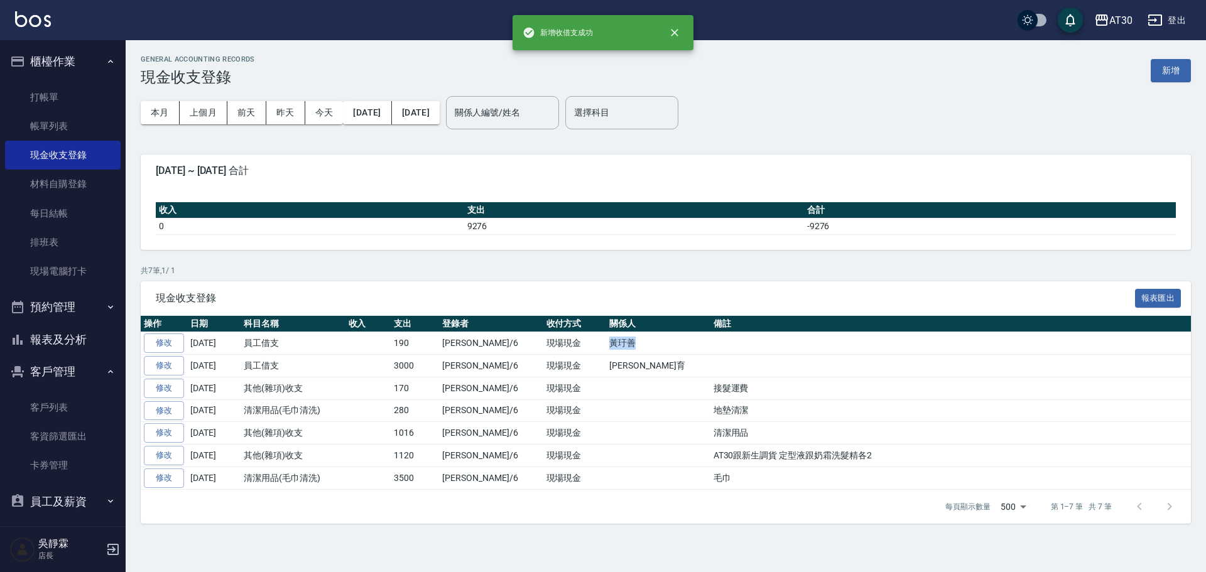
drag, startPoint x: 583, startPoint y: 344, endPoint x: 561, endPoint y: 347, distance: 22.2
click at [561, 347] on tr "修改 [DATE] 員工借支 190 [PERSON_NAME]/6 現場現金 [PERSON_NAME]" at bounding box center [666, 343] width 1051 height 23
copy tr "現場現金 [PERSON_NAME]"
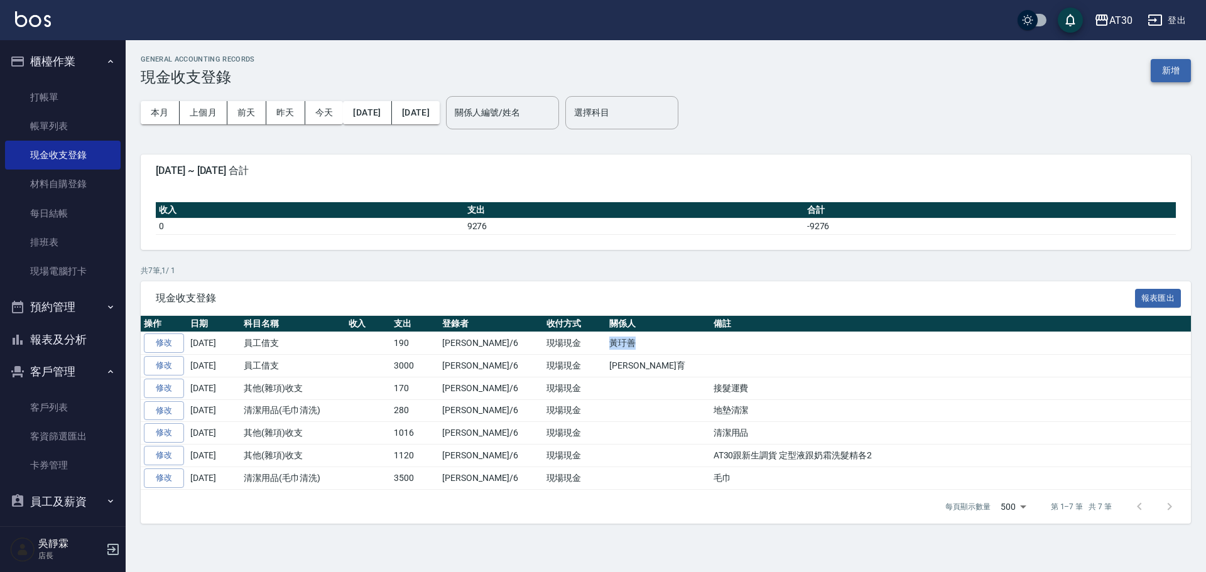
click at [1174, 70] on button "新增" at bounding box center [1171, 70] width 40 height 23
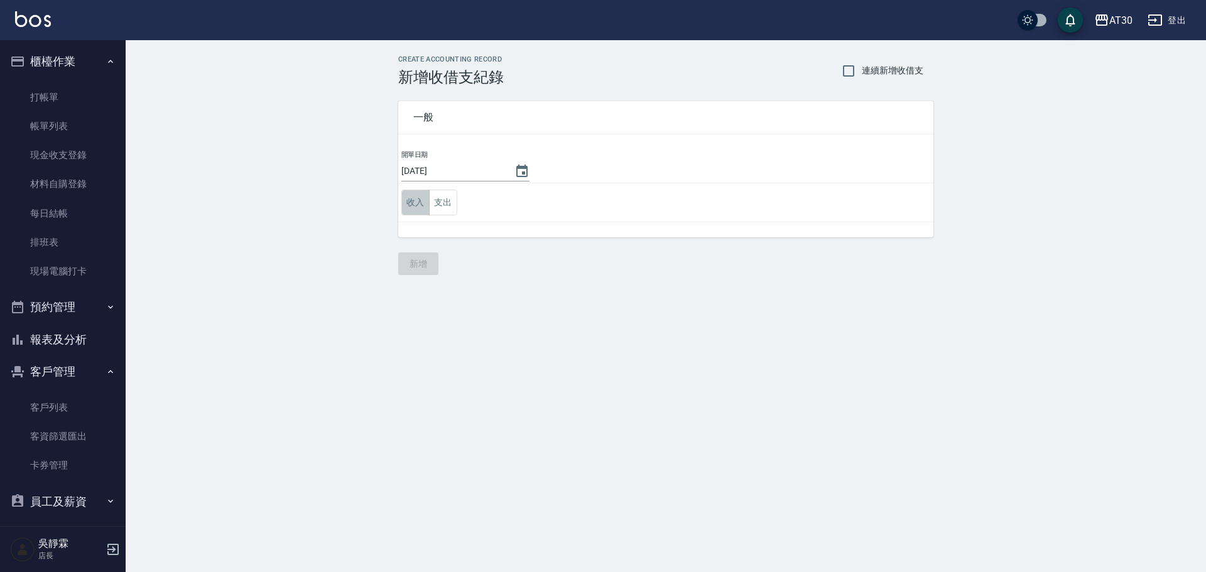
click at [407, 205] on button "收入" at bounding box center [416, 203] width 28 height 26
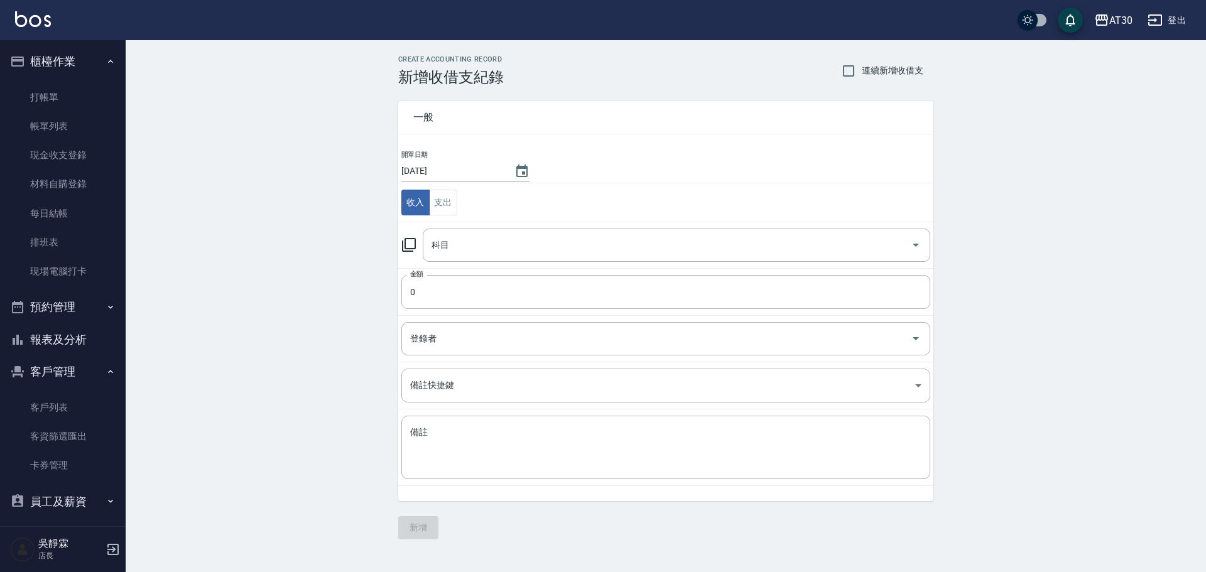
click at [407, 244] on icon at bounding box center [409, 245] width 15 height 15
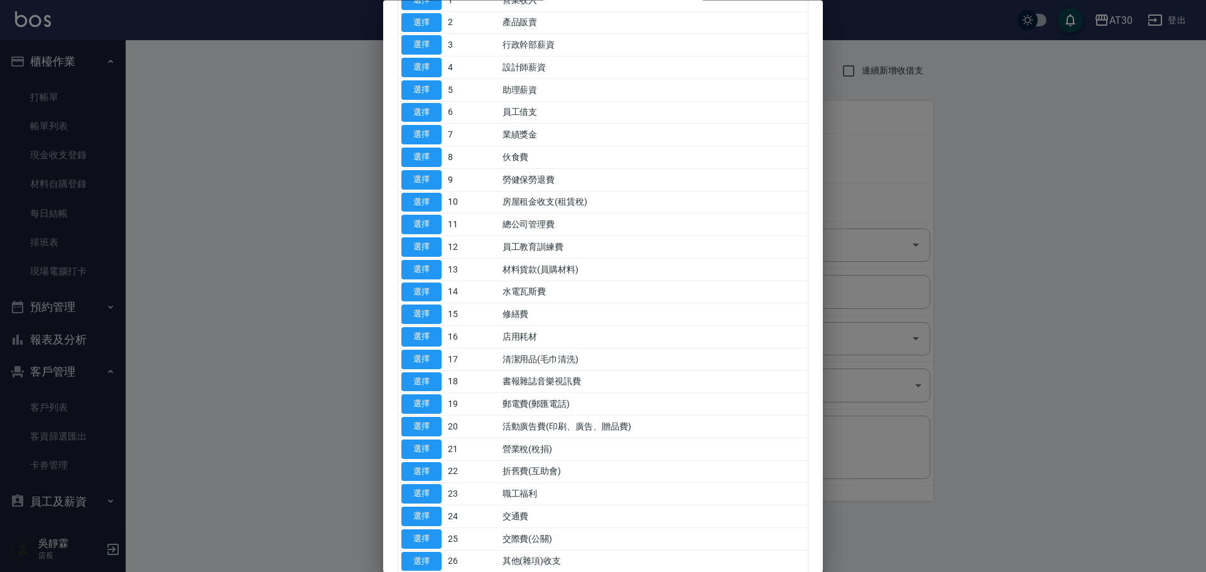
scroll to position [116, 0]
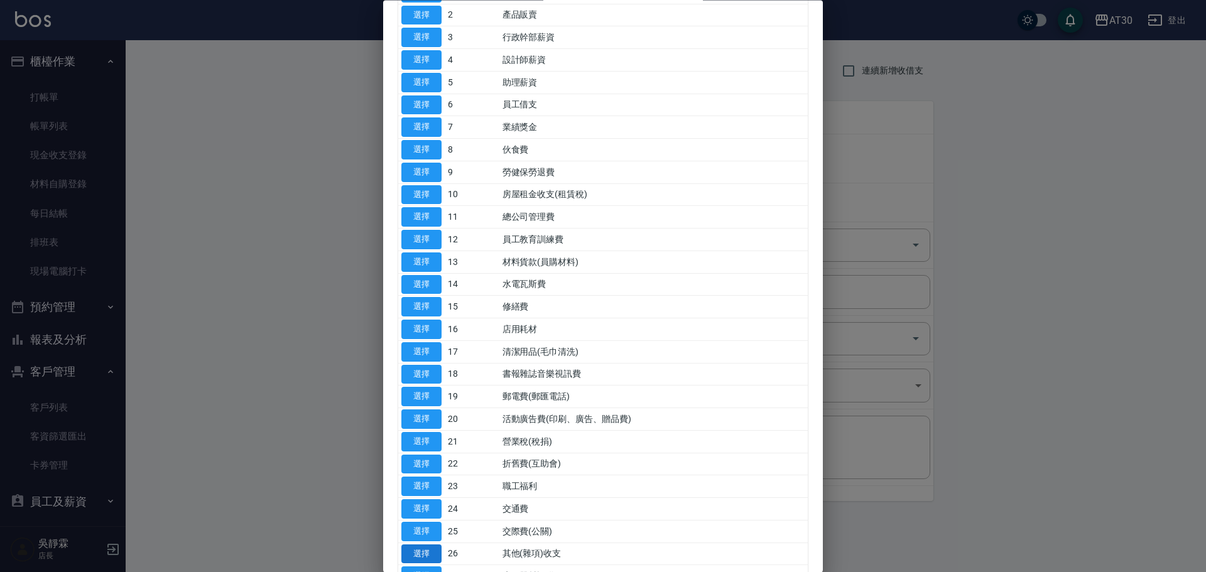
click at [428, 555] on button "選擇" at bounding box center [422, 554] width 40 height 19
type input "26 其他(雜項)收支"
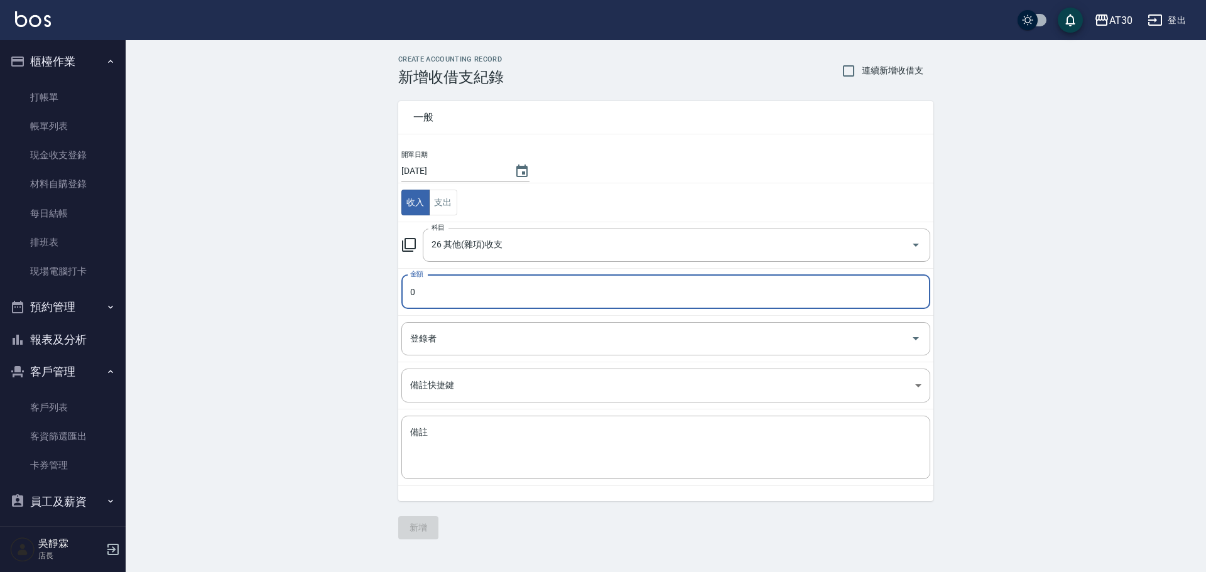
click at [437, 290] on input "0" at bounding box center [666, 292] width 529 height 34
drag, startPoint x: 437, startPoint y: 290, endPoint x: 419, endPoint y: 282, distance: 20.0
click at [419, 282] on input "0" at bounding box center [666, 292] width 529 height 34
drag, startPoint x: 419, startPoint y: 282, endPoint x: 363, endPoint y: 297, distance: 57.8
click at [383, 297] on div "CREATE ACCOUNTING RECORD 新增收借支紀錄 連續新增收借支 一般 開單日期 [DATE] 收入 支出 科目 26 其他(雜項)收支 科目…" at bounding box center [666, 297] width 1081 height 515
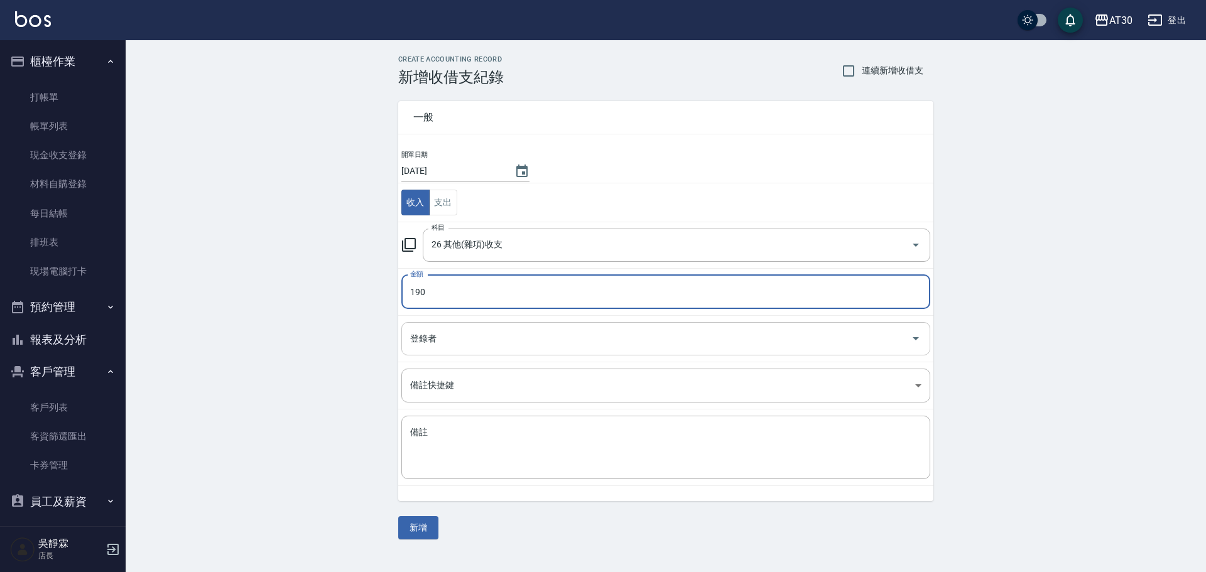
type input "190"
click at [437, 345] on input "登錄者" at bounding box center [656, 339] width 499 height 22
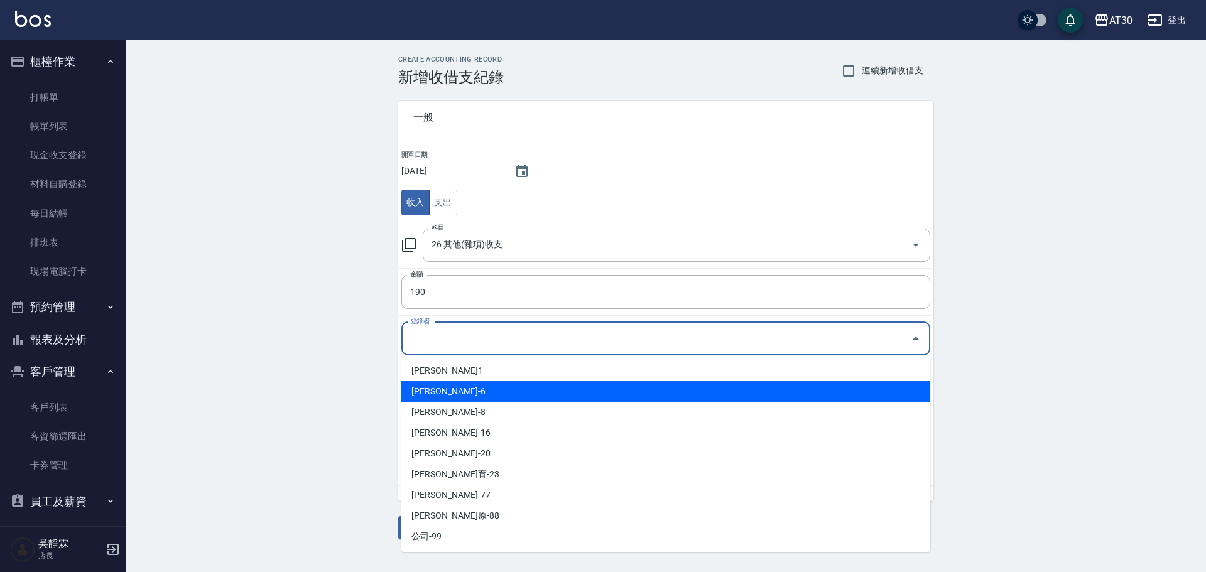
click at [452, 390] on li "[PERSON_NAME]-6" at bounding box center [666, 391] width 529 height 21
type input "[PERSON_NAME]-6"
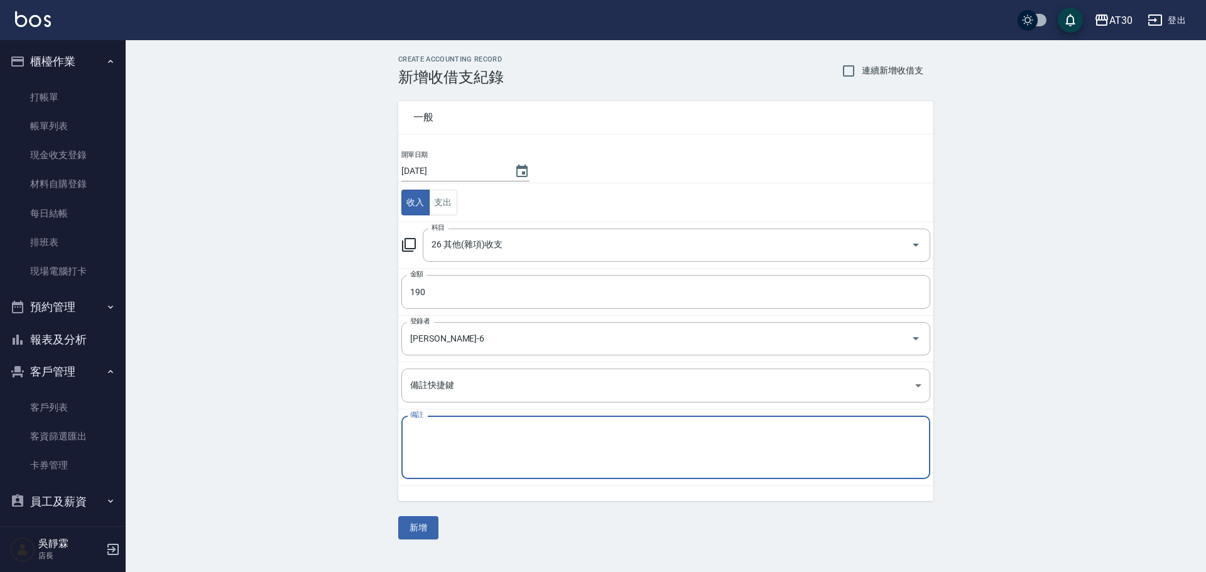
click at [420, 439] on textarea "備註" at bounding box center [665, 448] width 511 height 43
drag, startPoint x: 403, startPoint y: 452, endPoint x: 458, endPoint y: 461, distance: 56.0
click at [458, 461] on textarea "備註" at bounding box center [665, 448] width 511 height 43
paste textarea "黃玗善"
click at [425, 427] on textarea "[PERSON_NAME]補7月190元" at bounding box center [665, 448] width 511 height 43
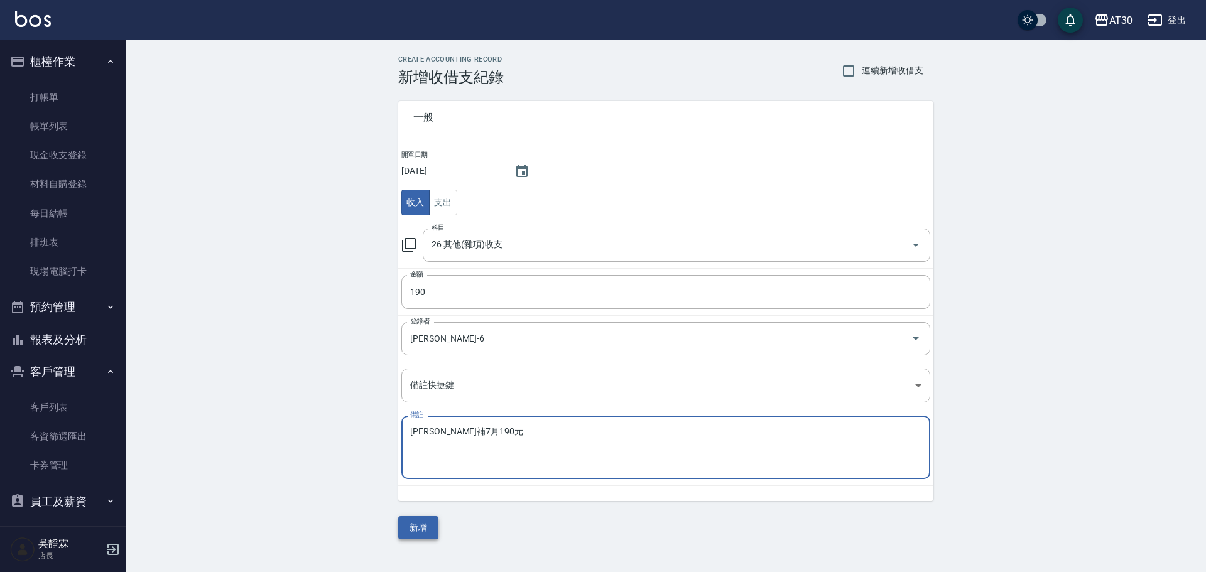
type textarea "[PERSON_NAME]補7月190元"
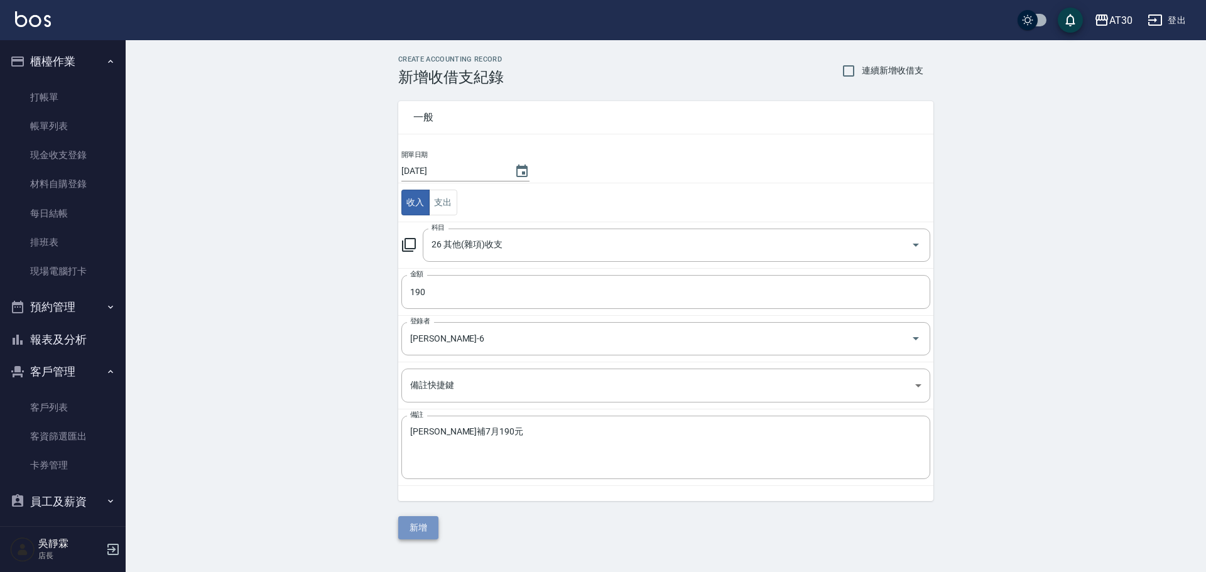
click at [423, 527] on button "新增" at bounding box center [418, 527] width 40 height 23
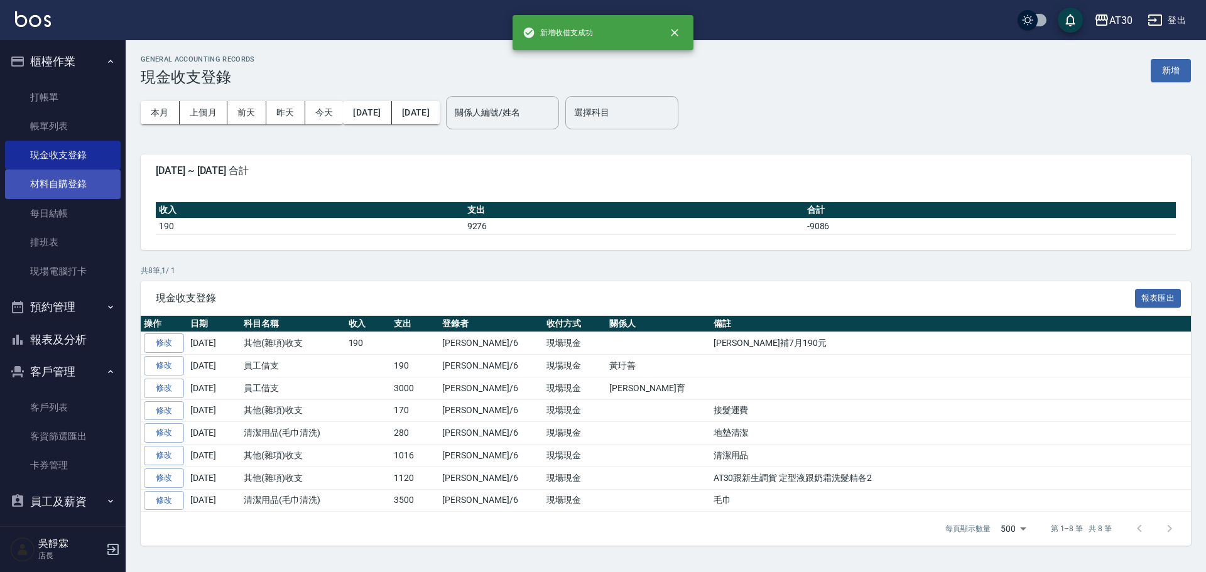
click at [68, 171] on link "材料自購登錄" at bounding box center [63, 184] width 116 height 29
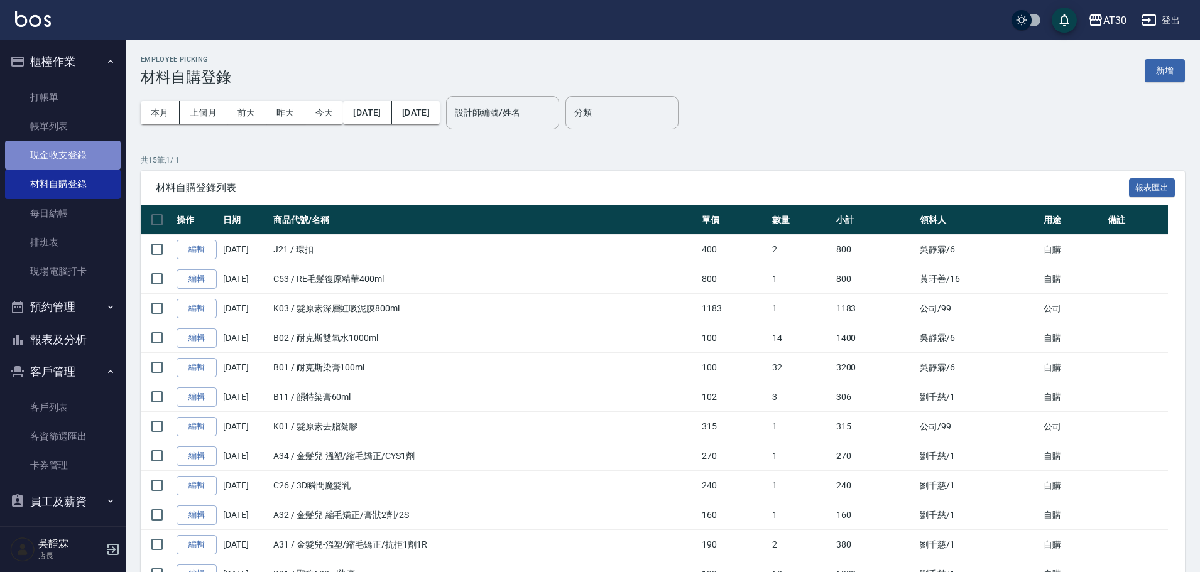
click at [68, 150] on link "現金收支登錄" at bounding box center [63, 155] width 116 height 29
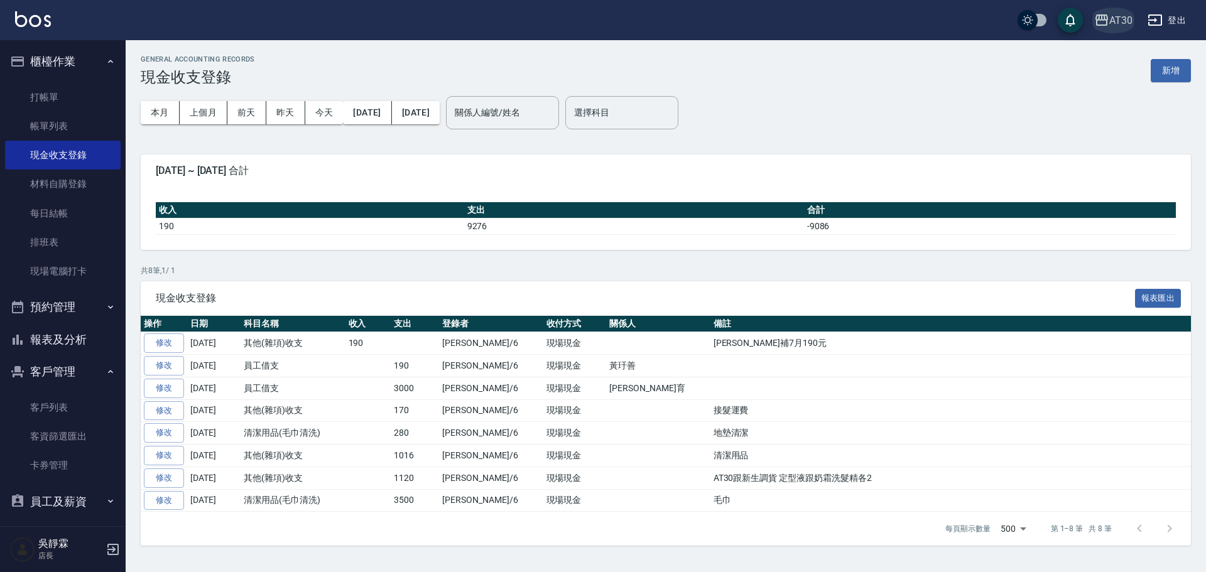
click at [1115, 19] on div "AT30" at bounding box center [1121, 21] width 23 height 16
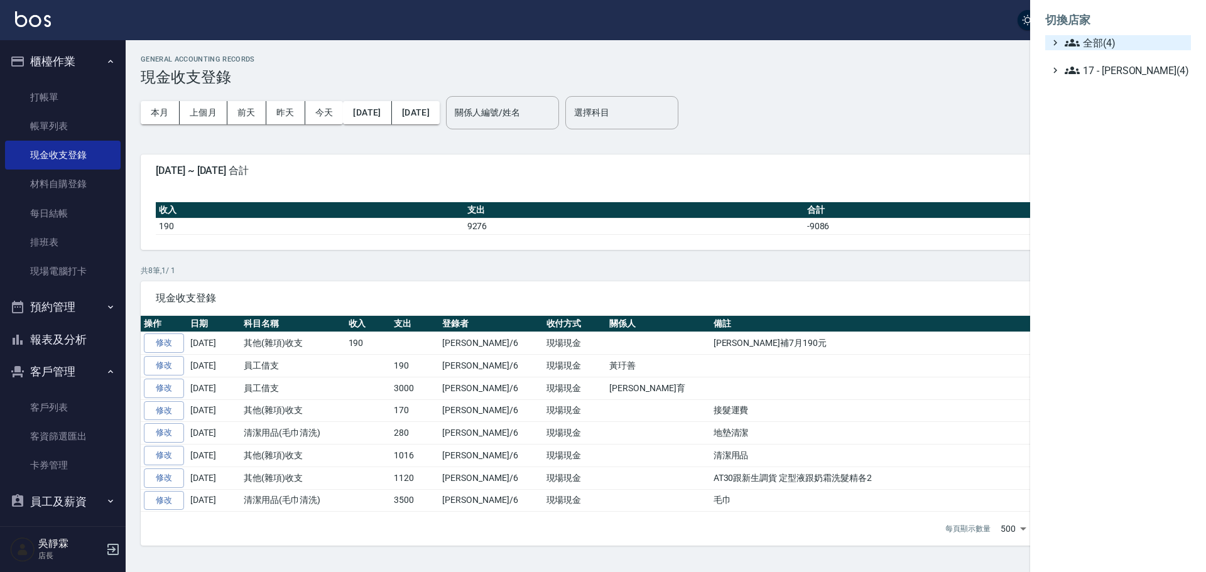
click at [1116, 38] on span "全部(4)" at bounding box center [1125, 42] width 121 height 15
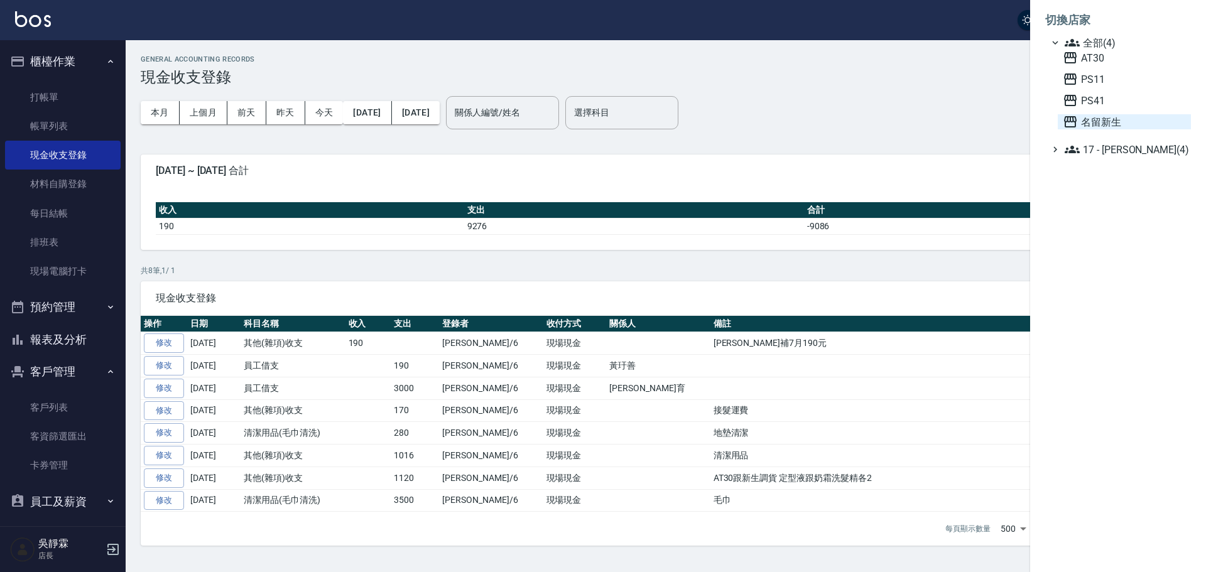
click at [1101, 120] on span "名留新生" at bounding box center [1124, 121] width 123 height 15
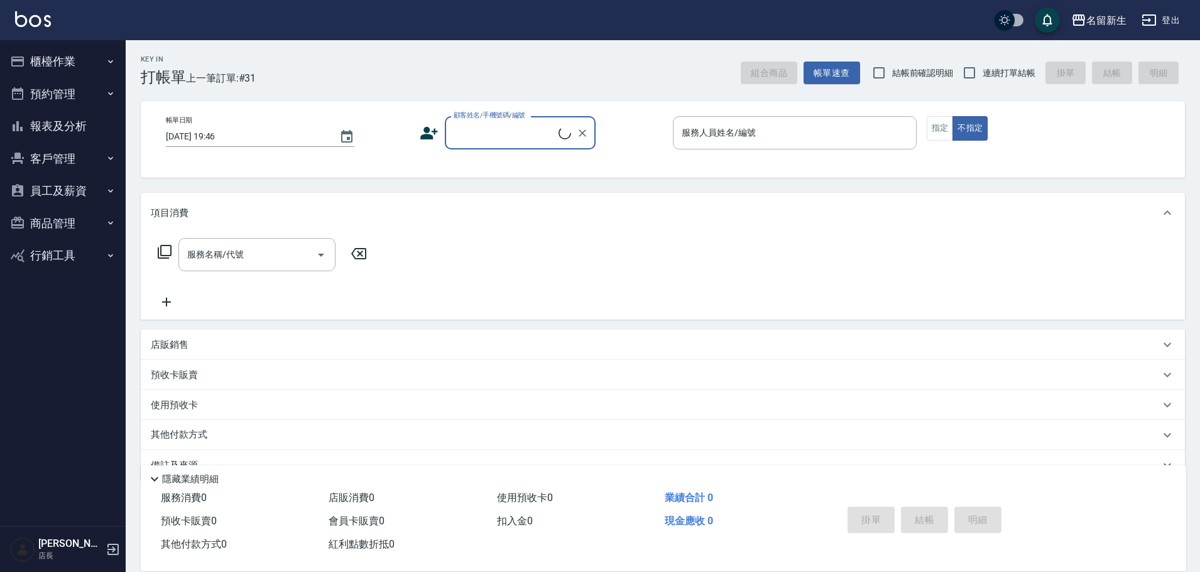
click at [73, 57] on button "櫃檯作業" at bounding box center [63, 61] width 116 height 33
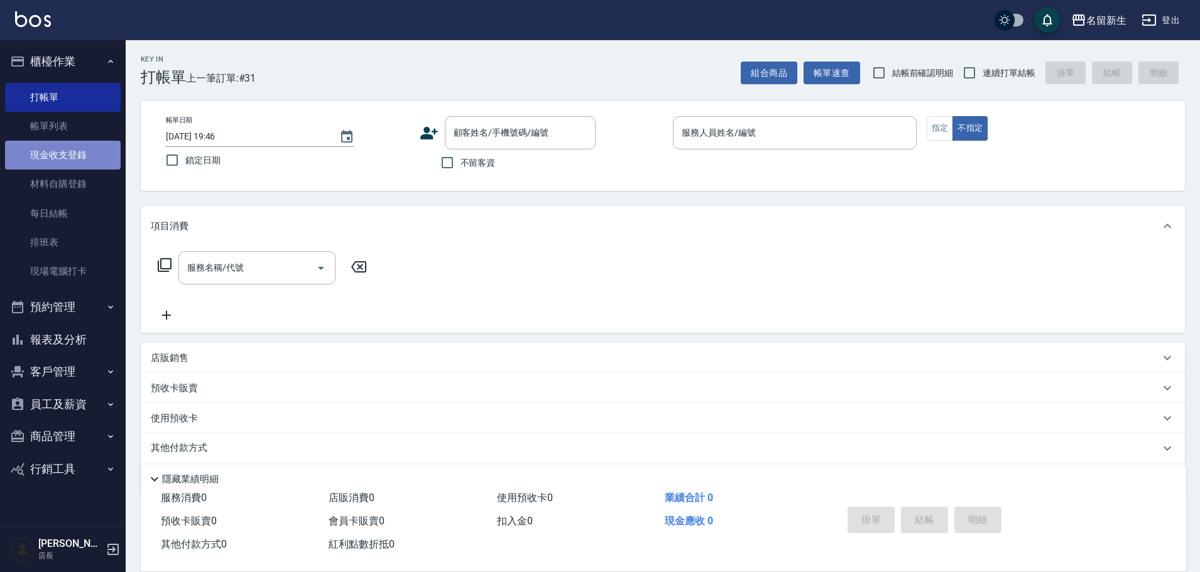
click at [75, 155] on link "現金收支登錄" at bounding box center [63, 155] width 116 height 29
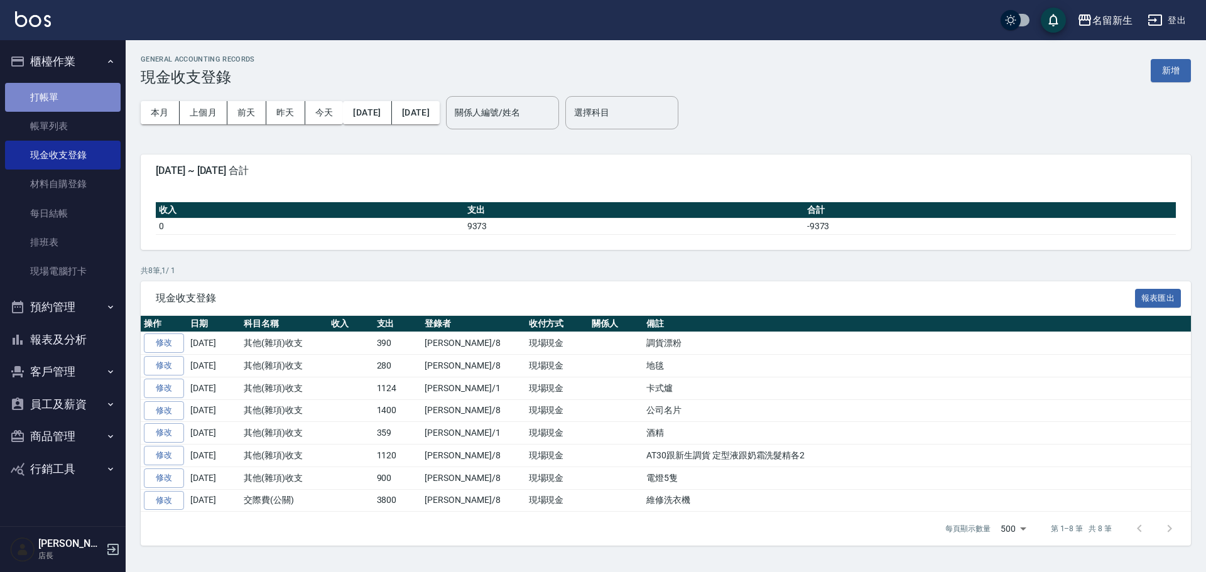
click at [57, 88] on link "打帳單" at bounding box center [63, 97] width 116 height 29
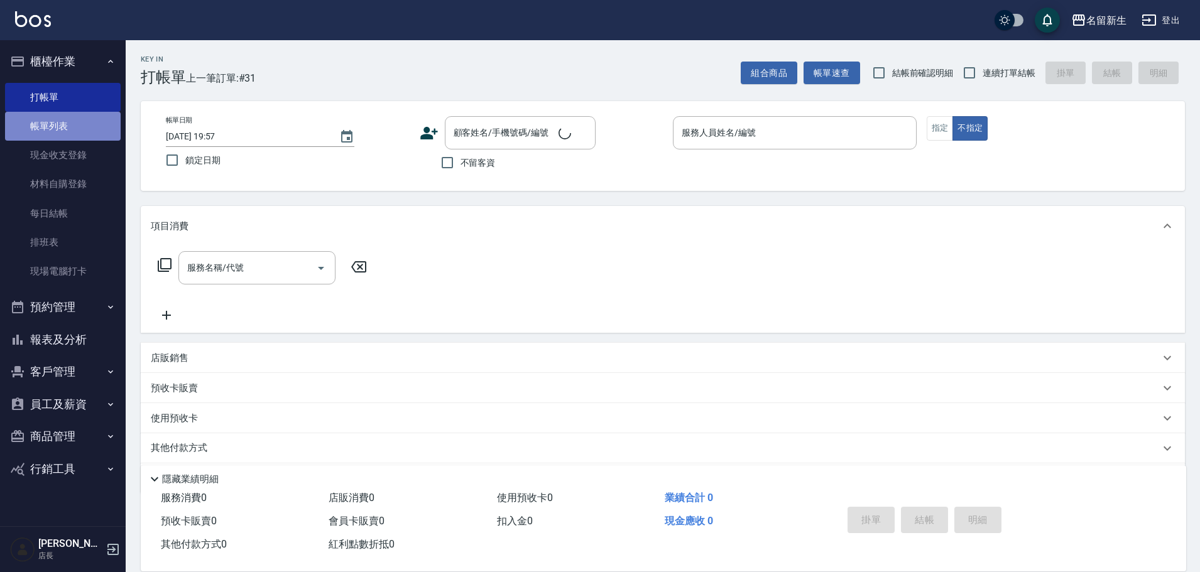
click at [56, 131] on link "帳單列表" at bounding box center [63, 126] width 116 height 29
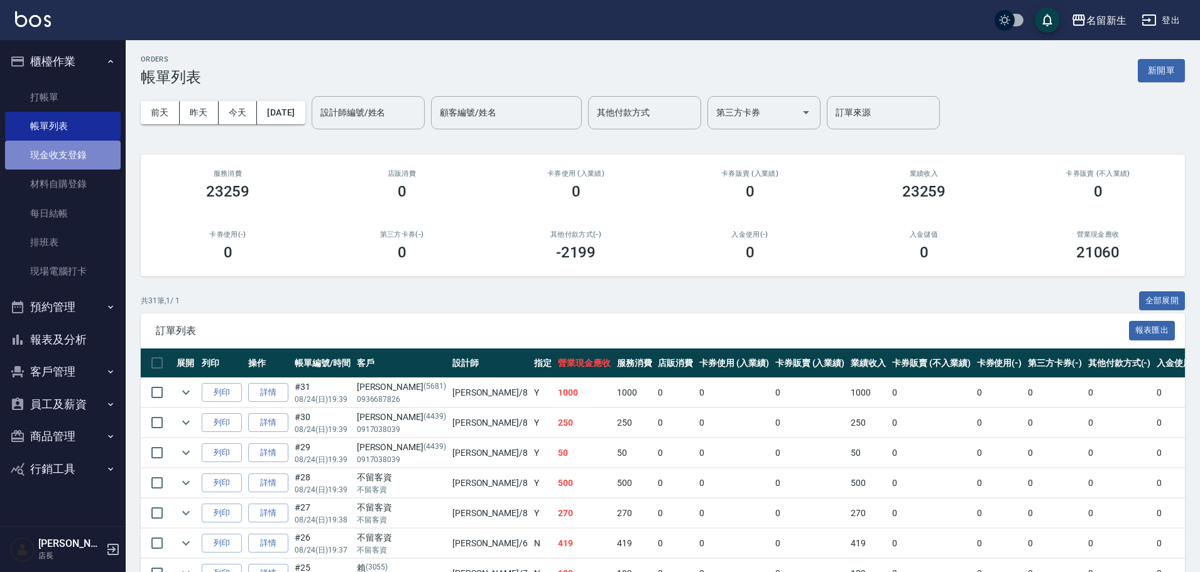
click at [89, 148] on link "現金收支登錄" at bounding box center [63, 155] width 116 height 29
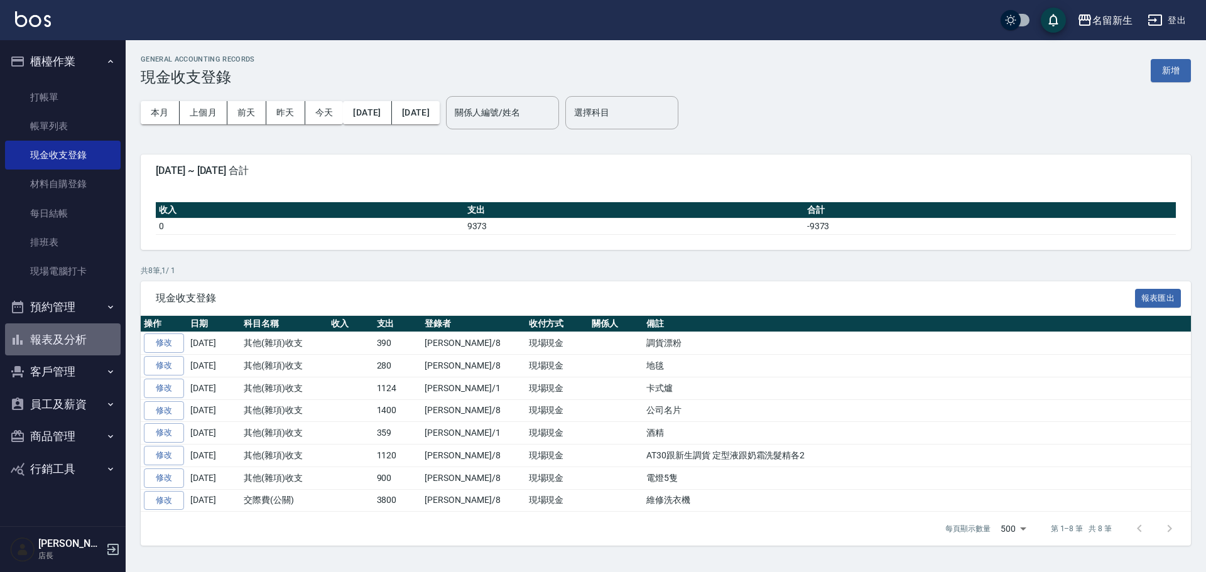
click at [84, 342] on button "報表及分析" at bounding box center [63, 340] width 116 height 33
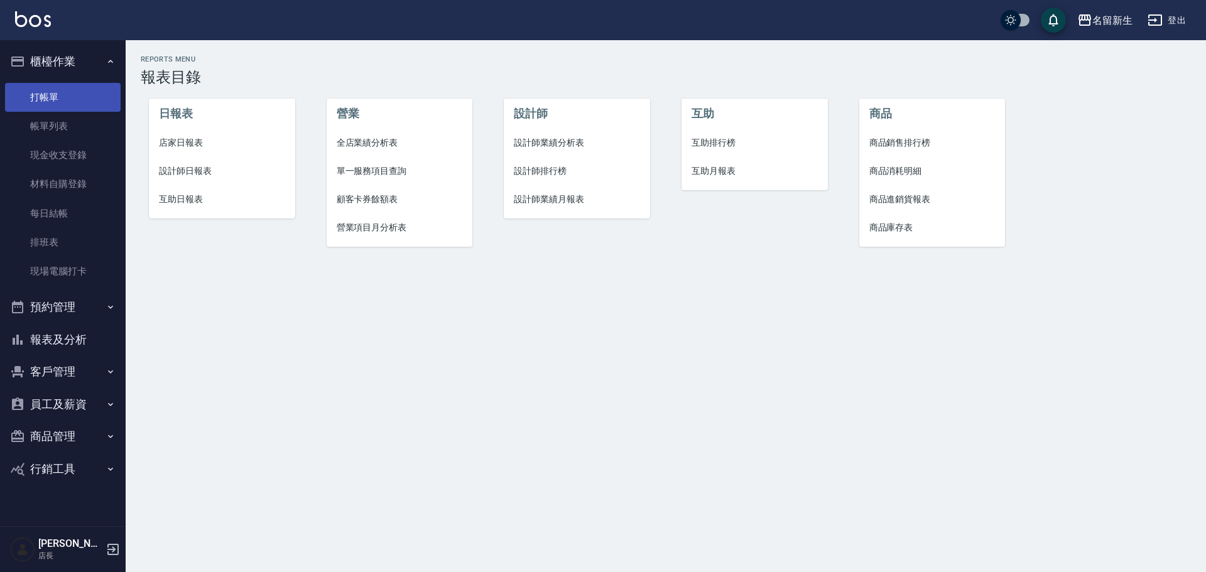
click at [61, 99] on link "打帳單" at bounding box center [63, 97] width 116 height 29
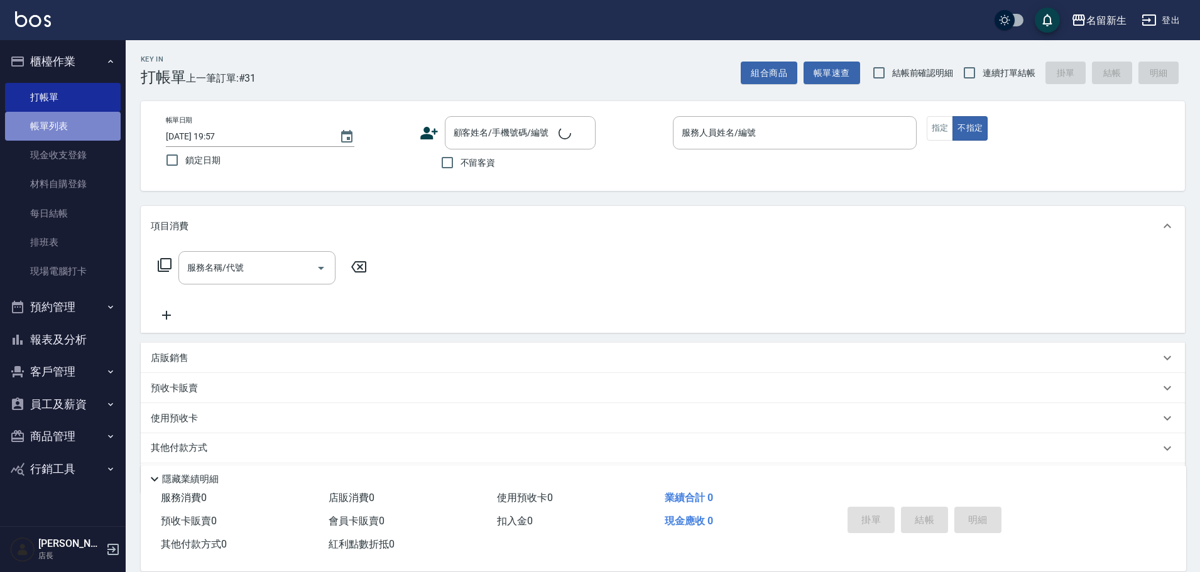
click at [71, 121] on link "帳單列表" at bounding box center [63, 126] width 116 height 29
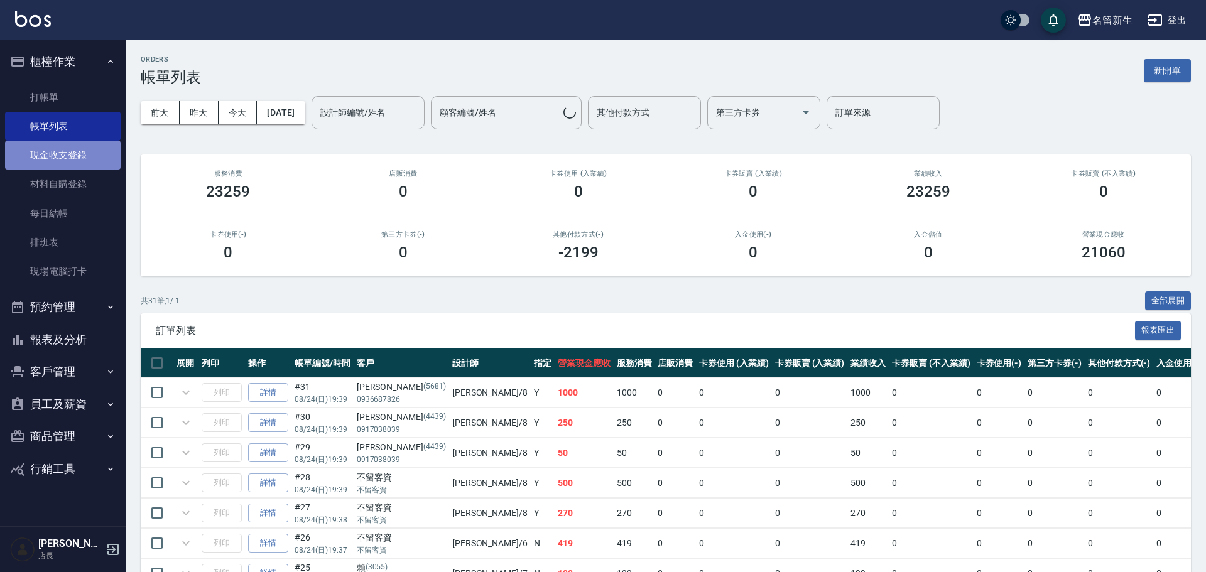
click at [64, 150] on link "現金收支登錄" at bounding box center [63, 155] width 116 height 29
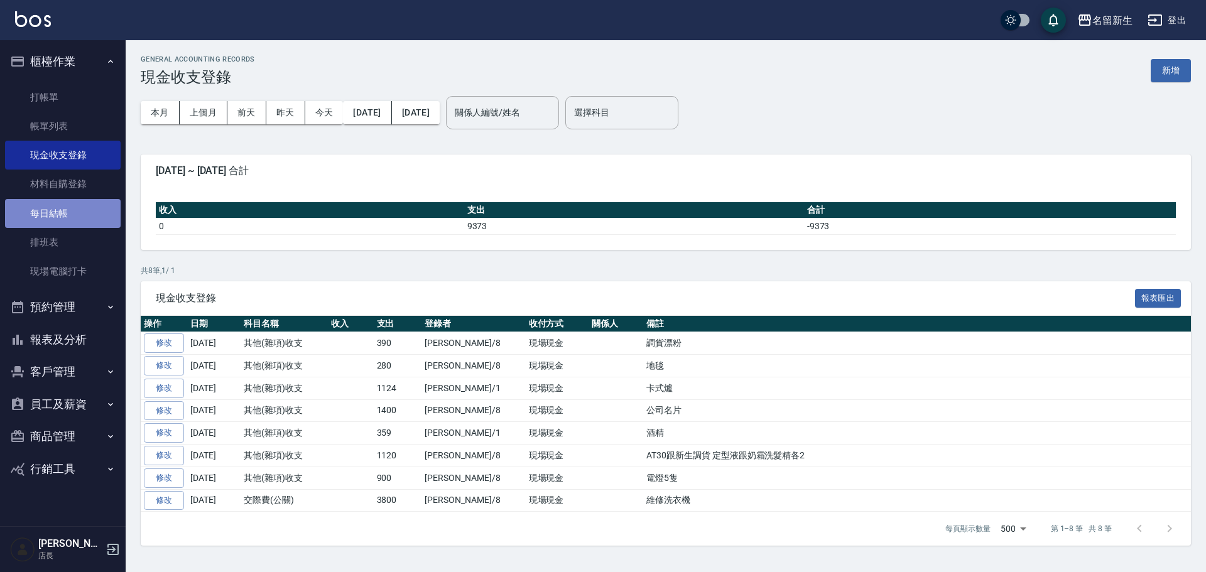
click at [97, 212] on link "每日結帳" at bounding box center [63, 213] width 116 height 29
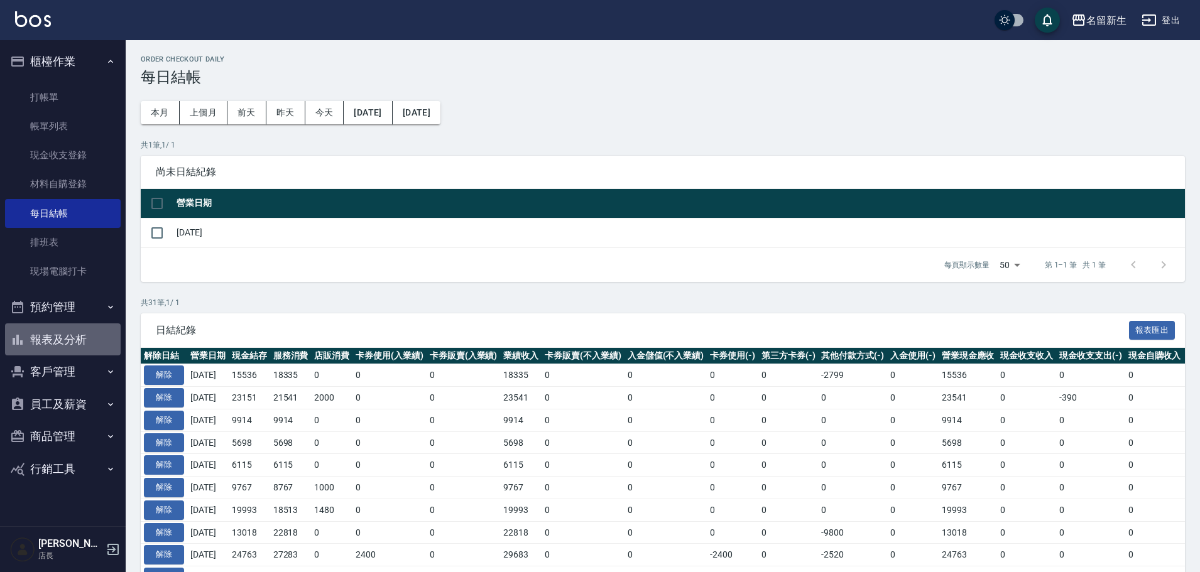
click at [75, 346] on button "報表及分析" at bounding box center [63, 340] width 116 height 33
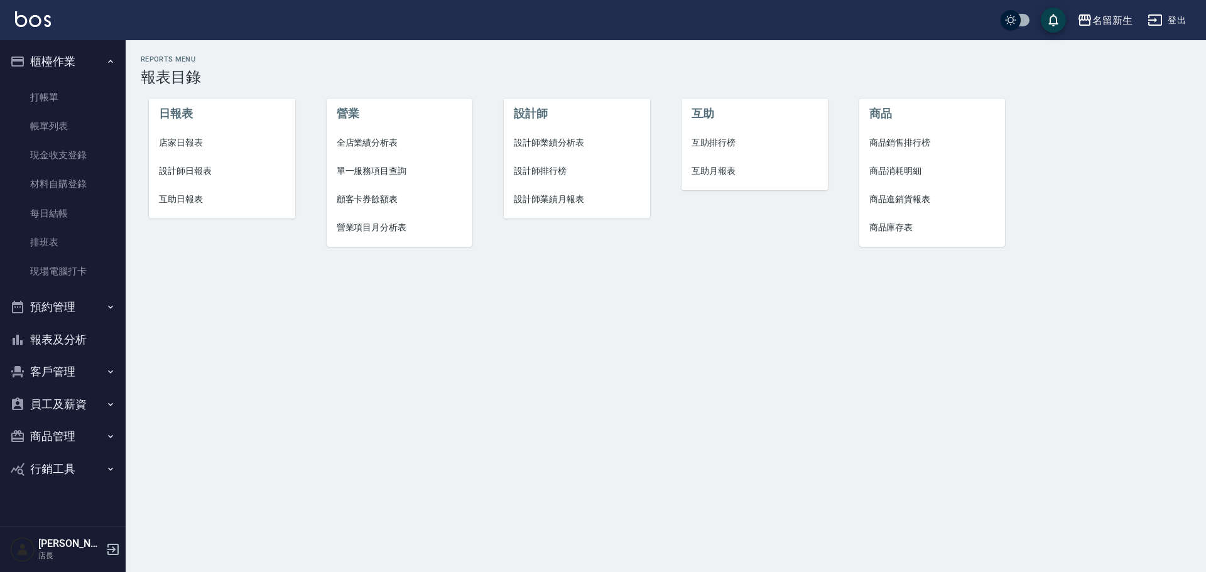
click at [190, 138] on span "店家日報表" at bounding box center [222, 142] width 126 height 13
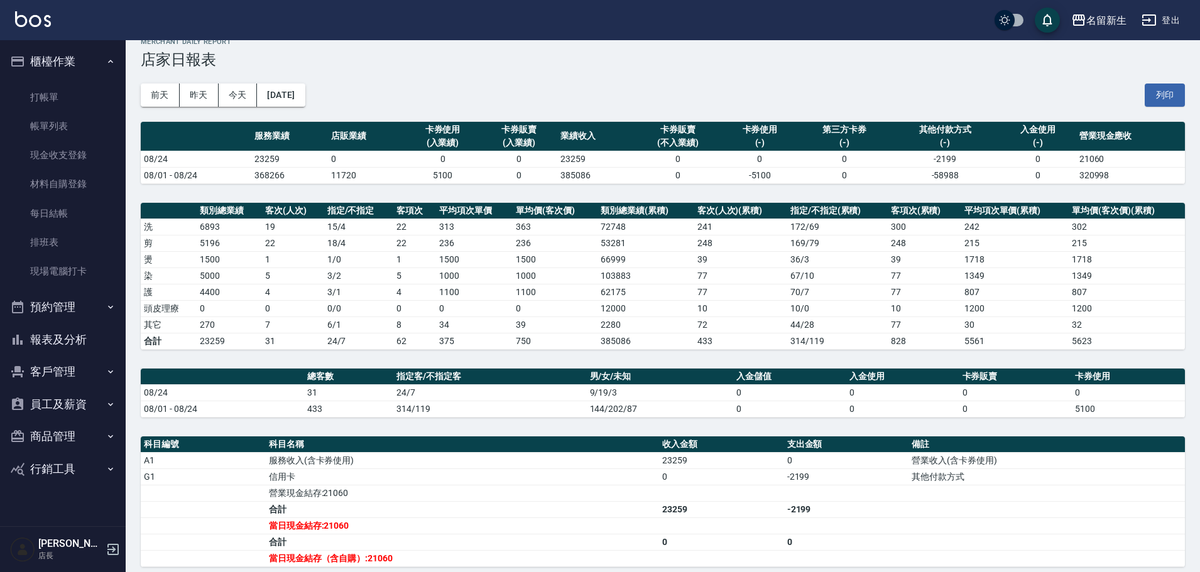
scroll to position [15, 0]
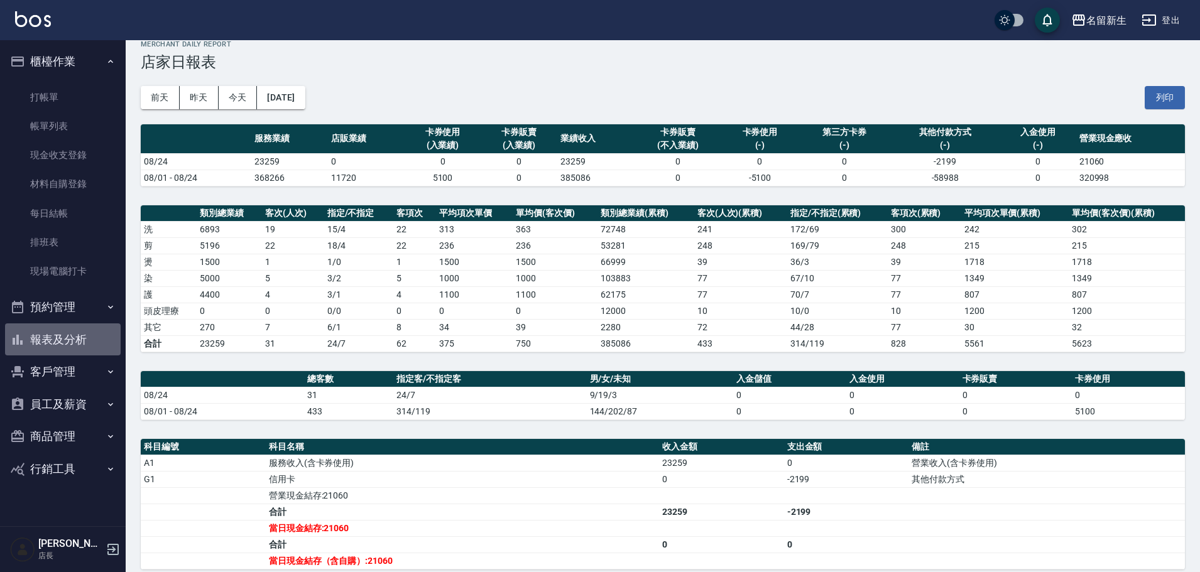
click at [65, 341] on button "報表及分析" at bounding box center [63, 340] width 116 height 33
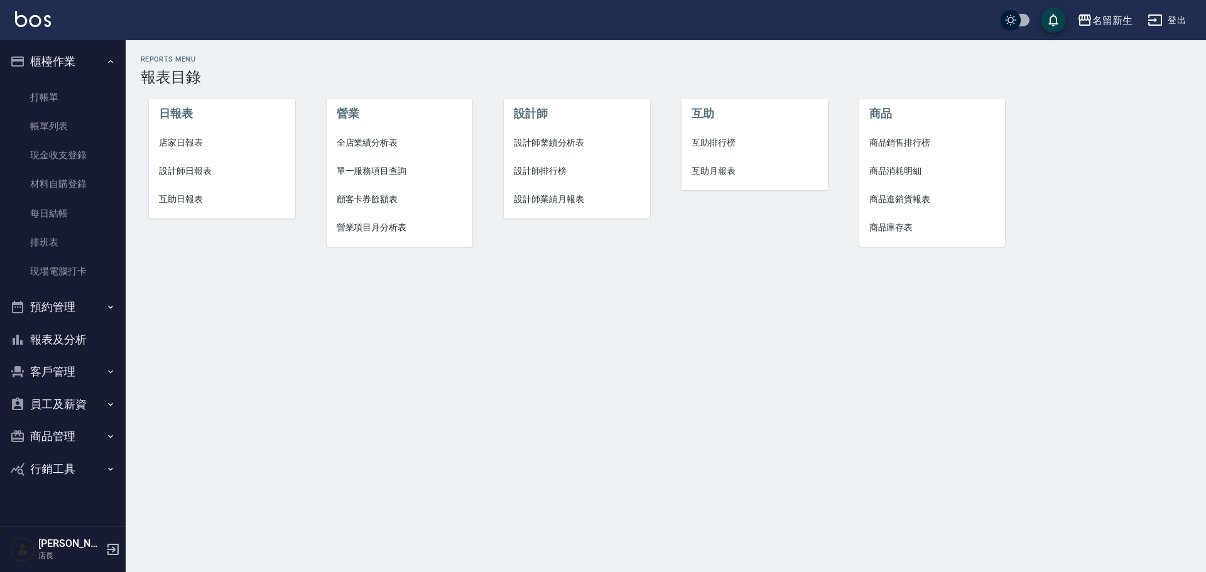
click at [65, 341] on button "報表及分析" at bounding box center [63, 340] width 116 height 33
click at [562, 169] on span "設計師排行榜" at bounding box center [577, 171] width 126 height 13
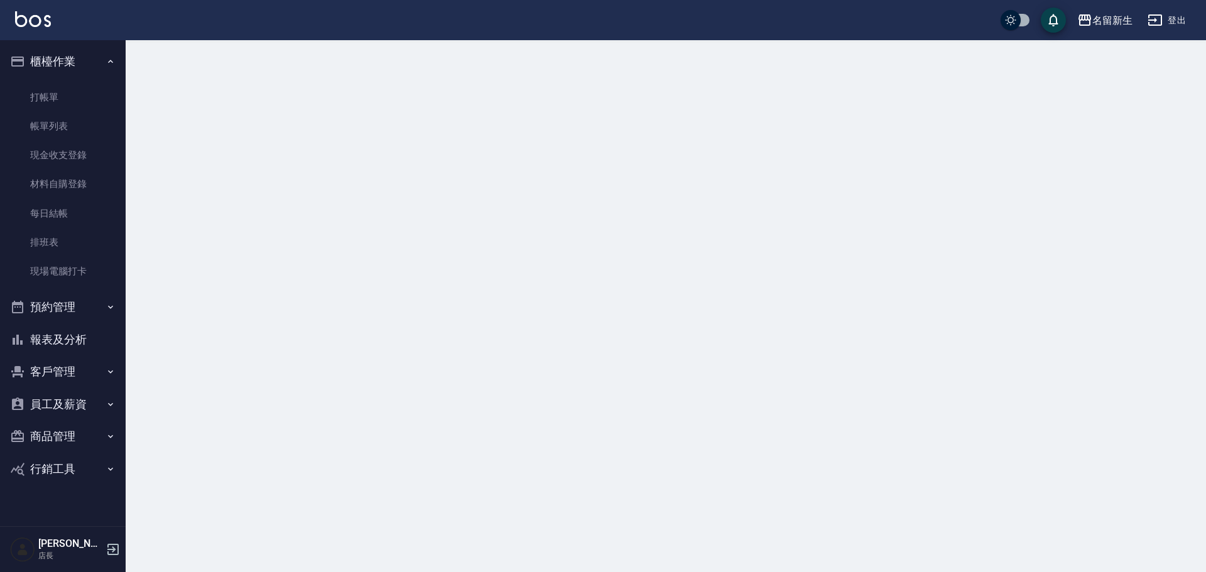
click at [562, 169] on div at bounding box center [603, 286] width 1206 height 572
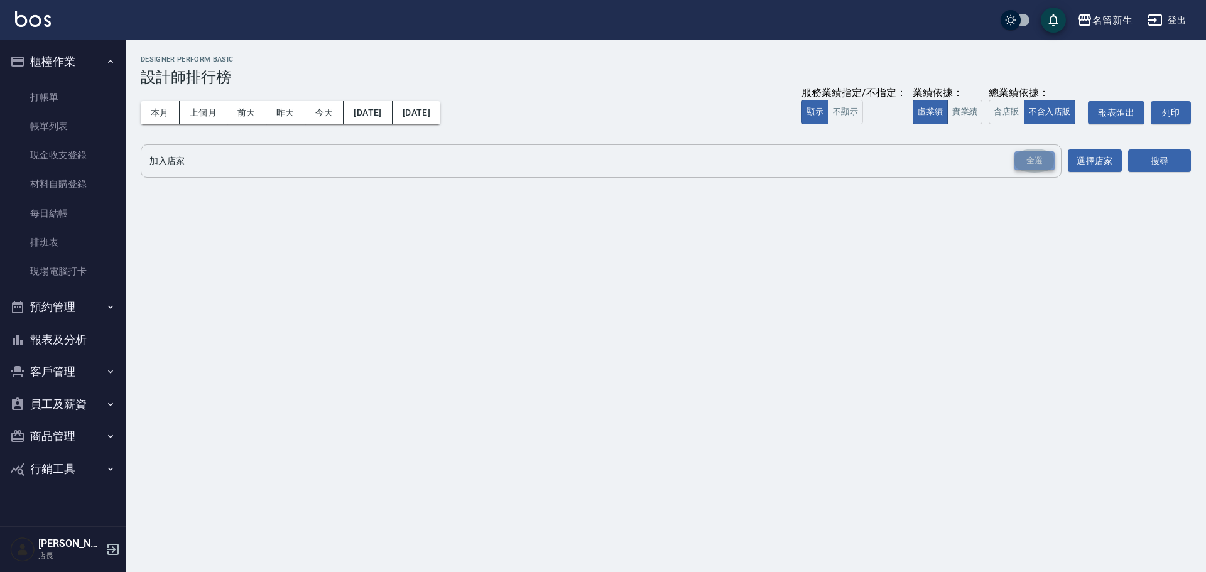
click at [1025, 161] on div "全選" at bounding box center [1035, 160] width 40 height 19
click at [1125, 163] on div "加入店家 AT30 PS11 PS41 名留新生 全選 加入店家 選擇店家 搜尋" at bounding box center [666, 162] width 1051 height 35
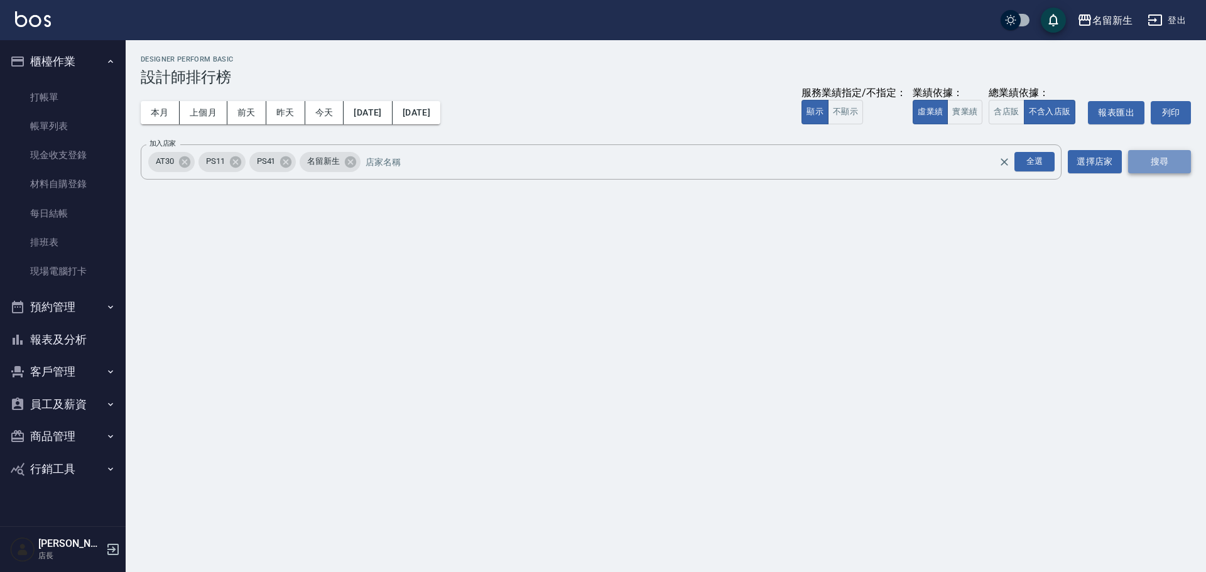
click at [1141, 163] on button "搜尋" at bounding box center [1159, 161] width 63 height 23
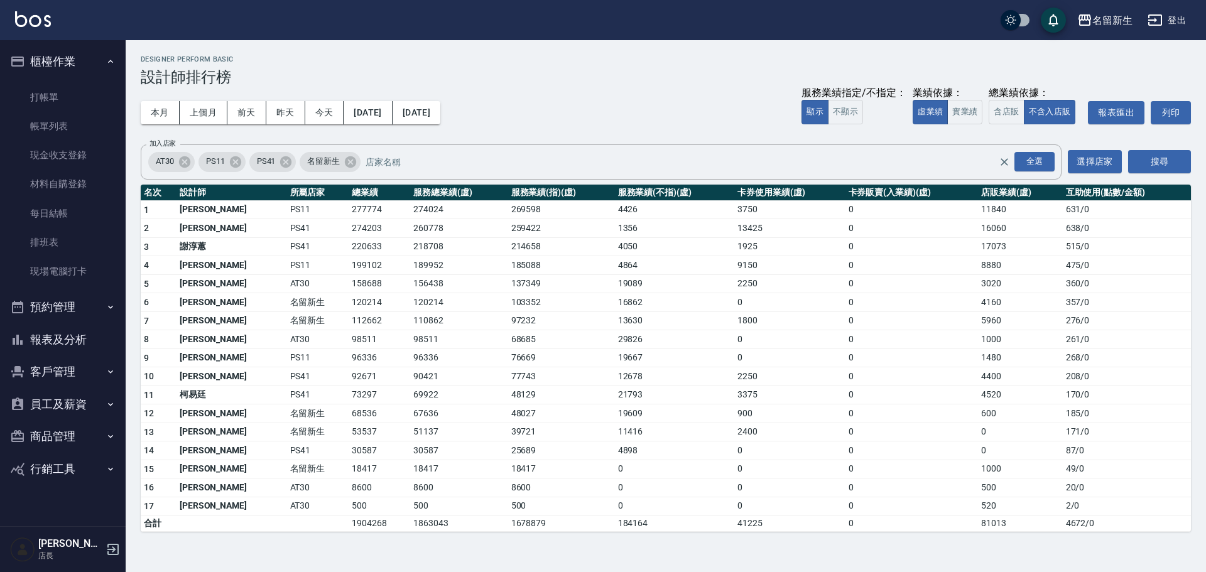
click at [410, 281] on td "156438" at bounding box center [458, 284] width 97 height 19
click at [413, 278] on td "156438" at bounding box center [458, 284] width 97 height 19
click at [70, 339] on button "報表及分析" at bounding box center [63, 340] width 116 height 33
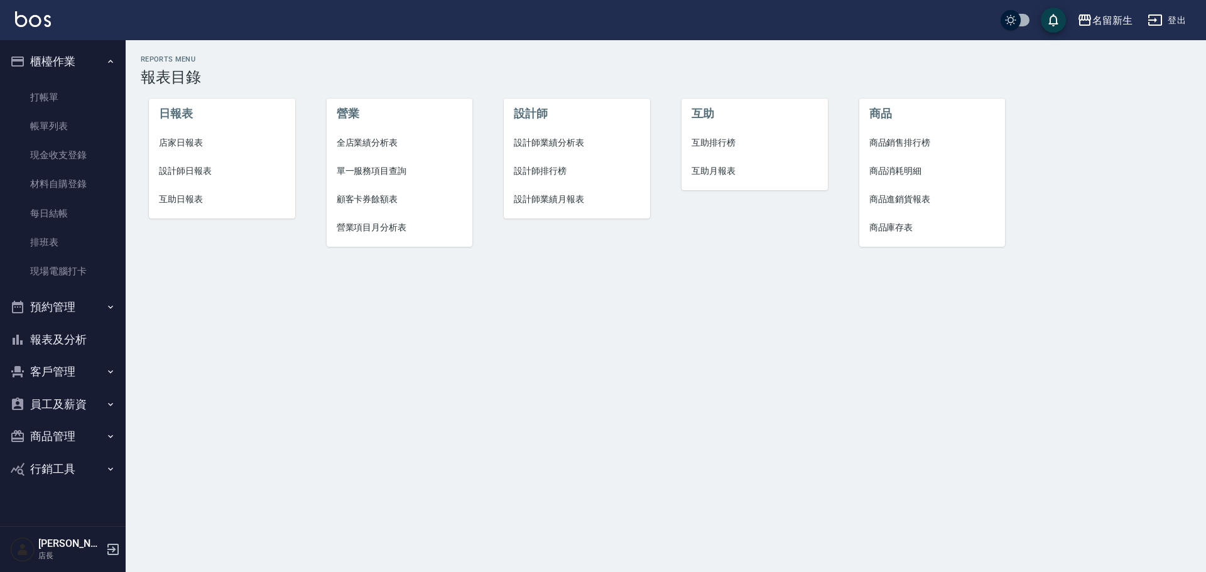
click at [187, 133] on li "店家日報表" at bounding box center [222, 143] width 146 height 28
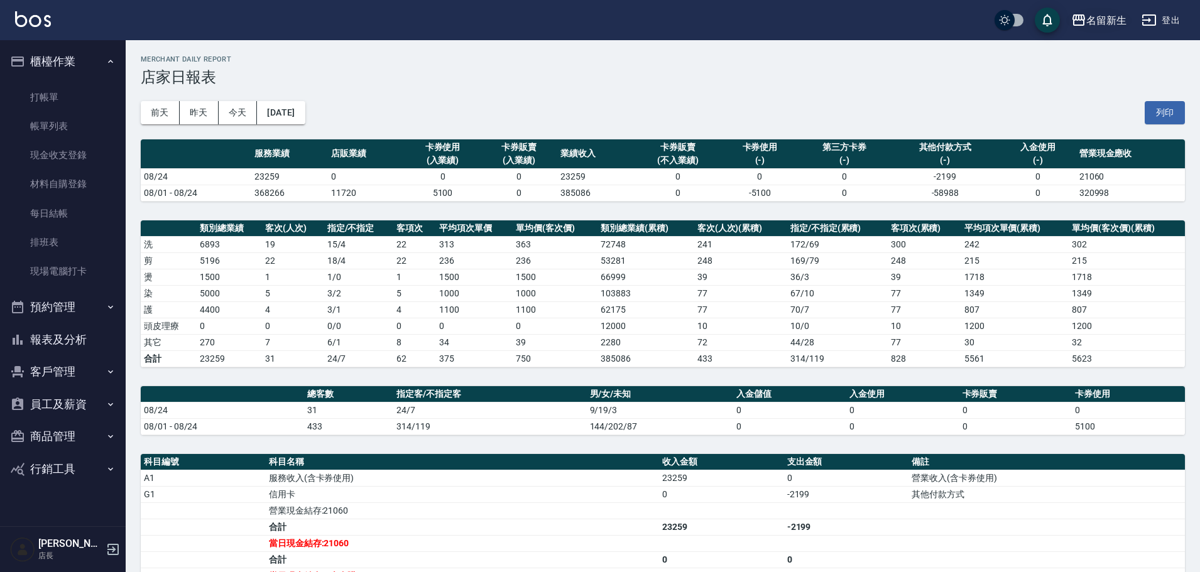
click at [1108, 17] on div "名留新生" at bounding box center [1106, 21] width 40 height 16
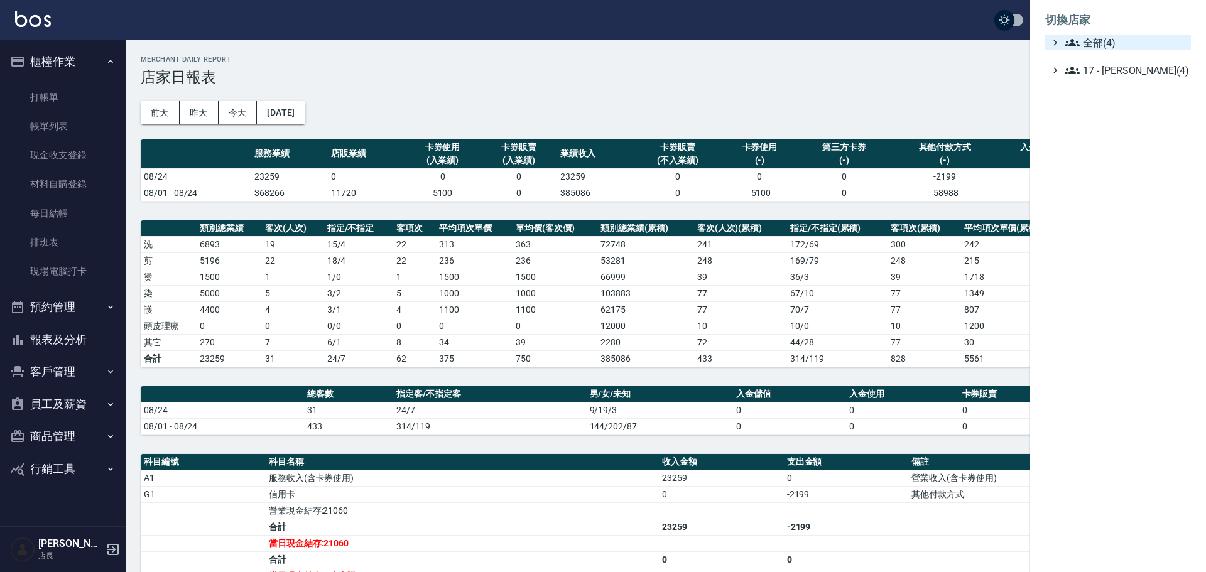
click at [1105, 37] on span "全部(4)" at bounding box center [1125, 42] width 121 height 15
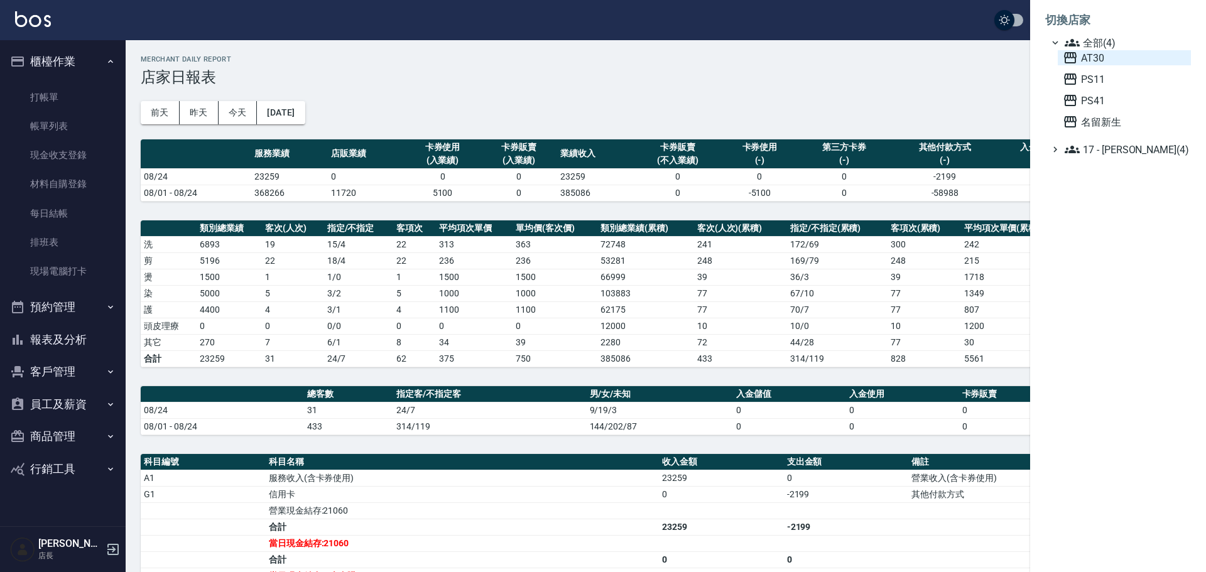
click at [1096, 60] on span "AT30" at bounding box center [1124, 57] width 123 height 15
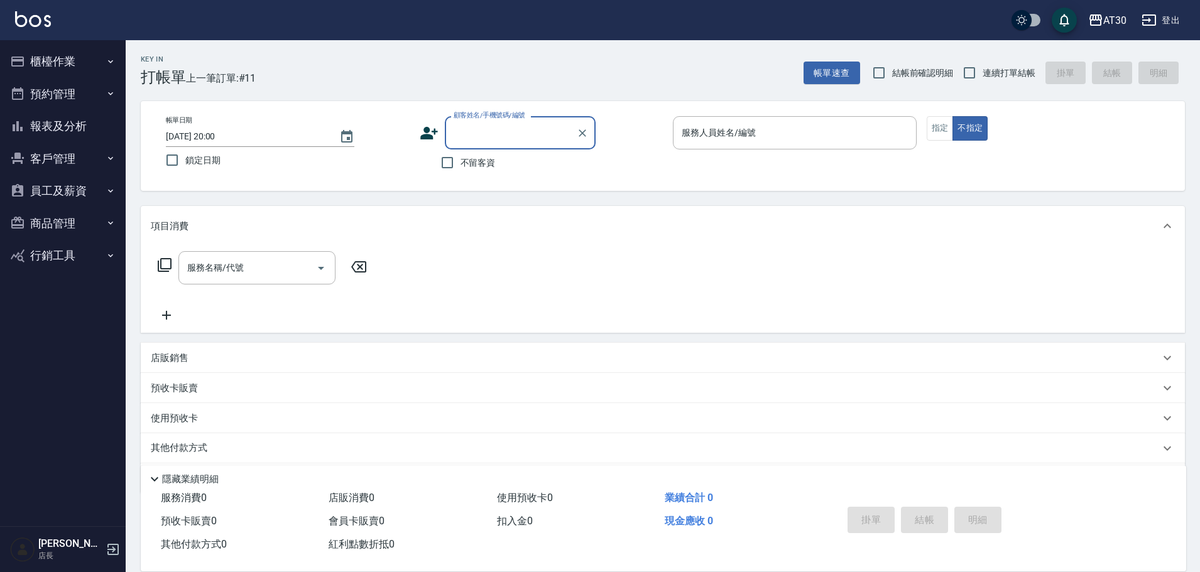
click at [70, 124] on button "報表及分析" at bounding box center [63, 126] width 116 height 33
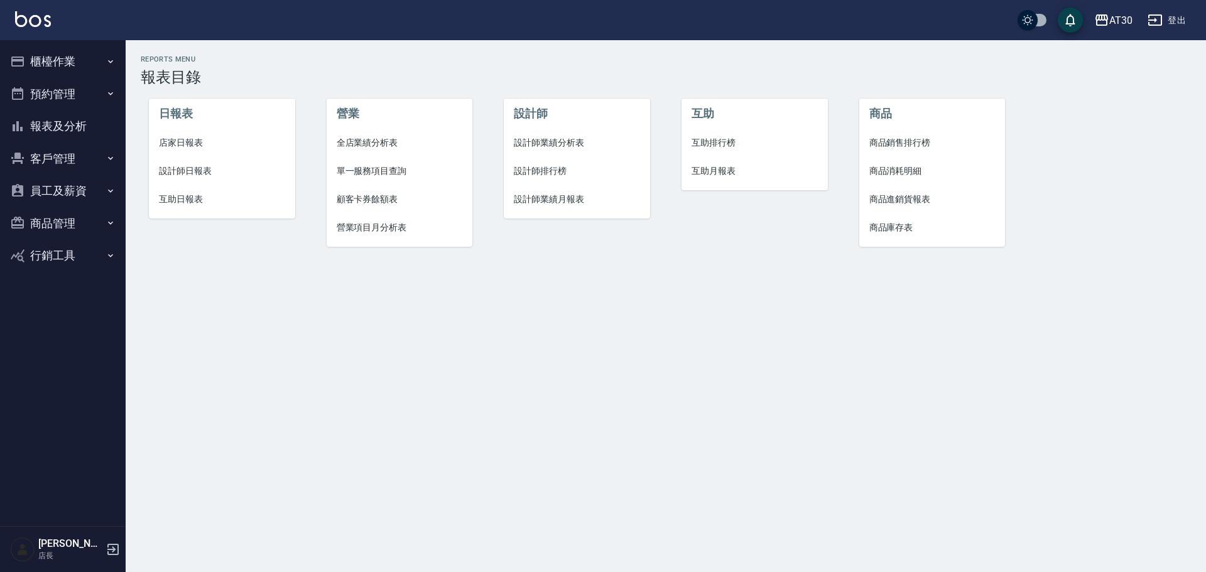
click at [716, 143] on span "互助排行榜" at bounding box center [755, 142] width 126 height 13
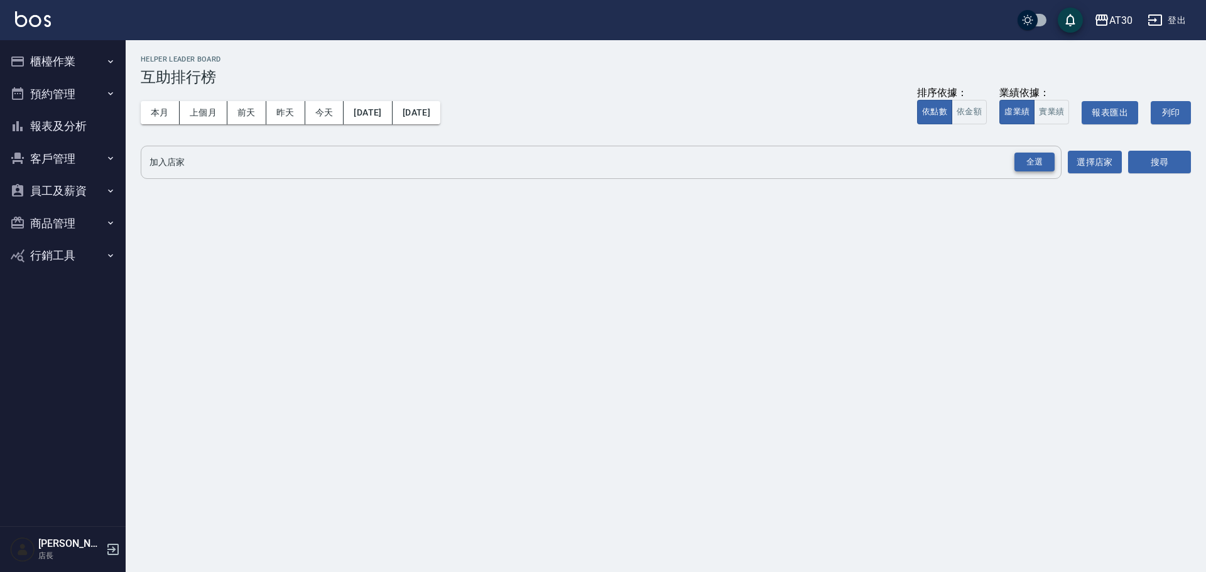
click at [1036, 166] on div "全選" at bounding box center [1035, 162] width 40 height 19
click at [1145, 166] on button "搜尋" at bounding box center [1159, 162] width 63 height 23
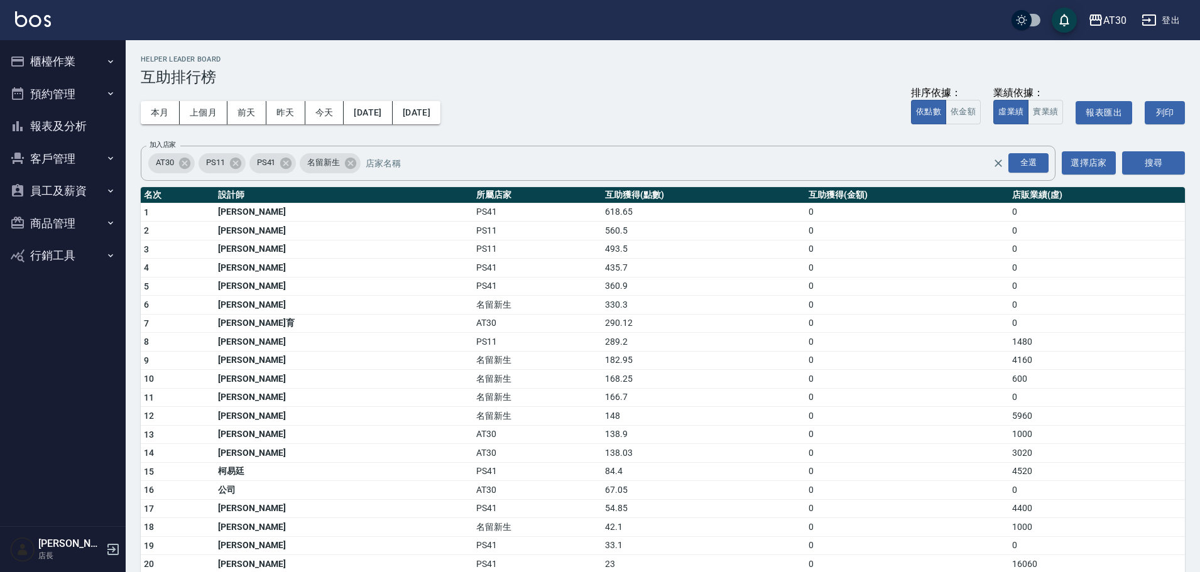
click at [90, 124] on button "報表及分析" at bounding box center [63, 126] width 116 height 33
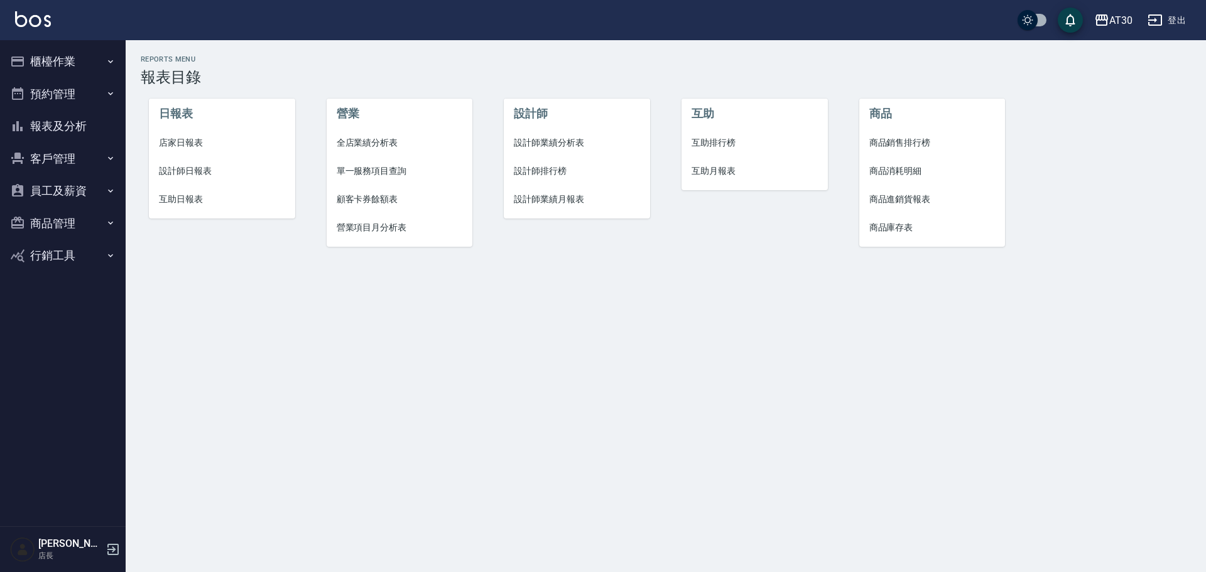
click at [178, 140] on span "店家日報表" at bounding box center [222, 142] width 126 height 13
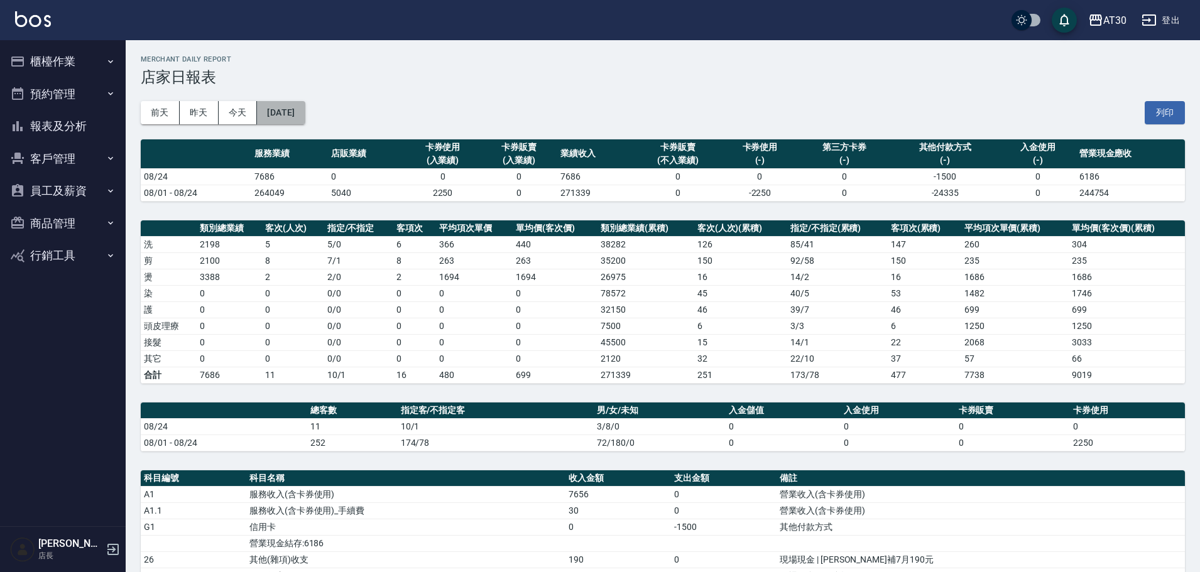
click at [300, 112] on button "[DATE]" at bounding box center [281, 112] width 48 height 23
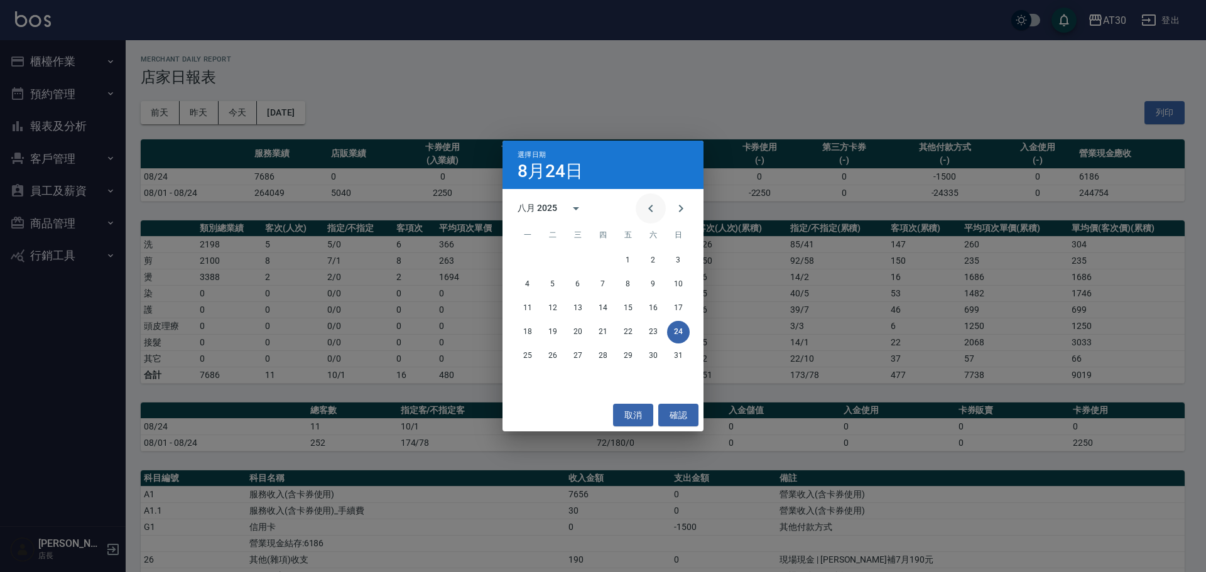
click at [654, 209] on icon "Previous month" at bounding box center [650, 208] width 15 height 15
click at [605, 331] on button "24" at bounding box center [603, 332] width 23 height 23
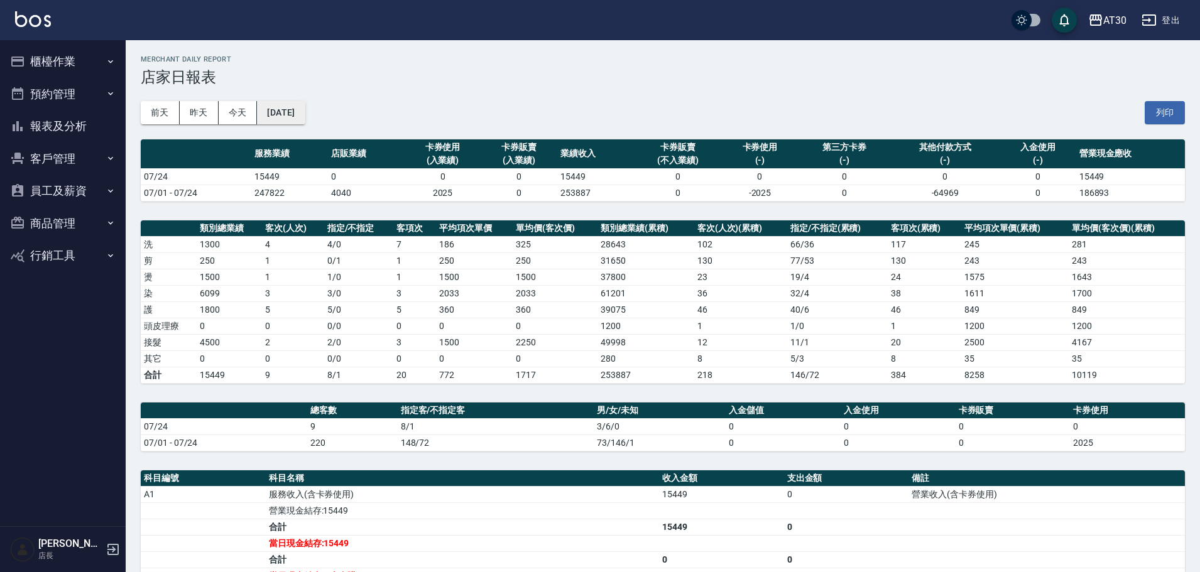
click at [305, 117] on button "2025/07/24" at bounding box center [281, 112] width 48 height 23
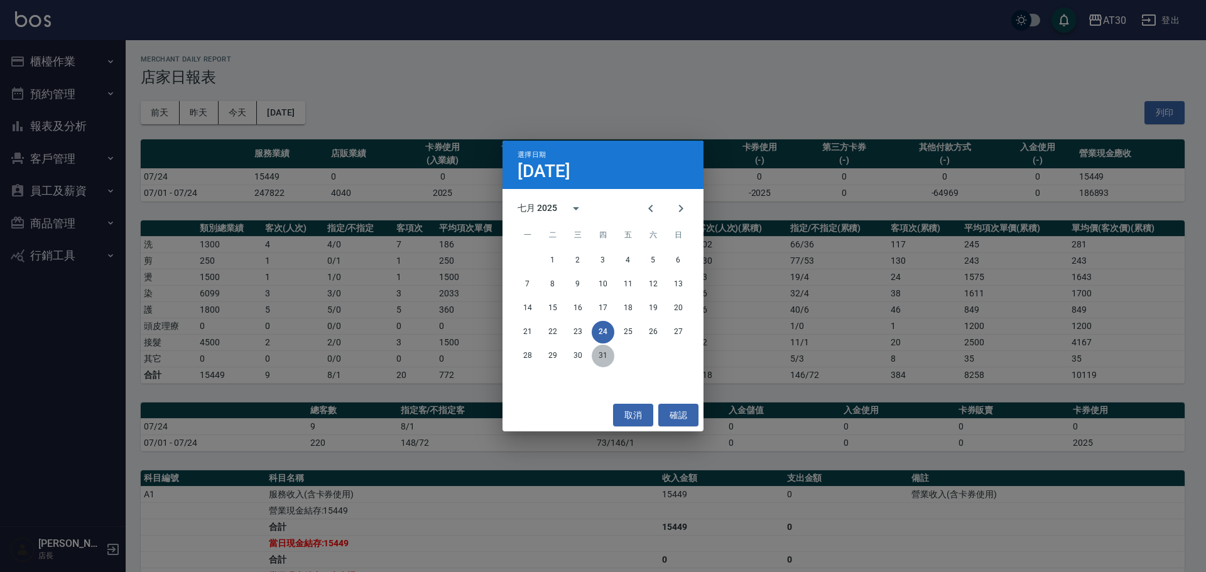
click at [601, 357] on button "31" at bounding box center [603, 356] width 23 height 23
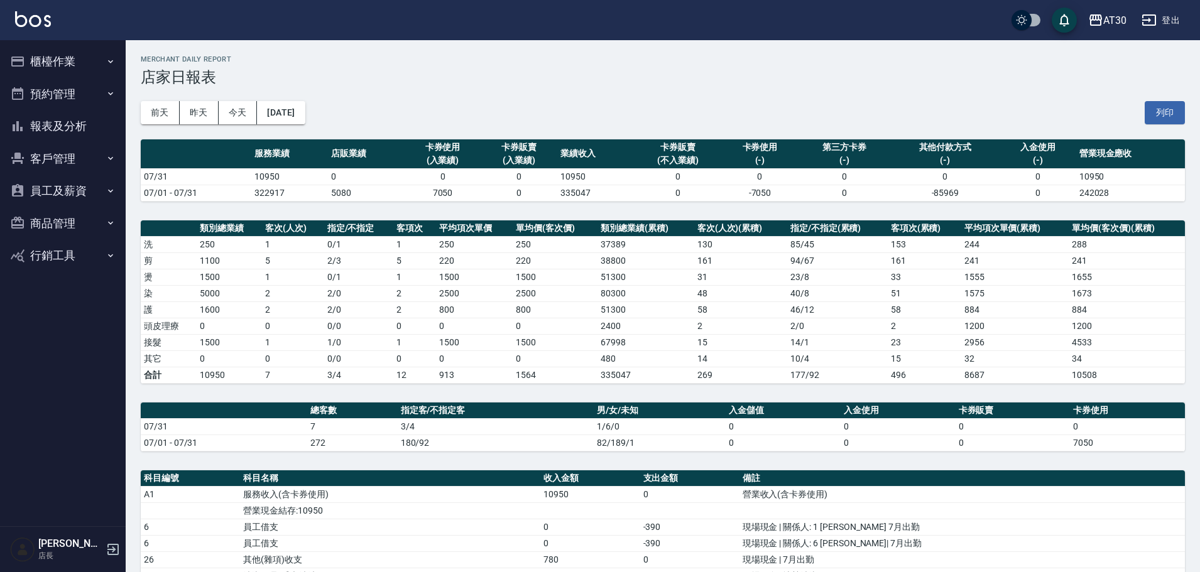
click at [84, 133] on button "報表及分析" at bounding box center [63, 126] width 116 height 33
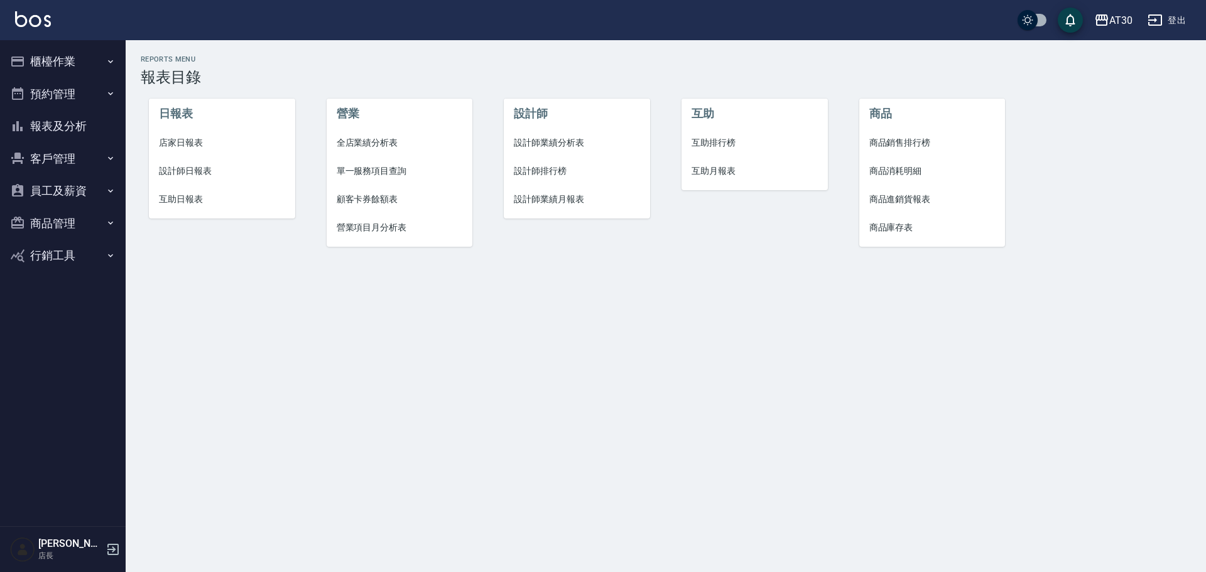
click at [535, 171] on span "設計師排行榜" at bounding box center [577, 171] width 126 height 13
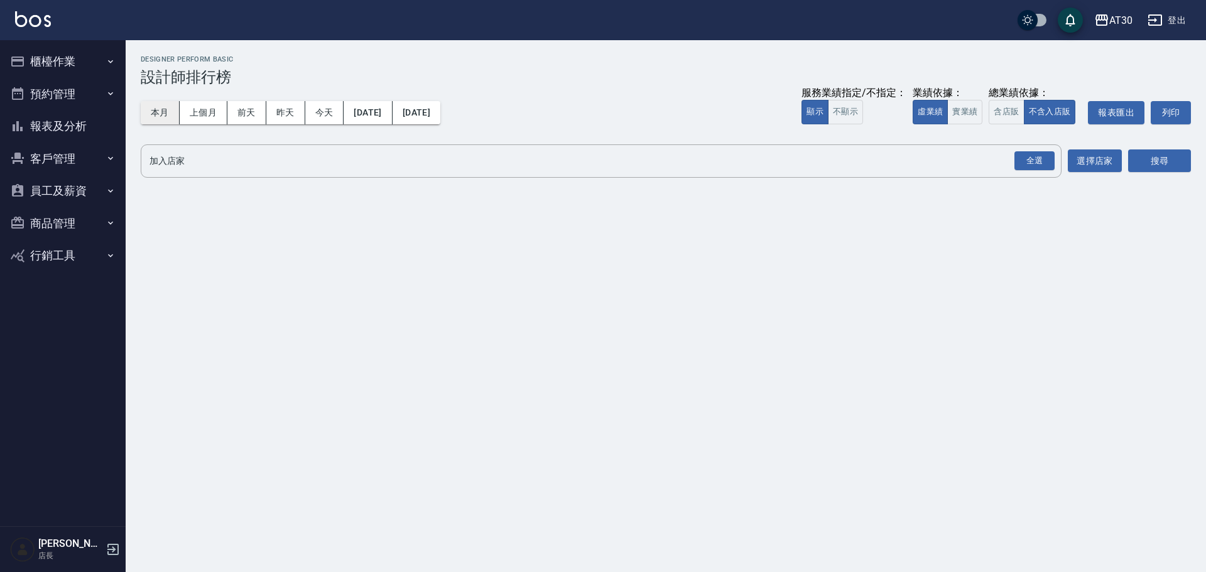
click at [172, 117] on button "本月" at bounding box center [160, 112] width 39 height 23
click at [1036, 162] on div "全選" at bounding box center [1035, 160] width 40 height 19
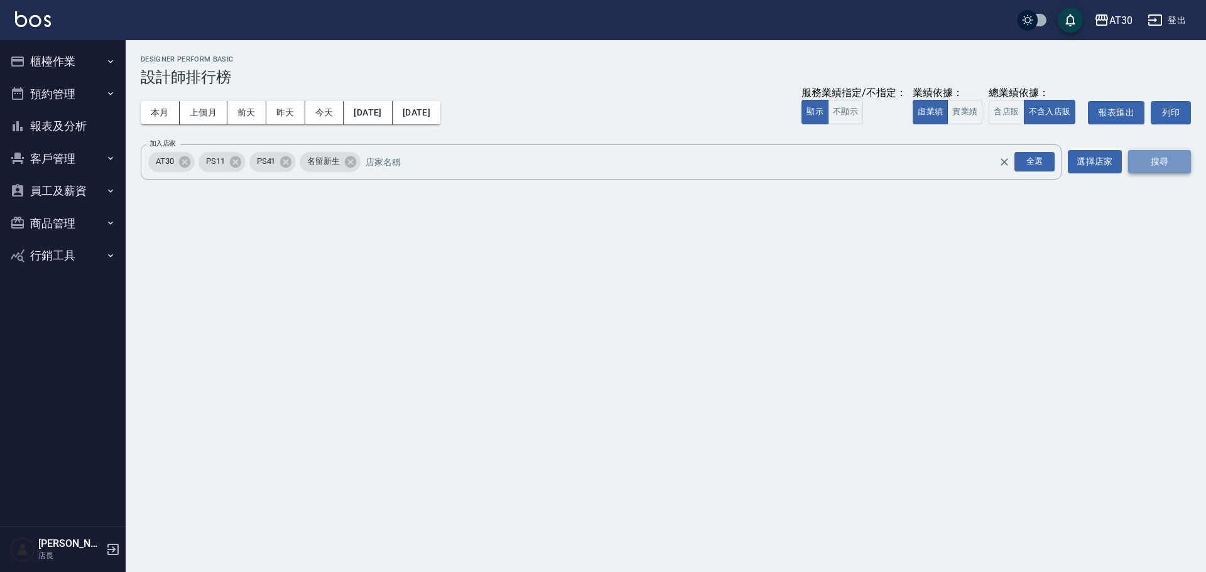
click at [1183, 156] on button "搜尋" at bounding box center [1159, 161] width 63 height 23
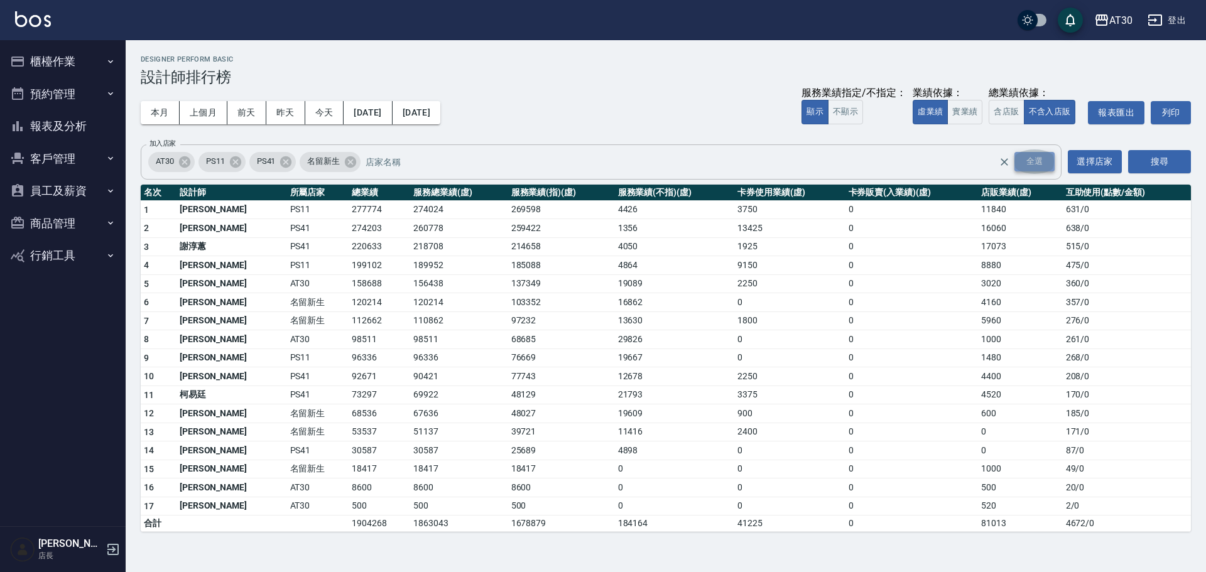
click at [1033, 159] on div "全選" at bounding box center [1035, 161] width 40 height 19
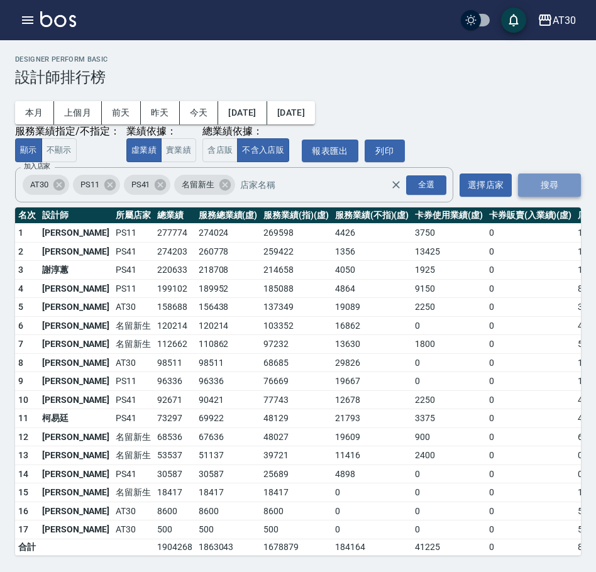
click at [555, 185] on button "搜尋" at bounding box center [549, 184] width 63 height 23
click at [166, 186] on icon at bounding box center [160, 184] width 11 height 11
click at [108, 184] on icon at bounding box center [109, 184] width 11 height 11
click at [553, 178] on button "搜尋" at bounding box center [549, 184] width 63 height 23
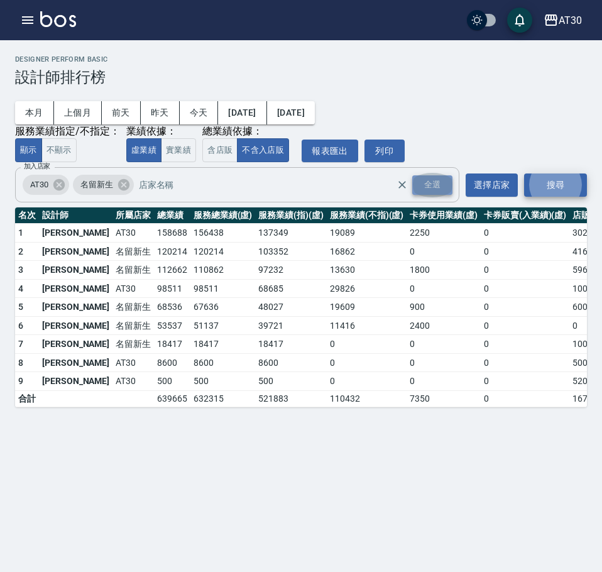
click at [427, 183] on div "全選" at bounding box center [432, 184] width 40 height 19
click at [537, 188] on button "搜尋" at bounding box center [555, 184] width 63 height 23
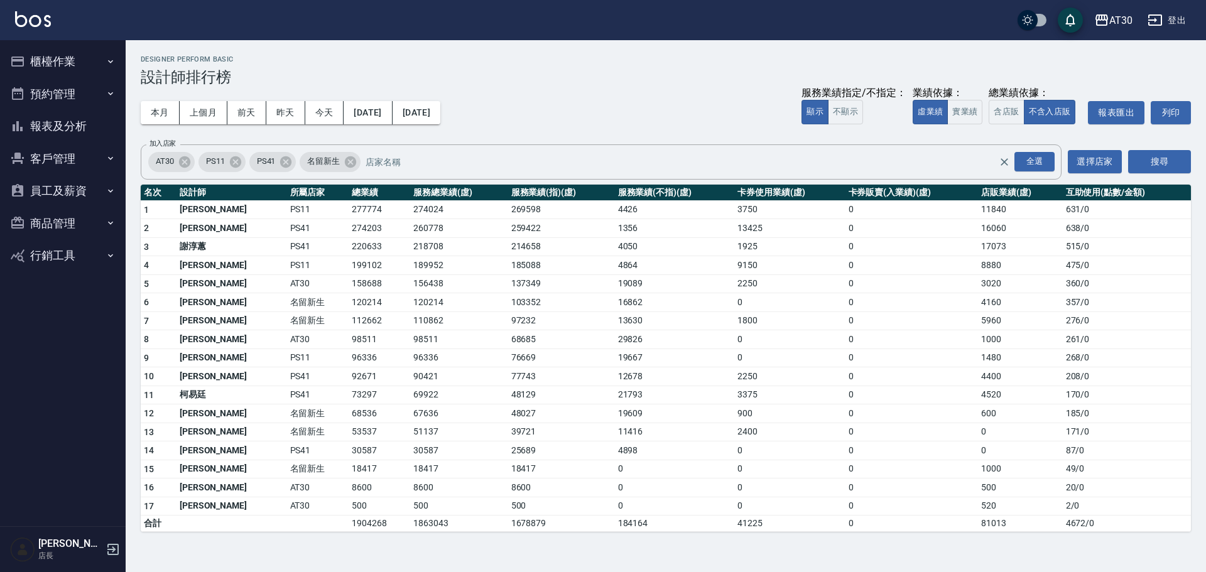
click at [60, 56] on button "櫃檯作業" at bounding box center [63, 61] width 116 height 33
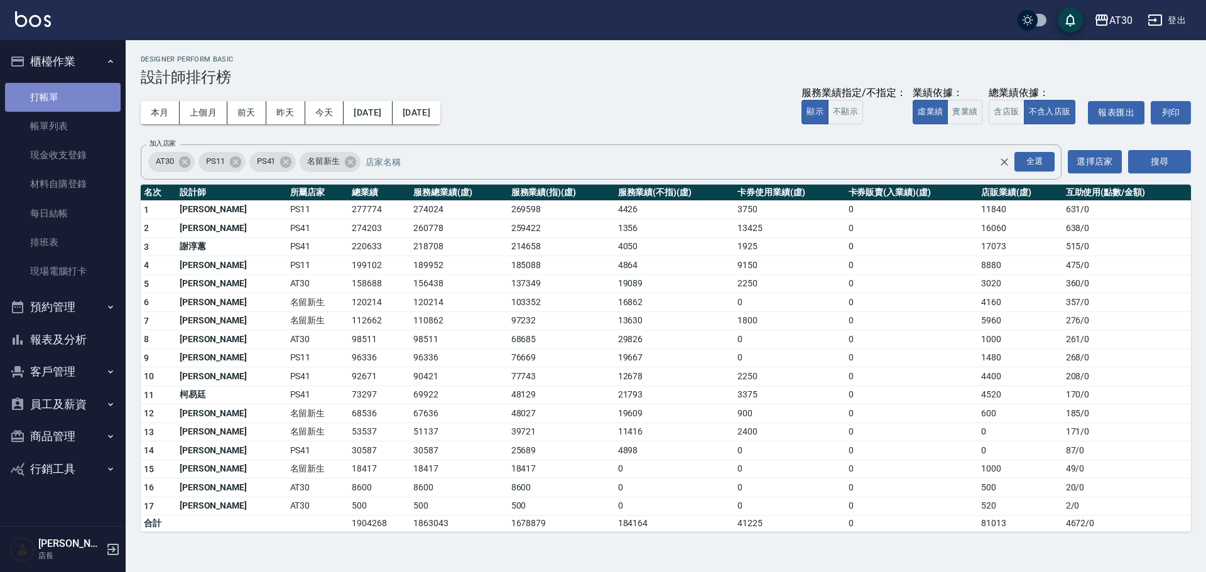
click at [75, 101] on link "打帳單" at bounding box center [63, 97] width 116 height 29
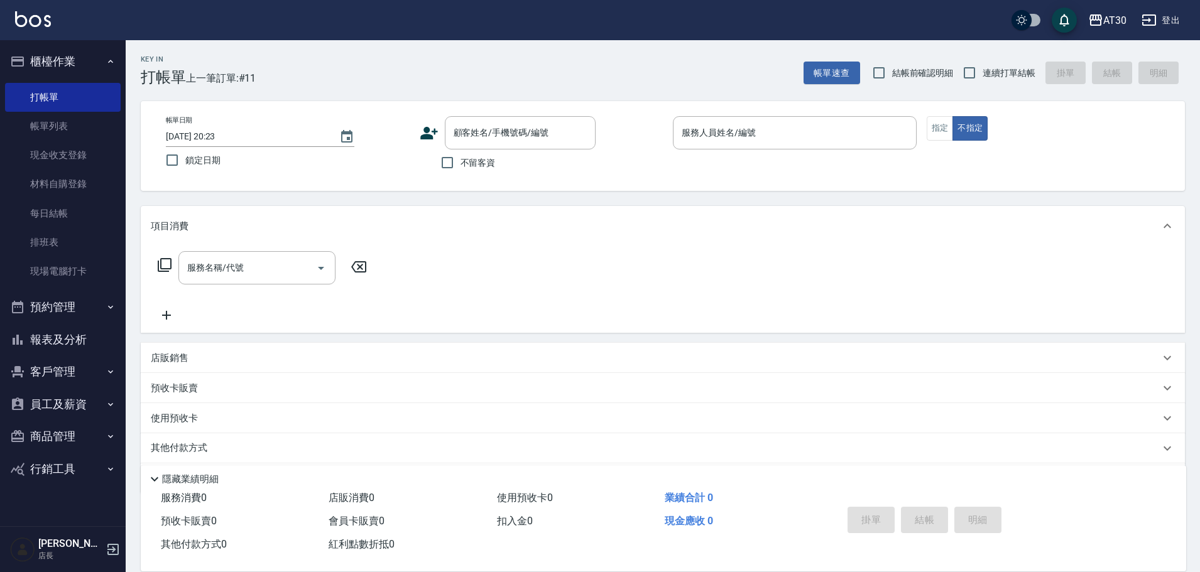
click at [435, 134] on icon at bounding box center [429, 133] width 18 height 13
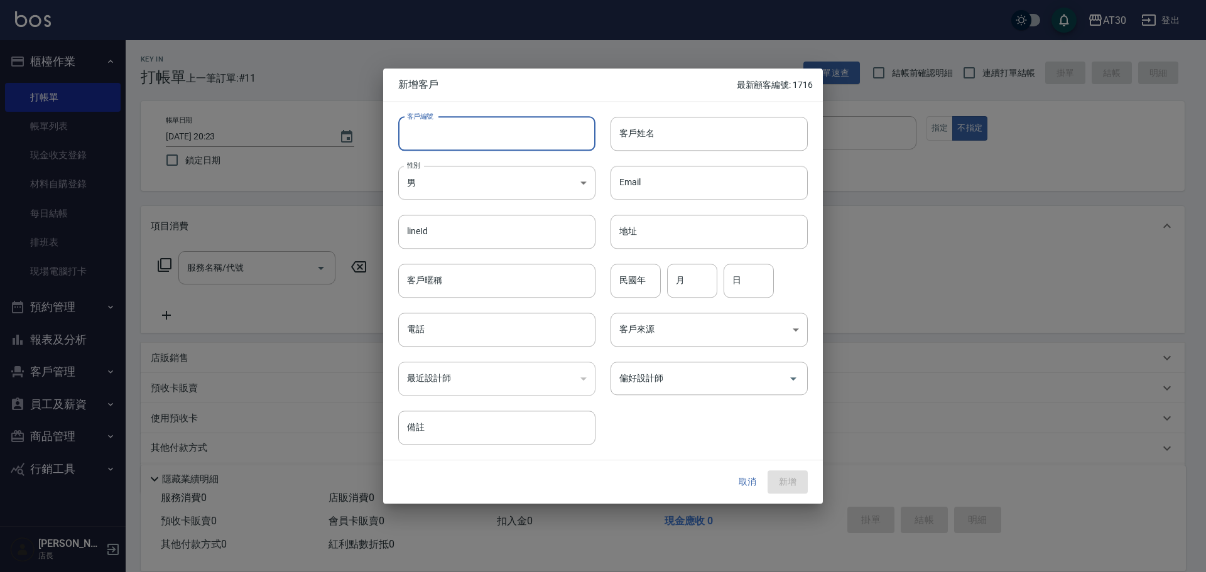
click at [464, 143] on input "客戶編號" at bounding box center [496, 134] width 197 height 34
type input "1715"
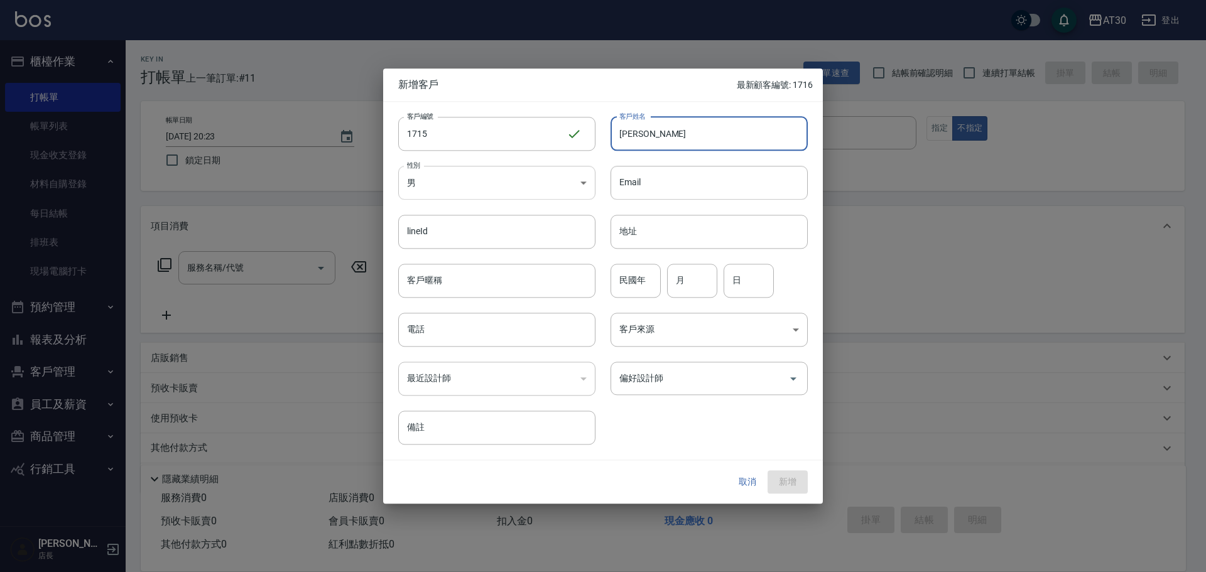
type input "邱曉靖"
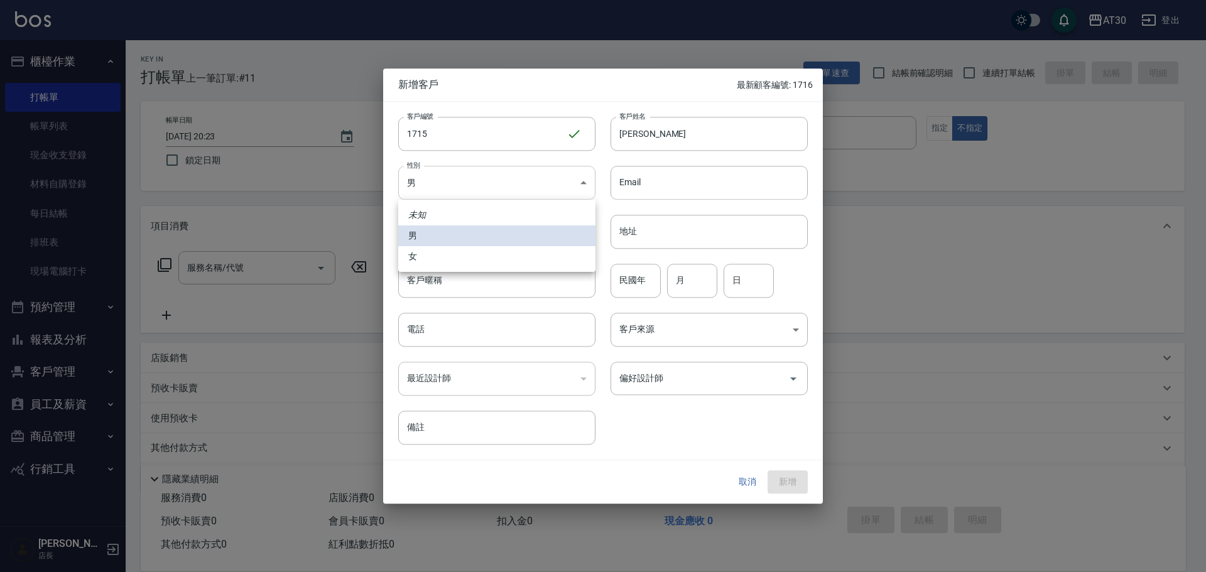
click at [429, 199] on body "AT30 登出 櫃檯作業 打帳單 帳單列表 現金收支登錄 材料自購登錄 每日結帳 排班表 現場電腦打卡 預約管理 預約管理 單日預約紀錄 單週預約紀錄 報表及…" at bounding box center [603, 307] width 1206 height 615
click at [432, 265] on li "女" at bounding box center [496, 256] width 197 height 21
type input "FEMALE"
click at [621, 275] on input "民國年" at bounding box center [636, 281] width 50 height 34
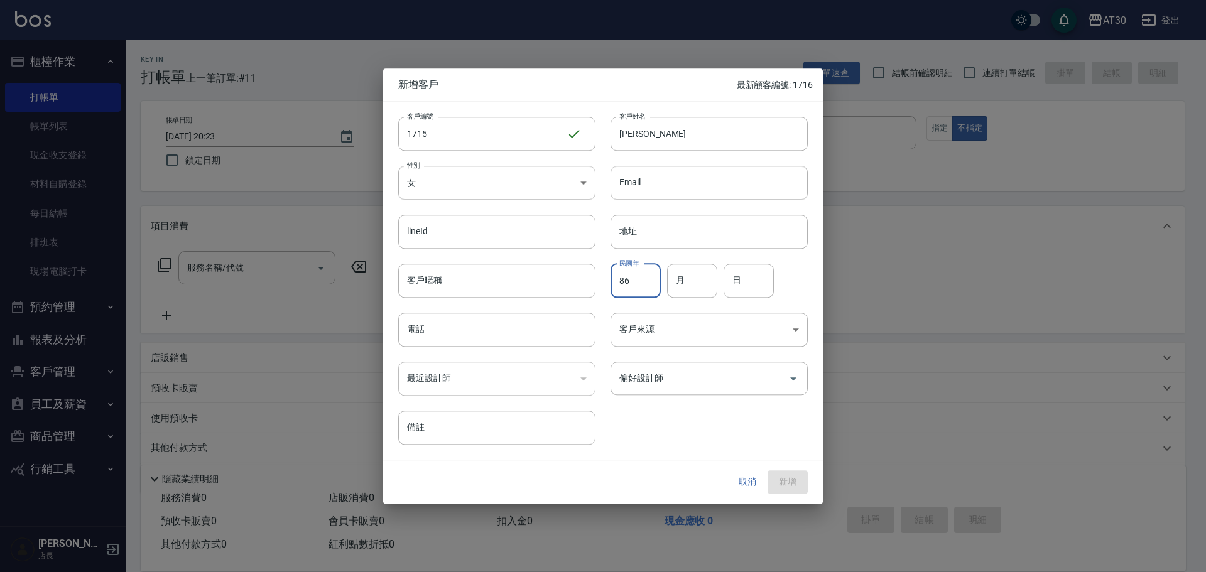
type input "86"
type input "06"
type input "10"
type input "0983335811"
click at [688, 447] on div "客戶編號 1715 ​ 客戶編號 客戶姓名 邱曉靖 客戶姓名 性別 女 FEMALE 性別 Email Email lineId lineId 地址 地址 客…" at bounding box center [603, 281] width 440 height 359
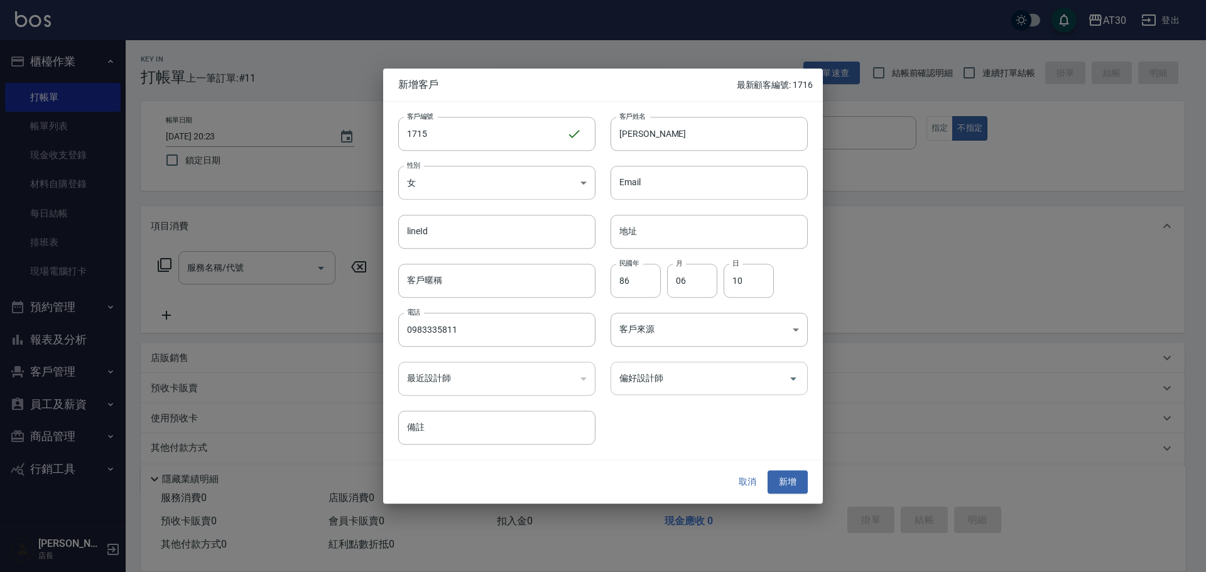
drag, startPoint x: 723, startPoint y: 384, endPoint x: 709, endPoint y: 394, distance: 17.6
click at [722, 385] on input "偏好設計師" at bounding box center [699, 379] width 167 height 22
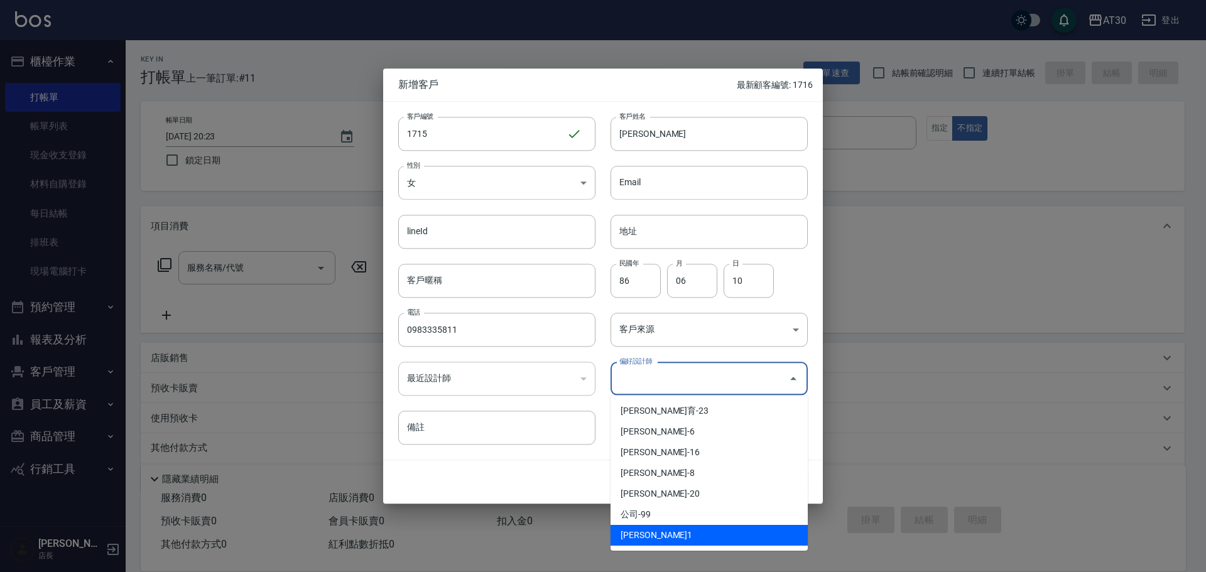
click at [664, 532] on li "[PERSON_NAME]1" at bounding box center [709, 535] width 197 height 21
type input "劉千慈"
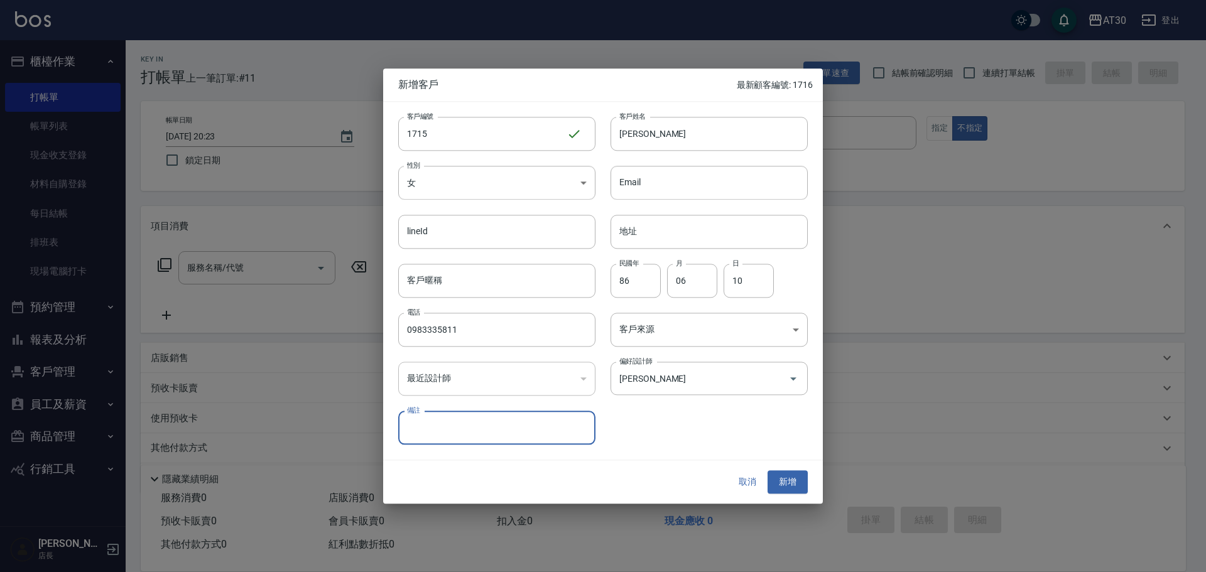
click at [784, 481] on button "新增" at bounding box center [788, 482] width 40 height 23
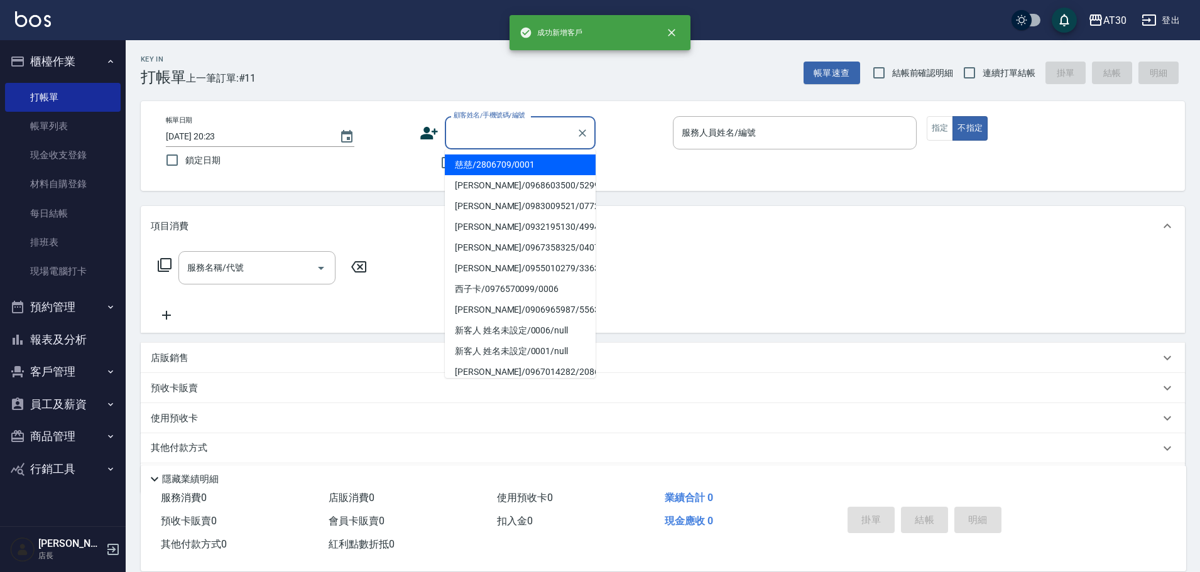
click at [489, 123] on input "顧客姓名/手機號碼/編號" at bounding box center [511, 133] width 121 height 22
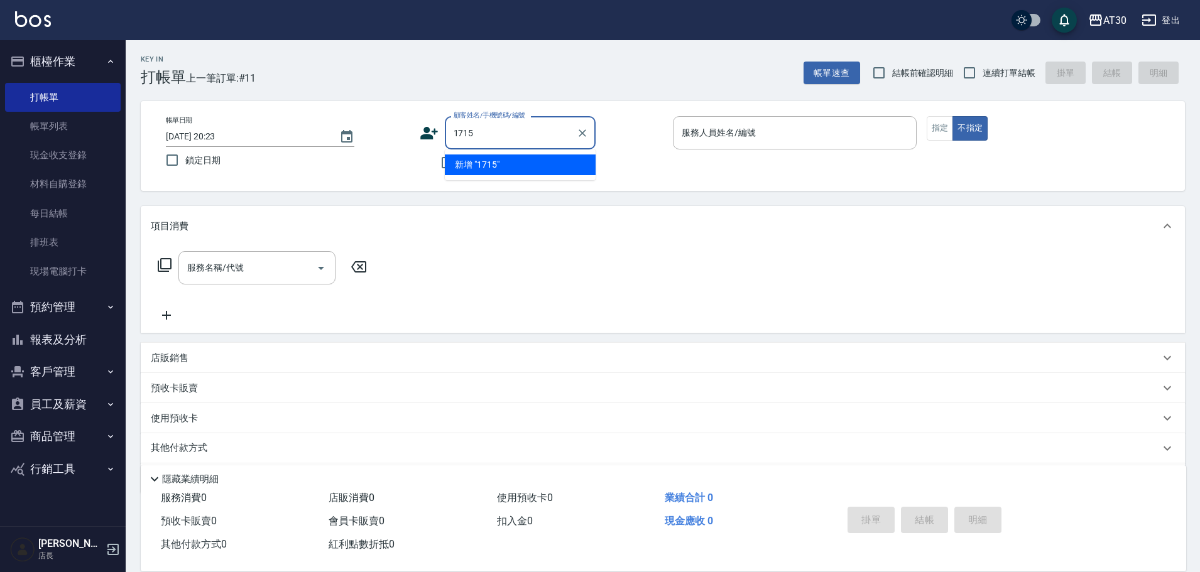
type input "1715"
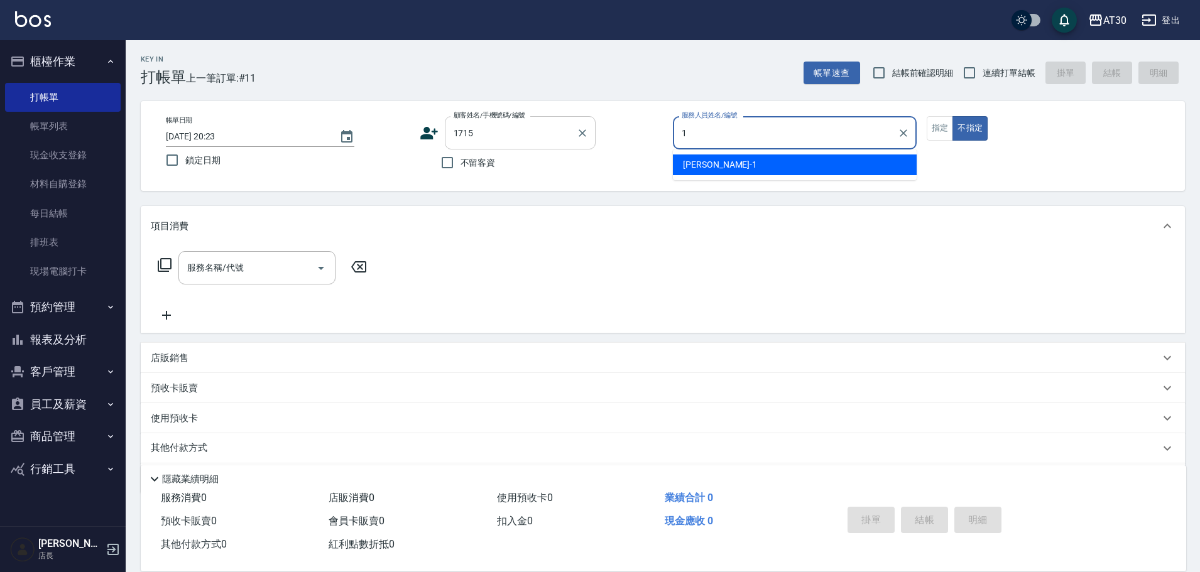
type input "[PERSON_NAME]1"
type button "false"
type input "邱曉靖/0983335811/1715"
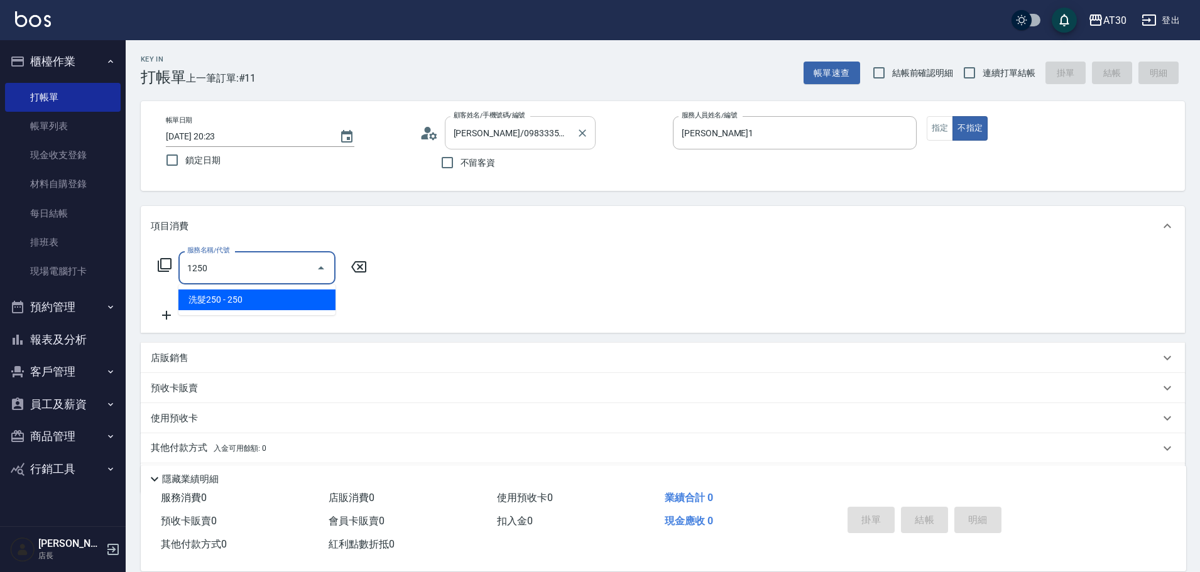
type input "洗髮250(1250)"
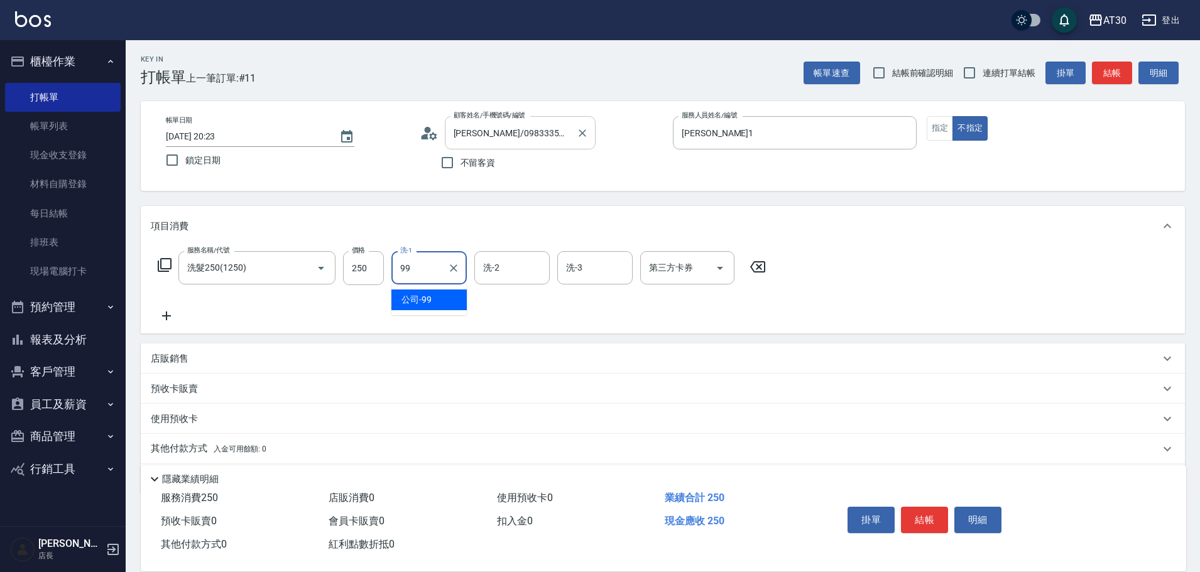
type input "公司-99"
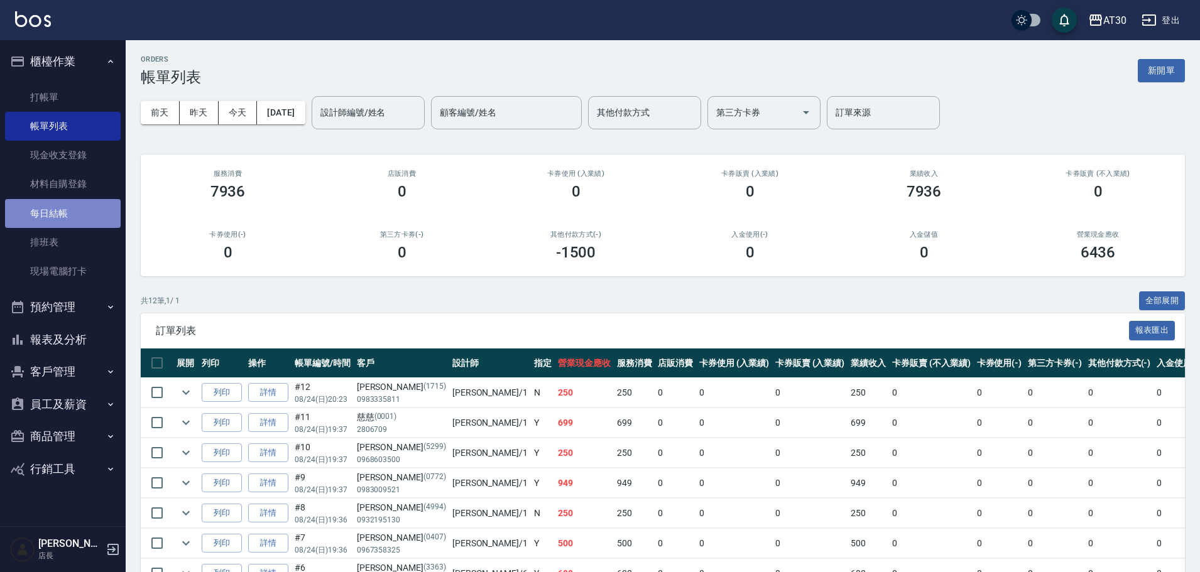
click at [85, 209] on link "每日結帳" at bounding box center [63, 213] width 116 height 29
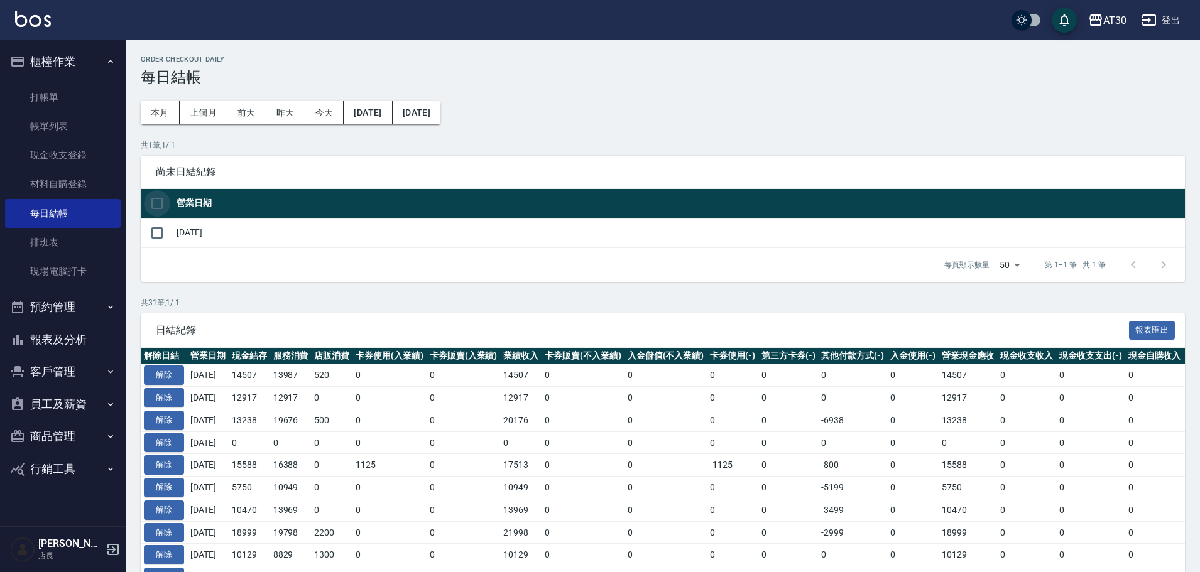
click at [161, 201] on input "checkbox" at bounding box center [157, 203] width 26 height 26
checkbox input "true"
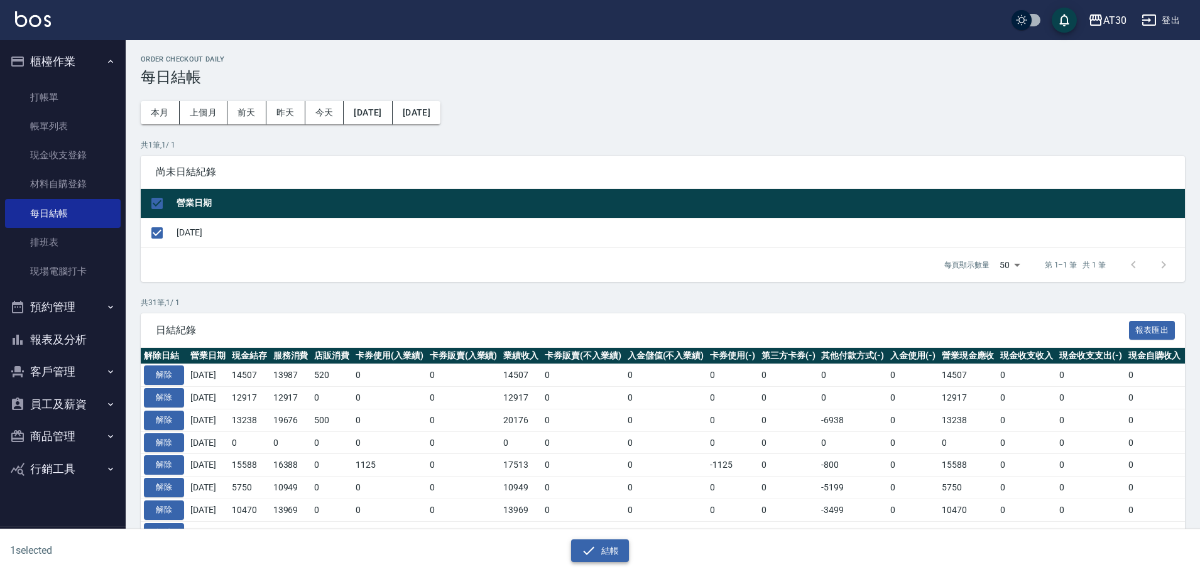
click at [610, 552] on button "結帳" at bounding box center [600, 551] width 58 height 23
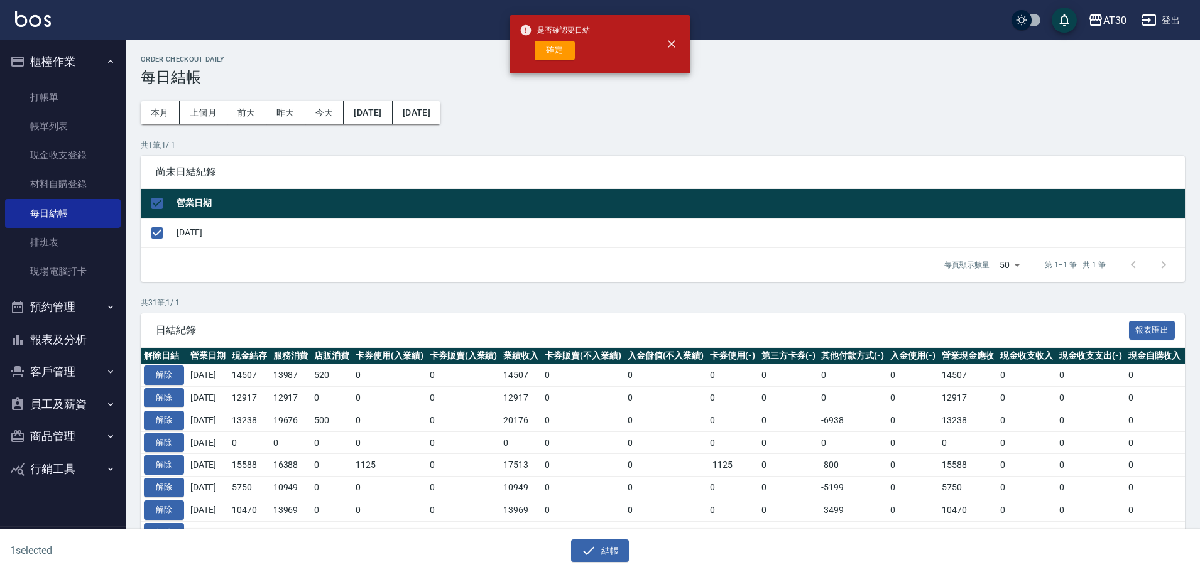
drag, startPoint x: 555, startPoint y: 53, endPoint x: 543, endPoint y: 13, distance: 41.3
click at [554, 53] on button "確定" at bounding box center [555, 50] width 40 height 19
checkbox input "false"
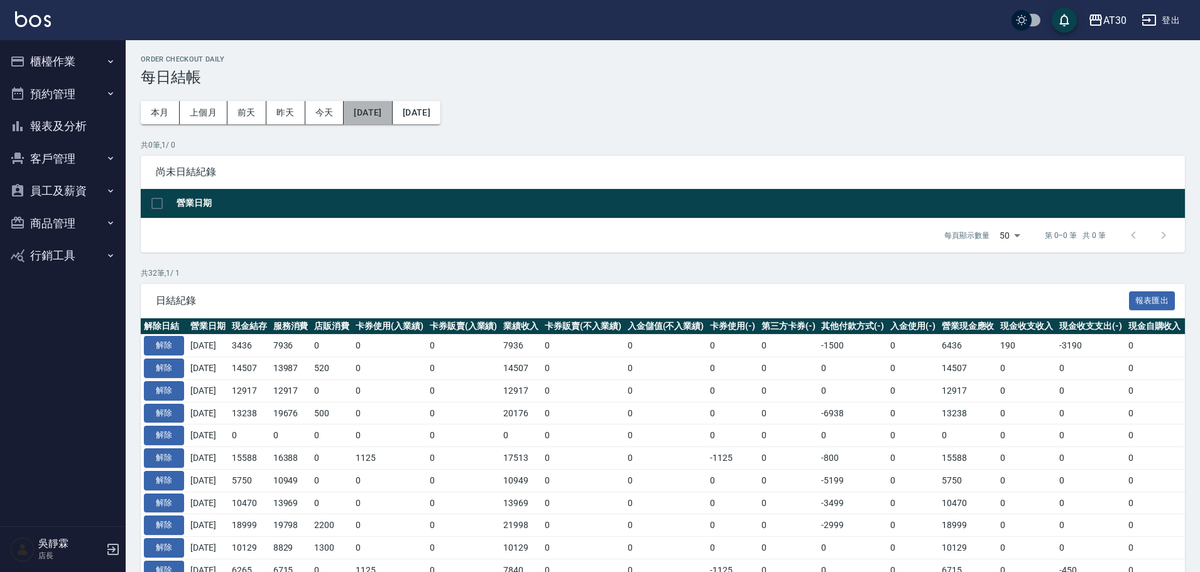
click at [388, 116] on button "2025/07/24" at bounding box center [368, 112] width 48 height 23
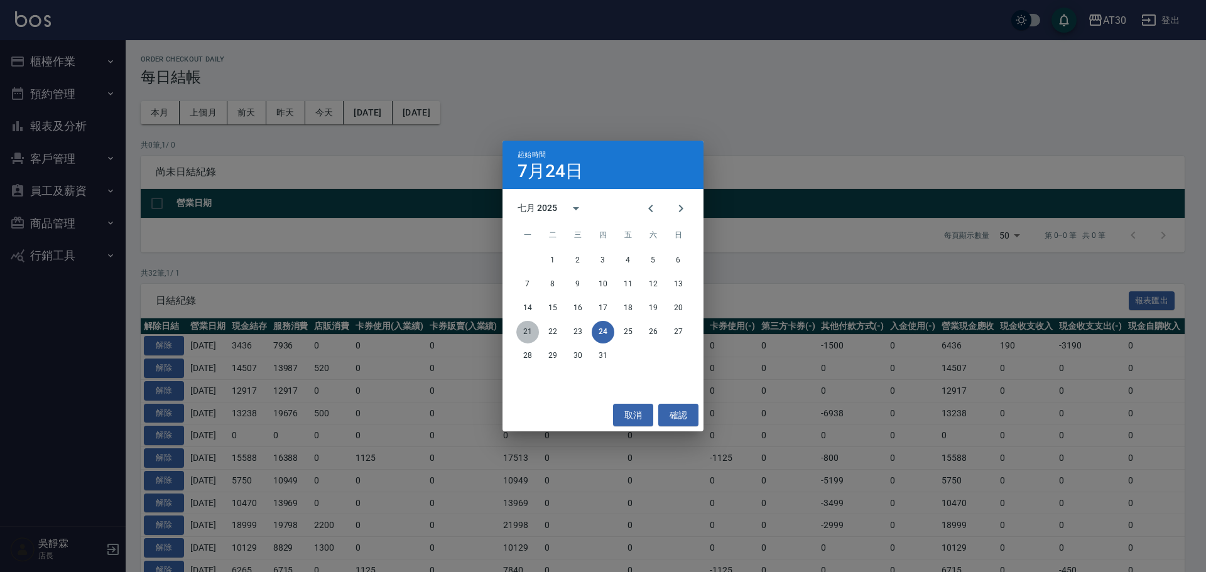
click at [528, 334] on button "21" at bounding box center [527, 332] width 23 height 23
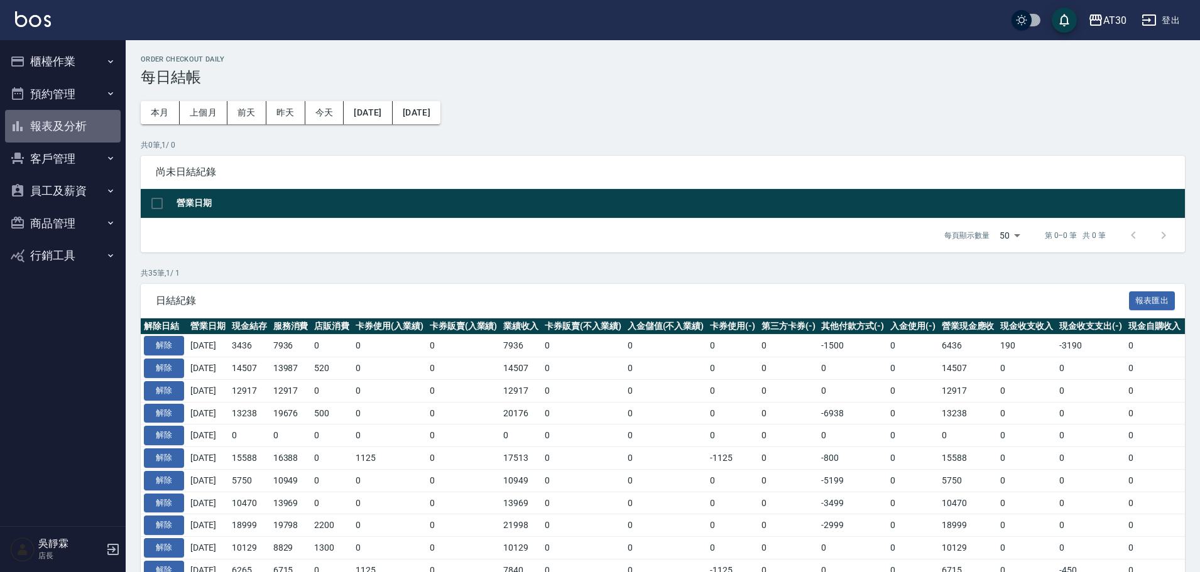
click at [57, 124] on button "報表及分析" at bounding box center [63, 126] width 116 height 33
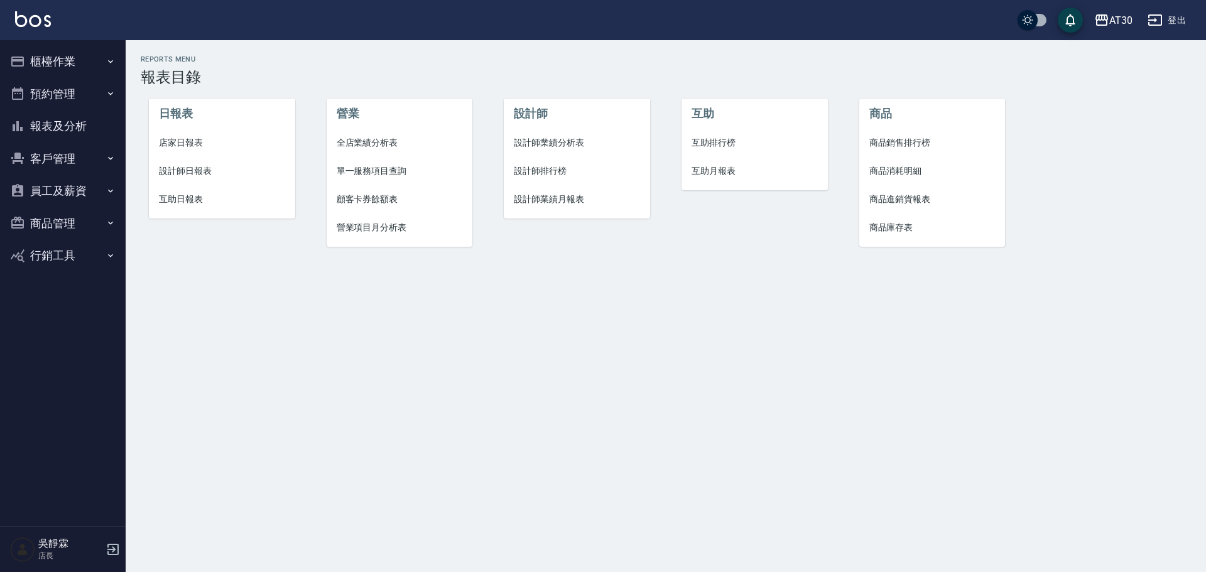
click at [182, 139] on span "店家日報表" at bounding box center [222, 142] width 126 height 13
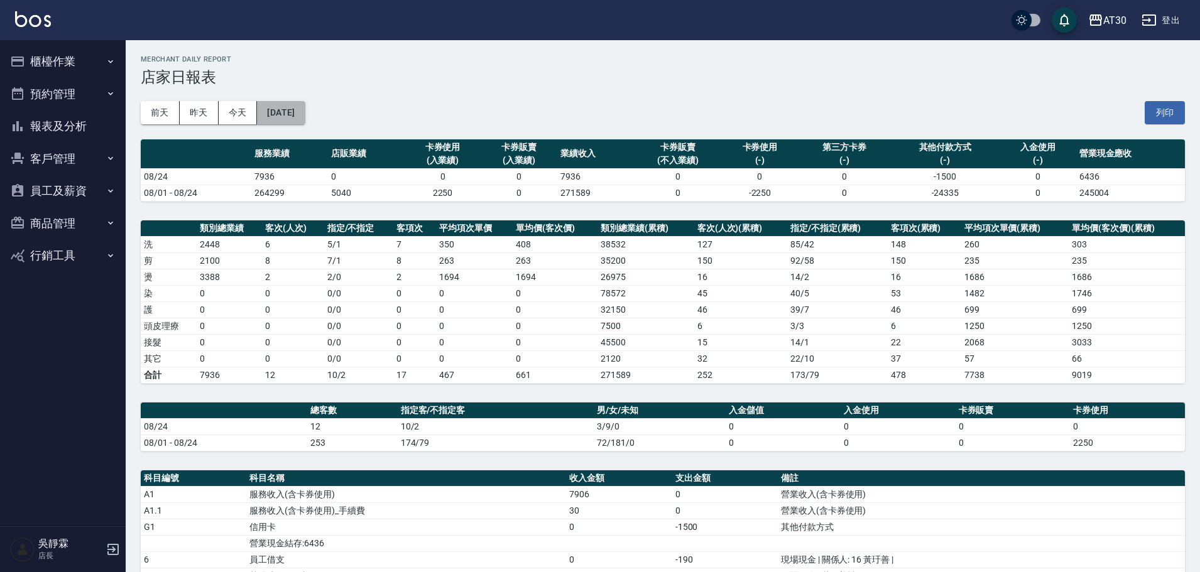
click at [302, 104] on button "[DATE]" at bounding box center [281, 112] width 48 height 23
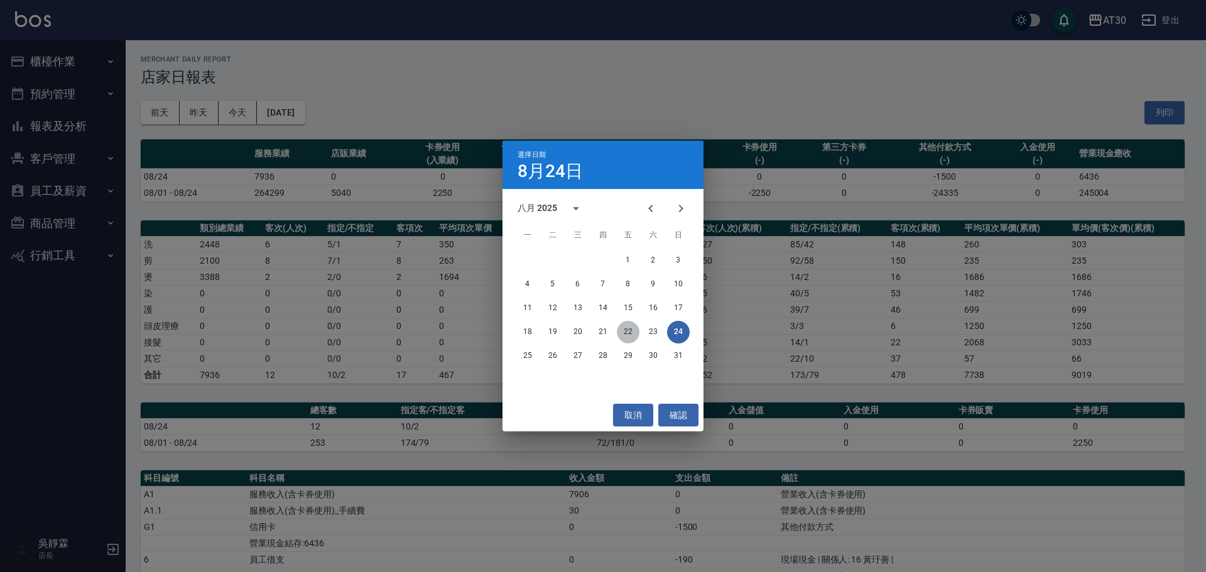
click at [627, 332] on button "22" at bounding box center [628, 332] width 23 height 23
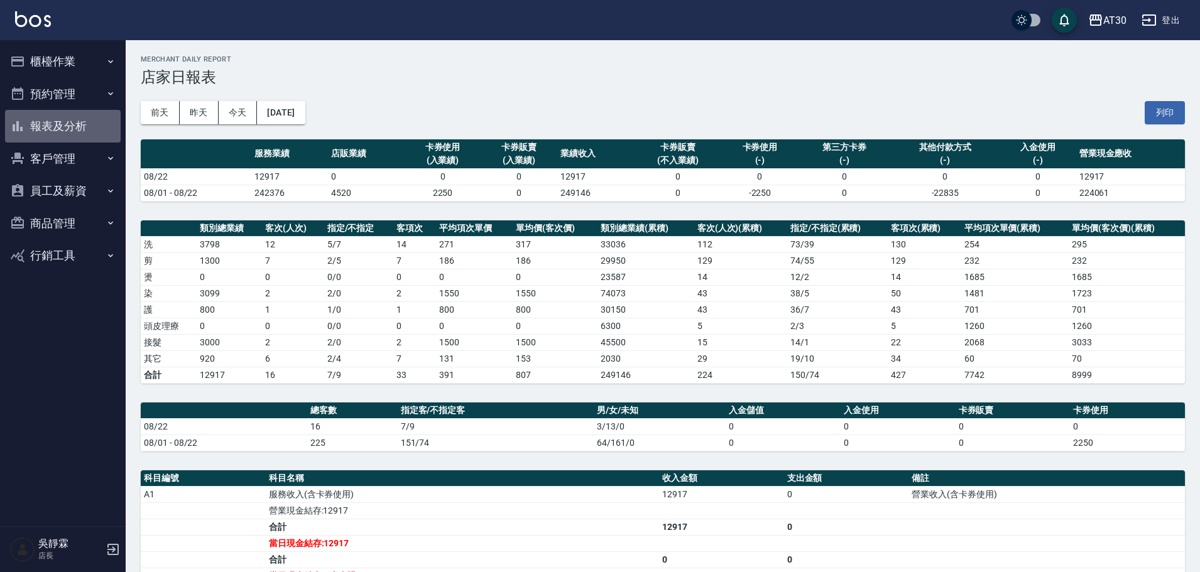
click at [89, 130] on button "報表及分析" at bounding box center [63, 126] width 116 height 33
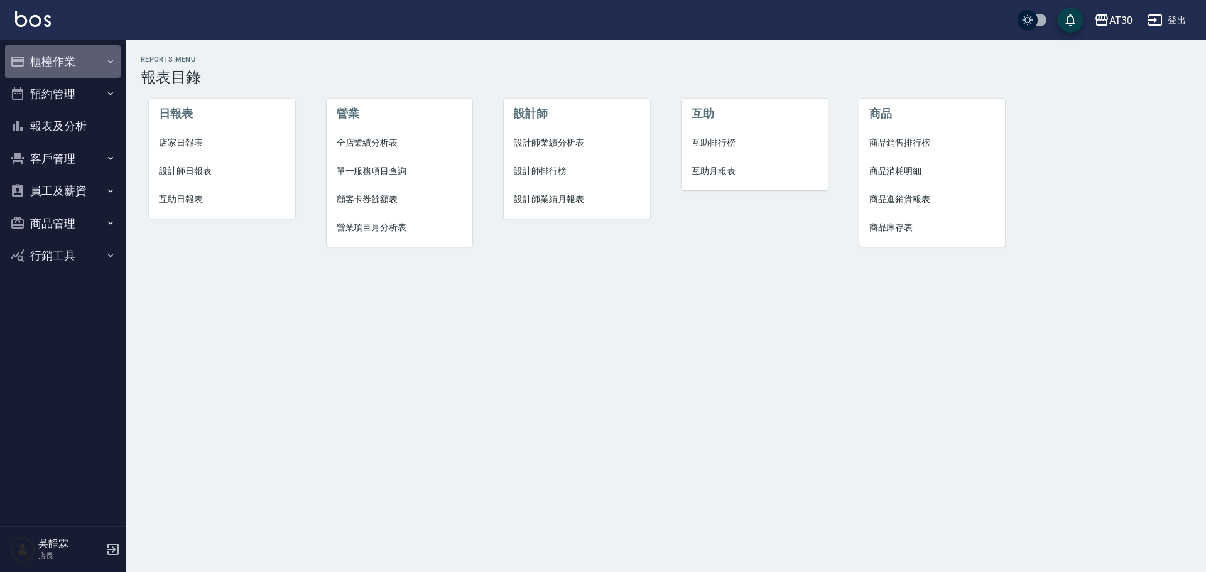
click at [60, 59] on button "櫃檯作業" at bounding box center [63, 61] width 116 height 33
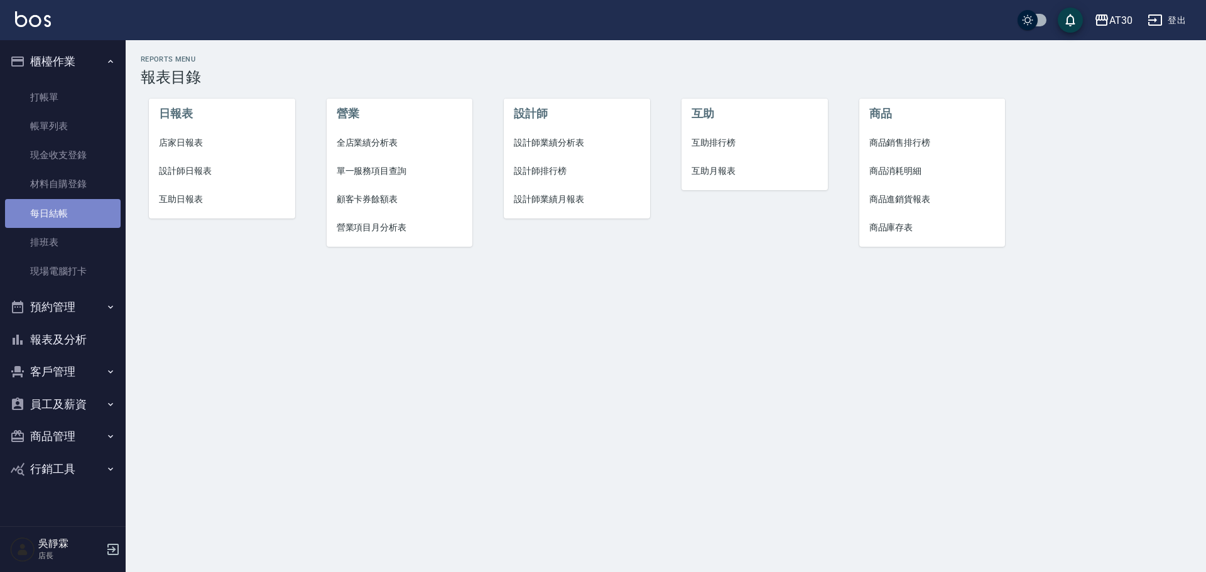
click at [66, 201] on link "每日結帳" at bounding box center [63, 213] width 116 height 29
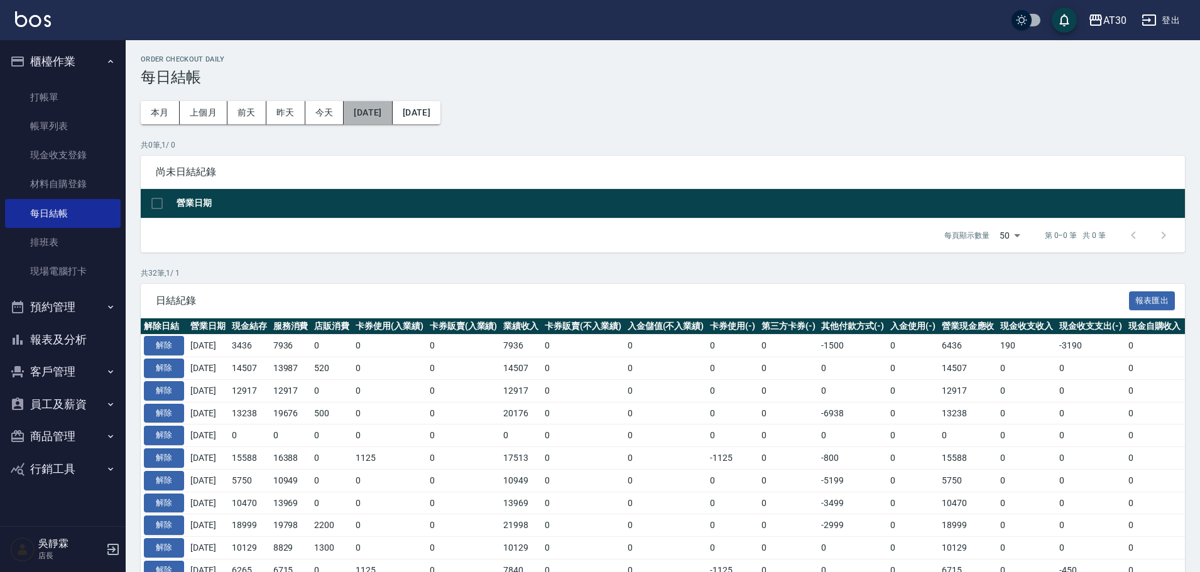
click at [386, 117] on button "2025/07/24" at bounding box center [368, 112] width 48 height 23
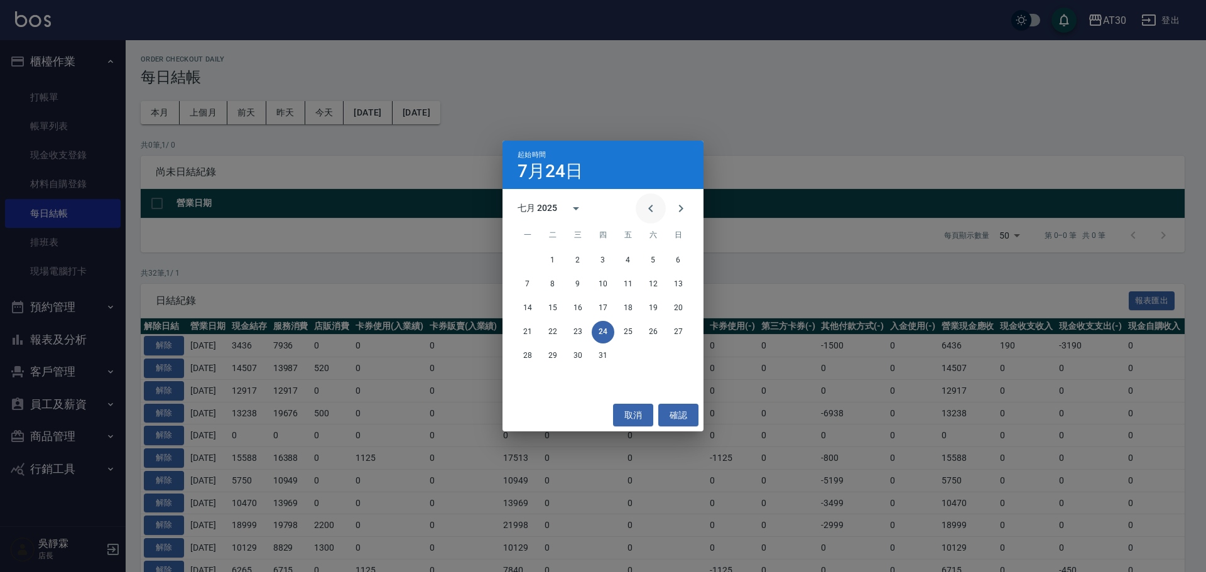
click at [650, 201] on icon "Previous month" at bounding box center [650, 208] width 15 height 15
click at [681, 210] on icon "Next month" at bounding box center [681, 209] width 4 height 8
click at [631, 329] on button "22" at bounding box center [628, 332] width 23 height 23
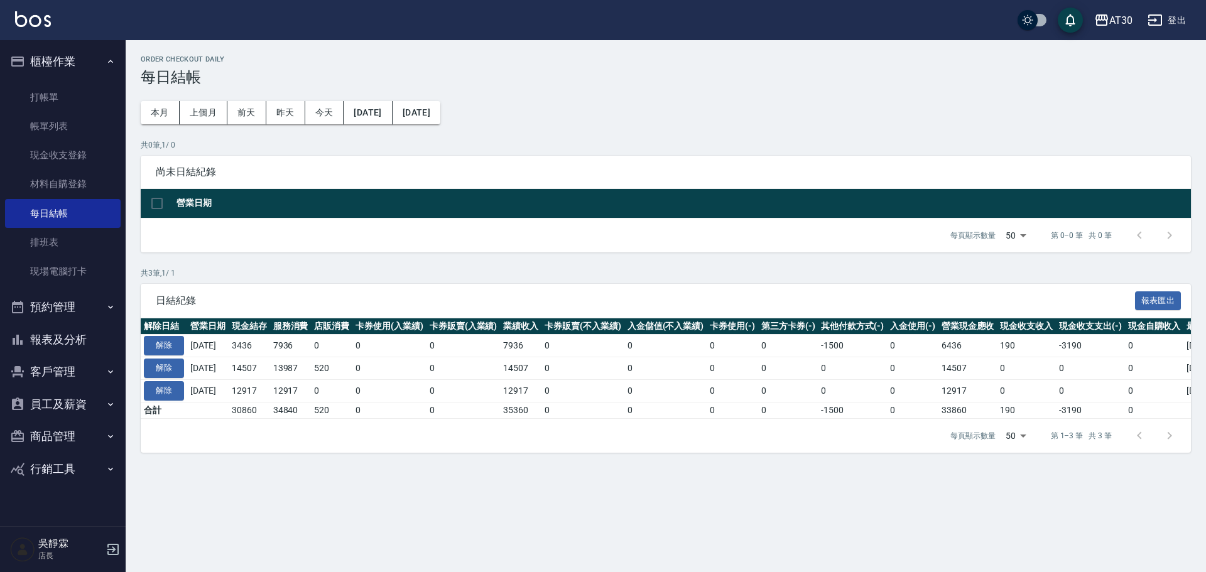
click at [68, 331] on button "報表及分析" at bounding box center [63, 340] width 116 height 33
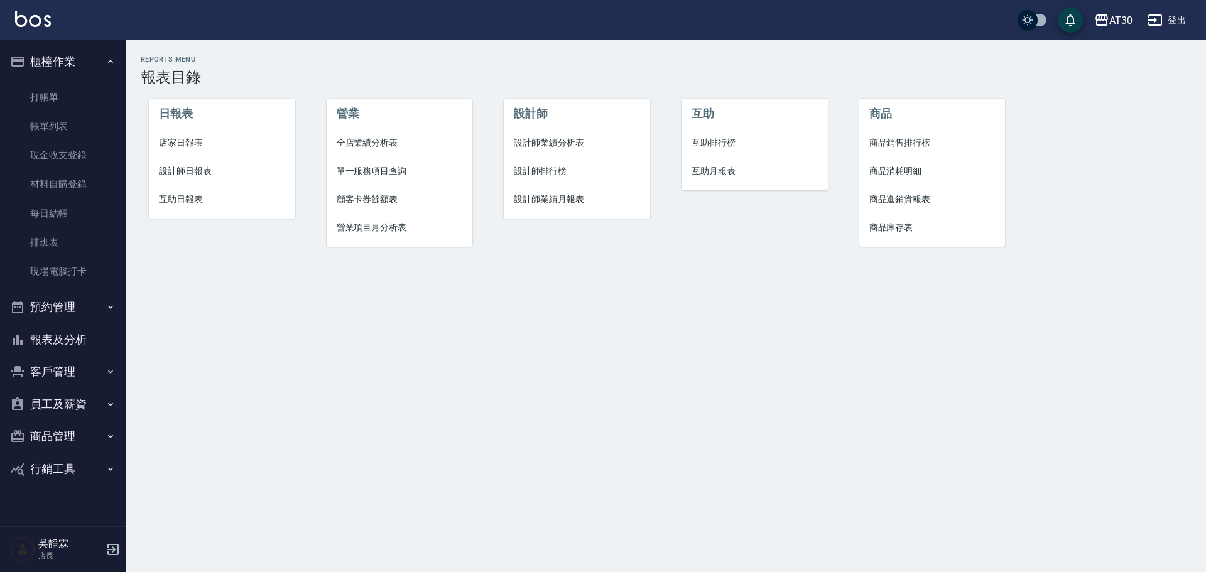
click at [172, 153] on li "店家日報表" at bounding box center [222, 143] width 146 height 28
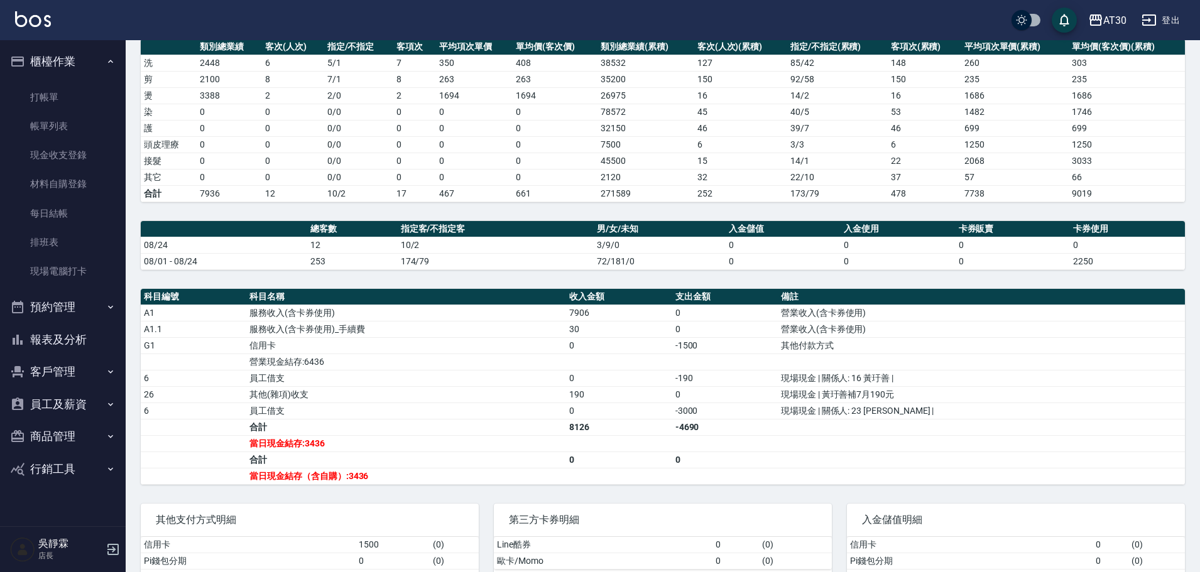
scroll to position [183, 0]
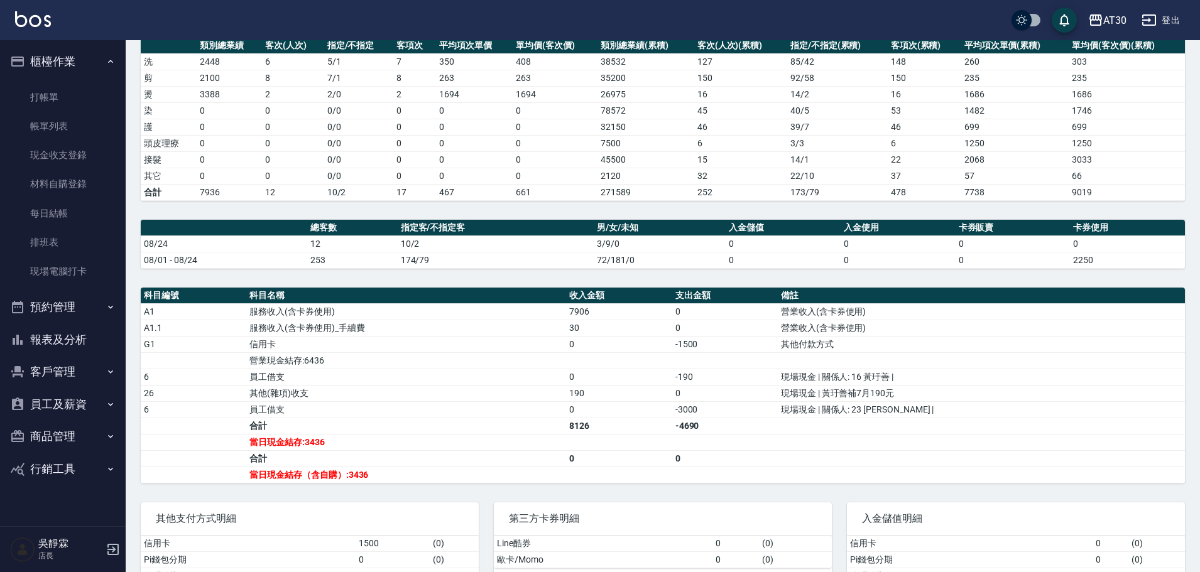
click at [1199, 86] on div "AT30 2025-08-24 店家日報表 列印時間： 2025-08-24-20:42 Merchant Daily Report 店家日報表 前天 昨天 …" at bounding box center [663, 252] width 1074 height 790
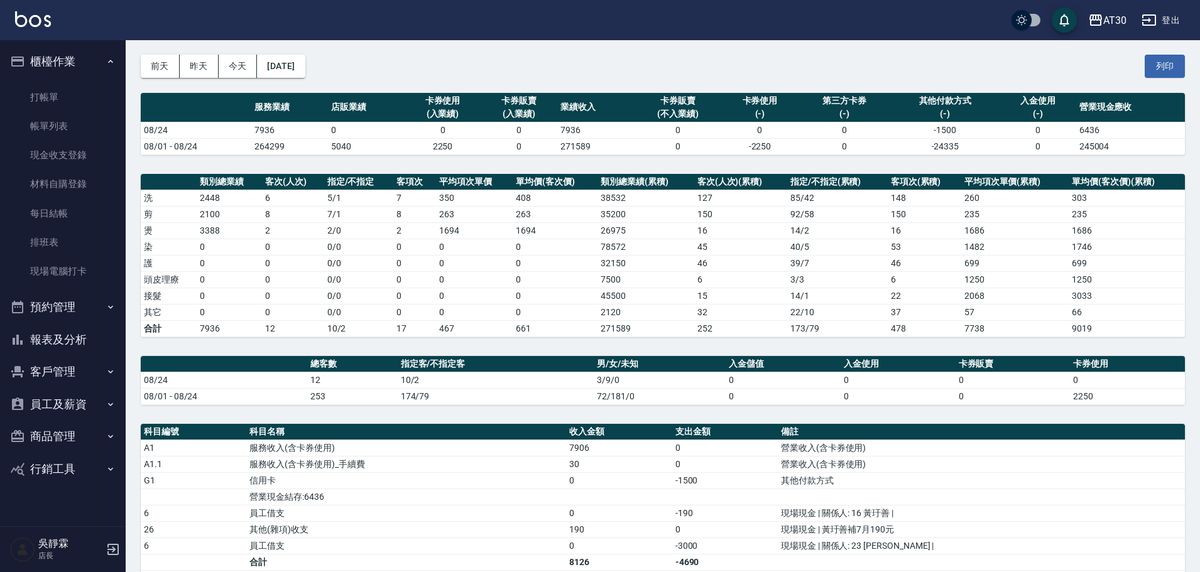
scroll to position [0, 0]
